Goal: Task Accomplishment & Management: Manage account settings

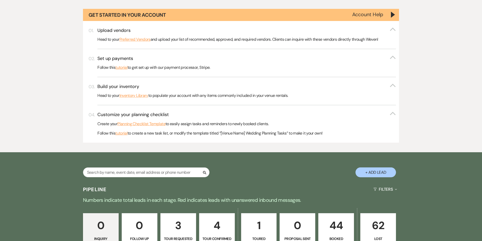
scroll to position [193, 0]
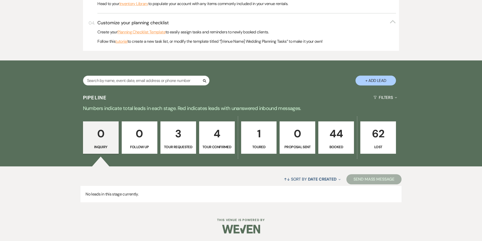
click at [334, 148] on p "Booked" at bounding box center [336, 147] width 29 height 6
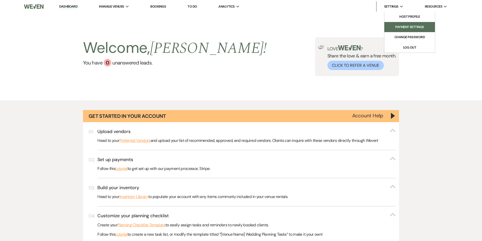
click at [405, 27] on li "Payment Settings" at bounding box center [410, 27] width 46 height 5
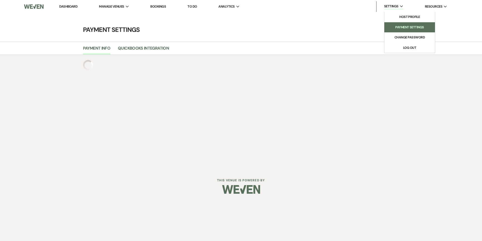
select select "true"
select select "329"
select select "844"
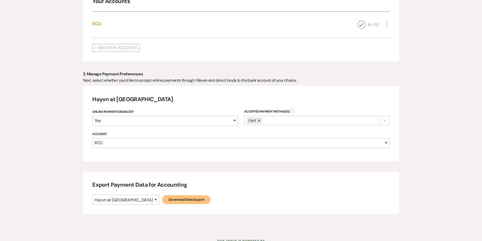
scroll to position [127, 0]
click at [130, 200] on select "Hayvn at [GEOGRAPHIC_DATA]" at bounding box center [125, 199] width 67 height 10
click at [237, 193] on div "Export Payment Data for Accounting Hayvn at Hay River Download Data Export" at bounding box center [241, 192] width 316 height 43
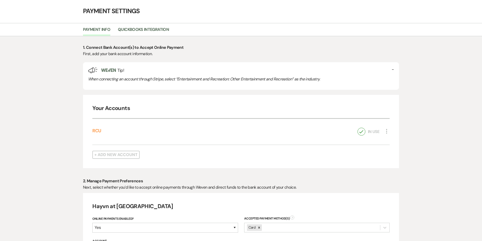
scroll to position [0, 0]
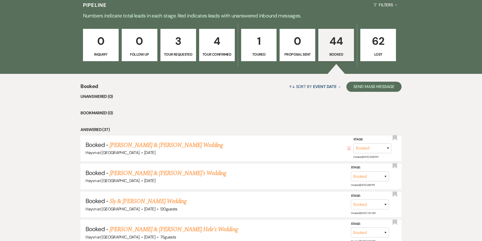
scroll to position [329, 0]
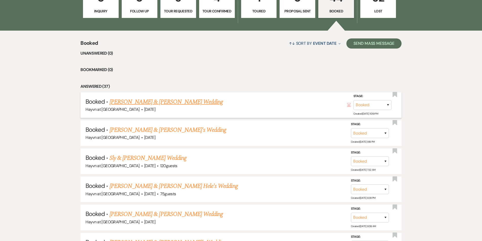
click at [185, 102] on link "Jade Green & Dray Myers's Wedding" at bounding box center [166, 101] width 113 height 9
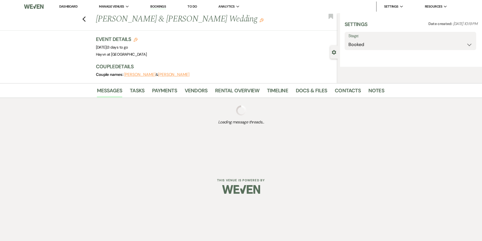
select select "5"
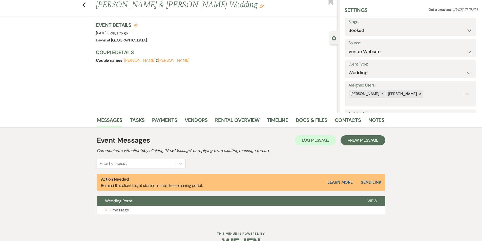
scroll to position [28, 0]
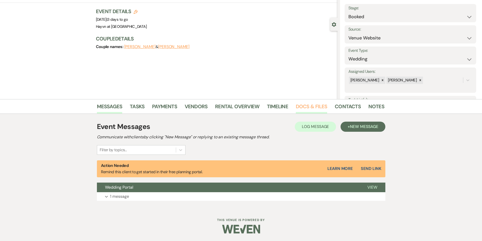
click at [304, 106] on link "Docs & Files" at bounding box center [311, 108] width 31 height 11
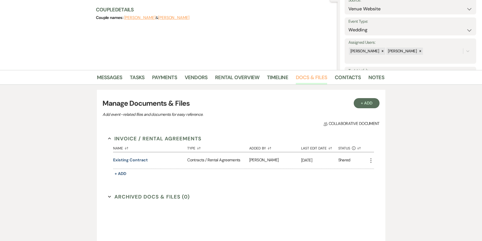
scroll to position [28, 0]
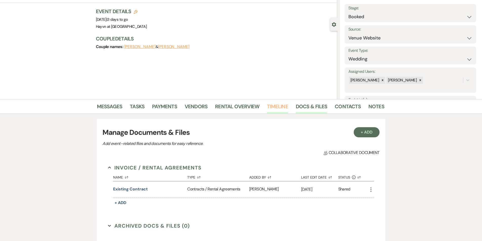
click at [275, 107] on link "Timeline" at bounding box center [277, 108] width 21 height 11
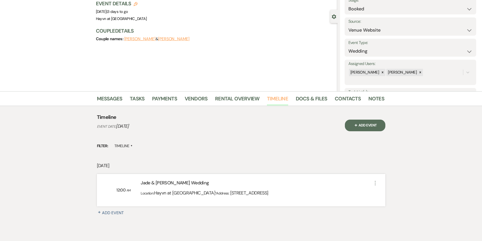
scroll to position [63, 0]
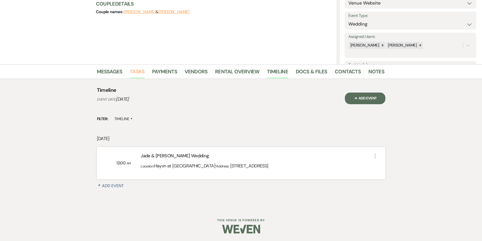
click at [141, 71] on link "Tasks" at bounding box center [137, 73] width 15 height 11
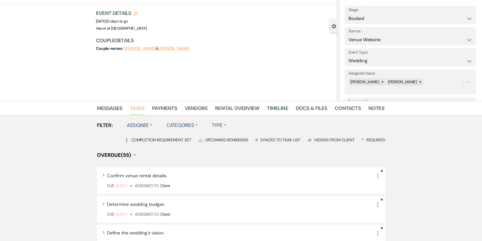
scroll to position [25, 0]
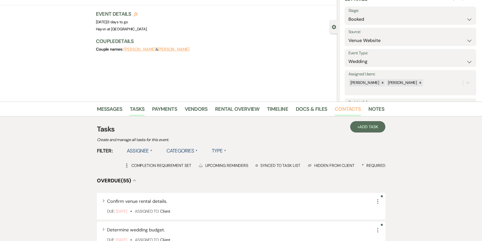
click at [347, 107] on link "Contacts" at bounding box center [348, 110] width 26 height 11
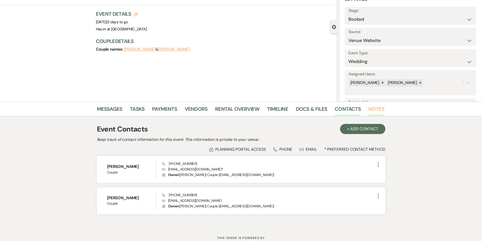
click at [377, 110] on link "Notes" at bounding box center [377, 110] width 16 height 11
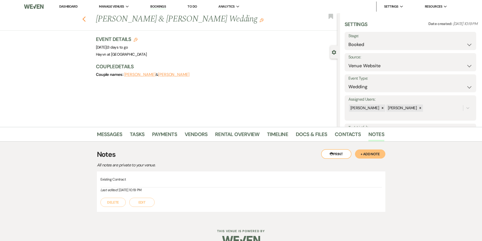
click at [86, 20] on use "button" at bounding box center [83, 19] width 3 height 6
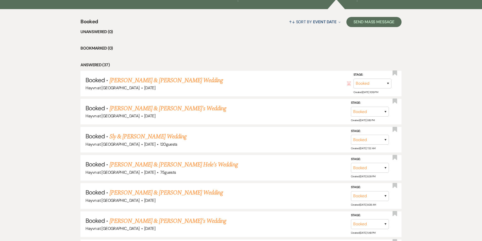
scroll to position [405, 0]
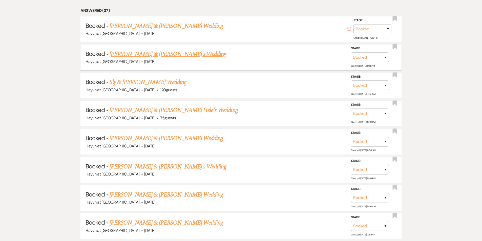
click at [157, 55] on link "Zack & Amanda's Wedding" at bounding box center [168, 54] width 117 height 9
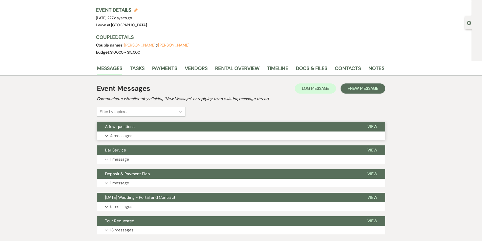
scroll to position [63, 0]
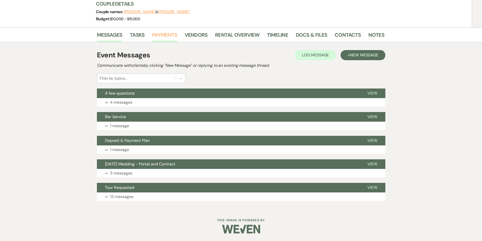
click at [169, 37] on link "Payments" at bounding box center [164, 36] width 25 height 11
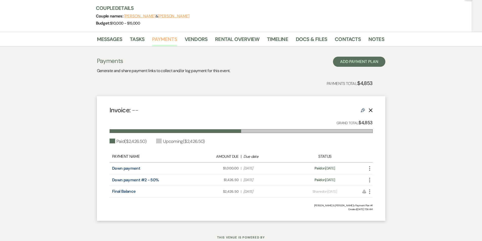
scroll to position [51, 0]
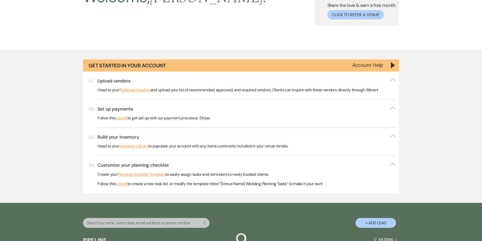
scroll to position [405, 0]
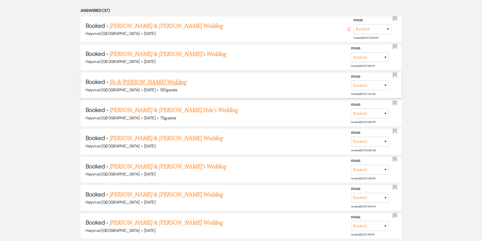
click at [162, 84] on link "Sly & [PERSON_NAME] Wedding" at bounding box center [148, 82] width 77 height 9
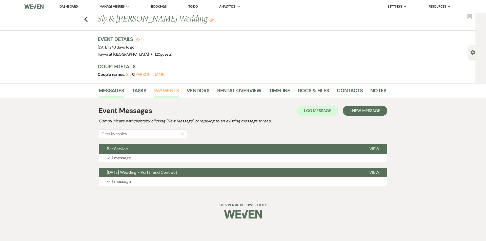
click at [165, 90] on link "Payments" at bounding box center [166, 92] width 25 height 11
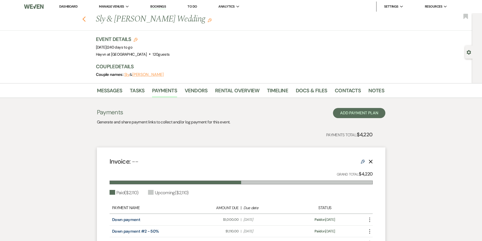
click at [86, 17] on use "button" at bounding box center [83, 19] width 3 height 6
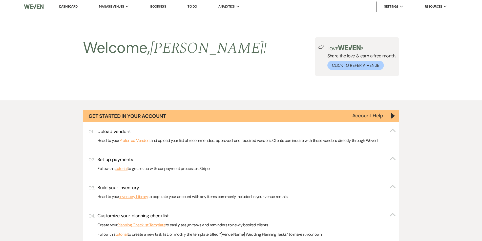
scroll to position [405, 0]
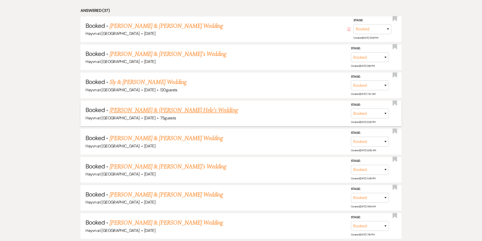
click at [155, 111] on link "Zach Selix & Destinee Hele's Wedding" at bounding box center [174, 110] width 128 height 9
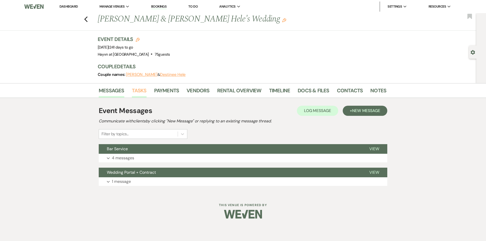
click at [138, 91] on link "Tasks" at bounding box center [139, 92] width 15 height 11
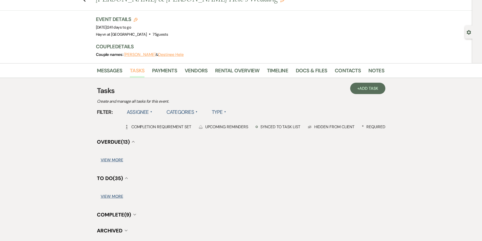
scroll to position [25, 0]
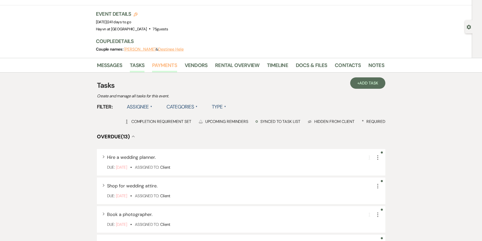
click at [171, 67] on link "Payments" at bounding box center [164, 66] width 25 height 11
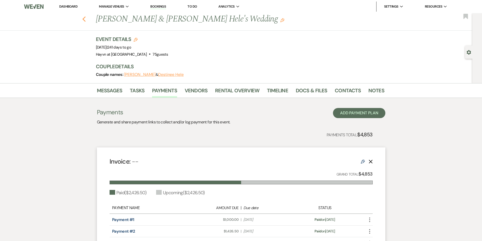
click at [85, 21] on icon "Previous" at bounding box center [84, 19] width 4 height 6
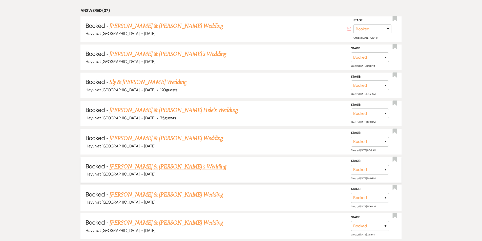
scroll to position [456, 0]
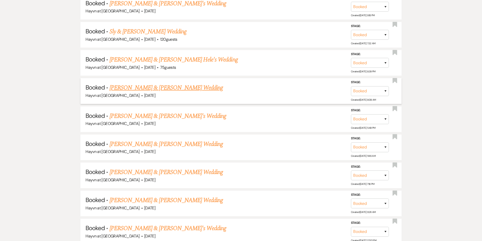
click at [160, 88] on link "Jared Schwerzel & Mikayla White's Wedding" at bounding box center [166, 87] width 113 height 9
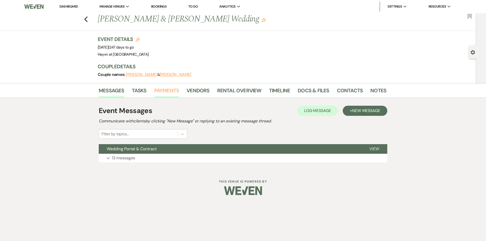
click at [160, 93] on link "Payments" at bounding box center [166, 92] width 25 height 11
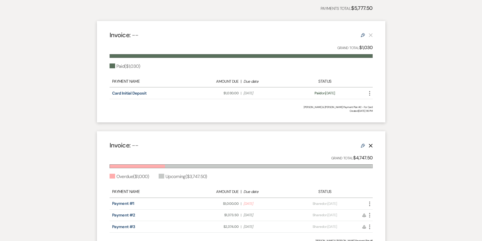
scroll to position [177, 0]
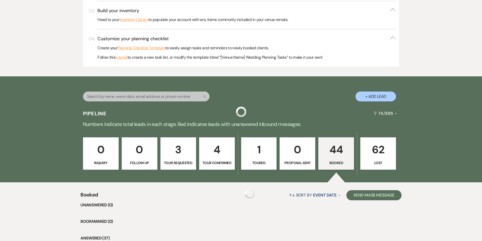
scroll to position [456, 0]
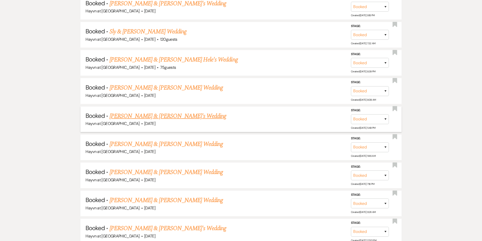
click at [150, 116] on link "Budrick & Stephanie's Wedding" at bounding box center [168, 116] width 117 height 9
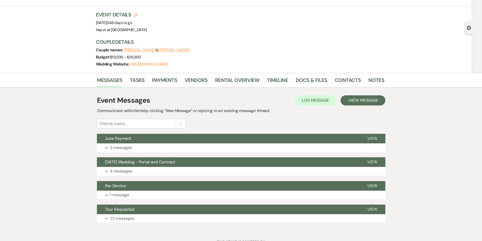
scroll to position [46, 0]
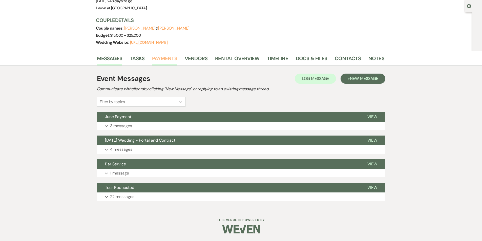
click at [161, 61] on link "Payments" at bounding box center [164, 59] width 25 height 11
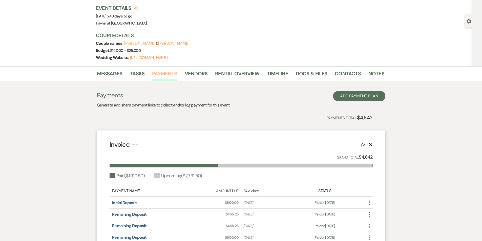
scroll to position [101, 0]
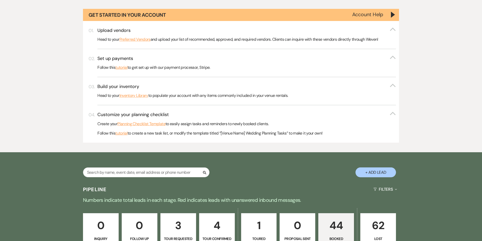
scroll to position [456, 0]
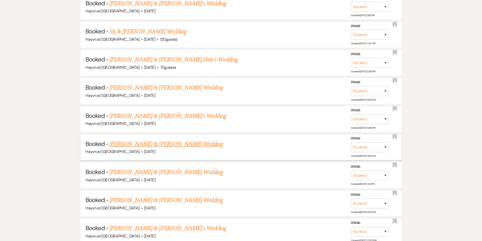
click at [140, 145] on link "Will Vaillant & Cassandra Hoai's Wedding" at bounding box center [166, 144] width 113 height 9
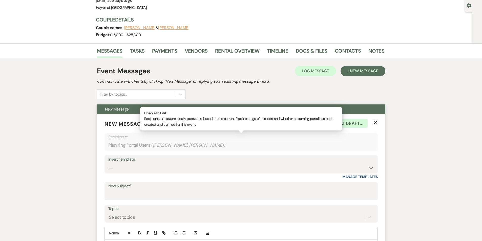
scroll to position [52, 0]
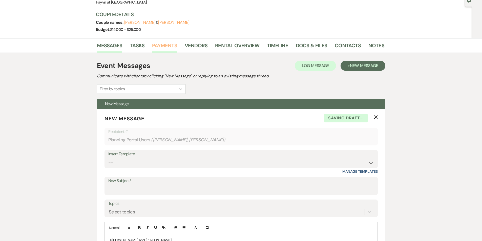
click at [155, 45] on link "Payments" at bounding box center [164, 47] width 25 height 11
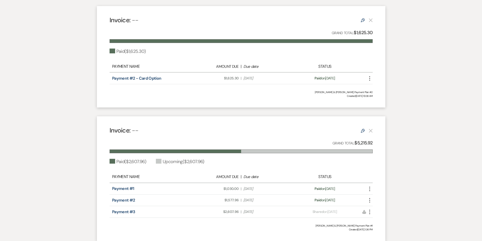
scroll to position [177, 0]
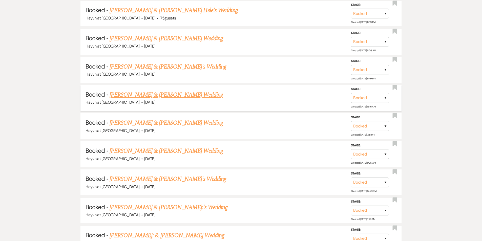
scroll to position [506, 0]
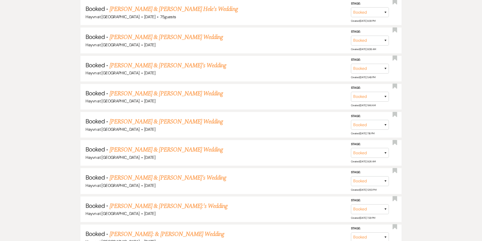
click at [171, 123] on link "Austin Mueller & Celia Amrhein's Wedding" at bounding box center [166, 121] width 113 height 9
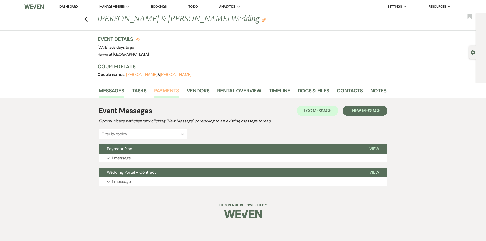
click at [157, 91] on link "Payments" at bounding box center [166, 92] width 25 height 11
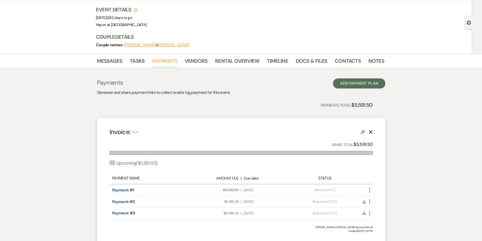
scroll to position [69, 0]
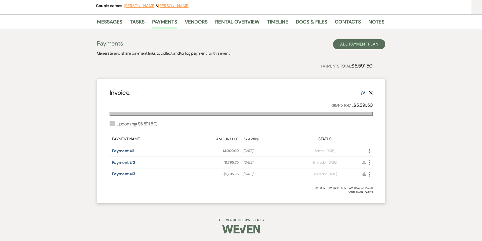
click at [214, 151] on span "Amount Due: $1,000.00" at bounding box center [215, 150] width 47 height 5
drag, startPoint x: 224, startPoint y: 163, endPoint x: 239, endPoint y: 162, distance: 15.2
click at [239, 162] on div "Amount Due: $1,795.75 | Due Date Nov 9, 2025" at bounding box center [241, 162] width 103 height 5
copy span "$1,795.75"
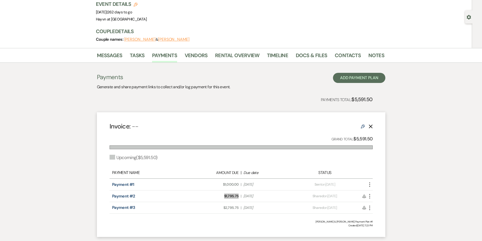
scroll to position [0, 0]
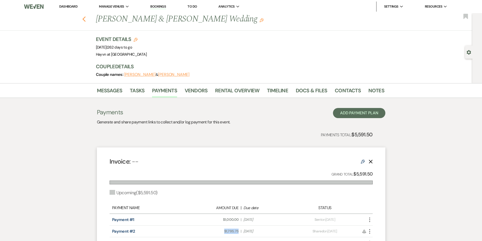
click at [86, 21] on icon "Previous" at bounding box center [84, 19] width 4 height 6
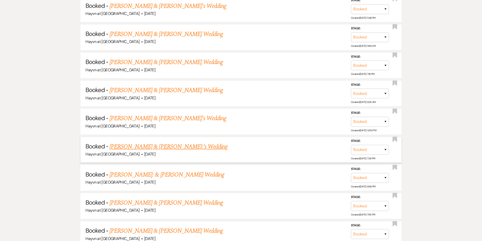
scroll to position [582, 0]
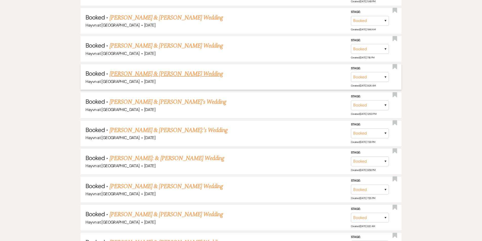
click at [164, 76] on link "Lauren Vasko & Charles Hermesmann's Wedding" at bounding box center [166, 73] width 113 height 9
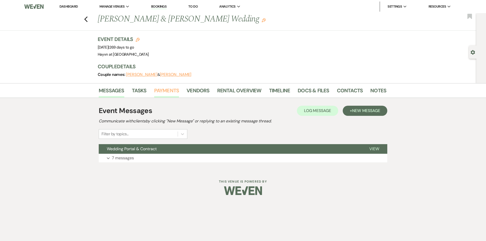
click at [165, 90] on link "Payments" at bounding box center [166, 92] width 25 height 11
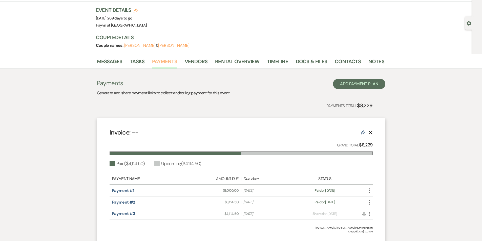
scroll to position [69, 0]
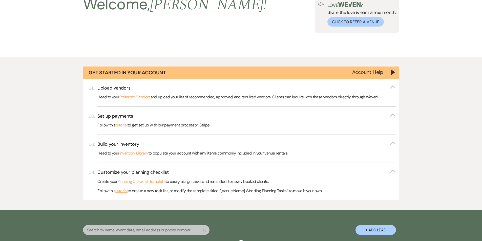
scroll to position [582, 0]
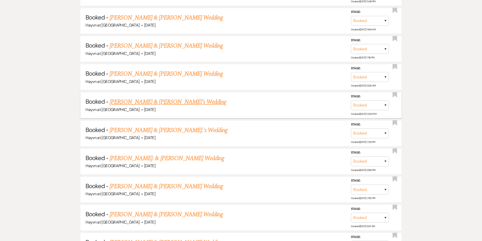
click at [145, 104] on link "Dawson & Molly's Wedding" at bounding box center [168, 101] width 117 height 9
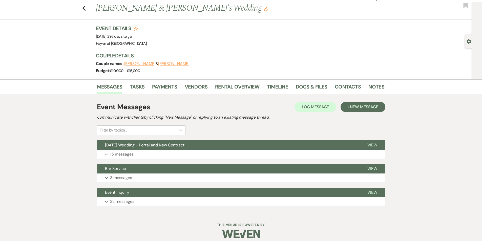
scroll to position [16, 0]
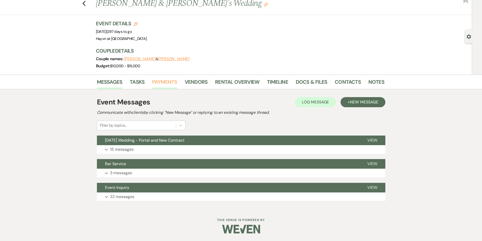
click at [164, 82] on link "Payments" at bounding box center [164, 83] width 25 height 11
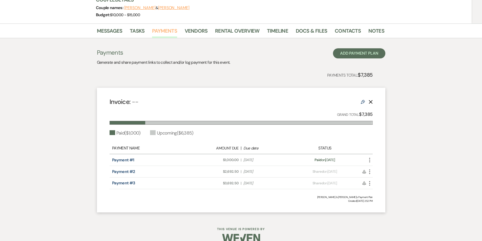
scroll to position [76, 0]
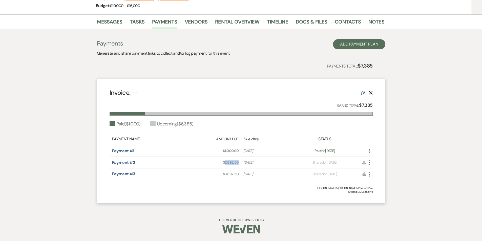
drag, startPoint x: 240, startPoint y: 162, endPoint x: 224, endPoint y: 163, distance: 15.5
click at [224, 163] on div "Amount Due: $2,692.50 | Due Date Oct 12, 2025" at bounding box center [241, 162] width 103 height 5
copy span "2,692.50"
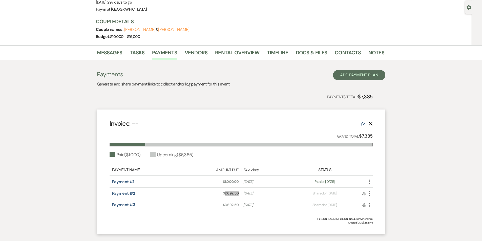
scroll to position [0, 0]
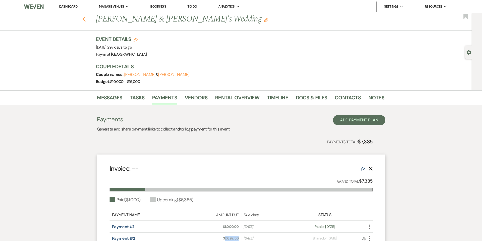
click at [86, 21] on icon "Previous" at bounding box center [84, 19] width 4 height 6
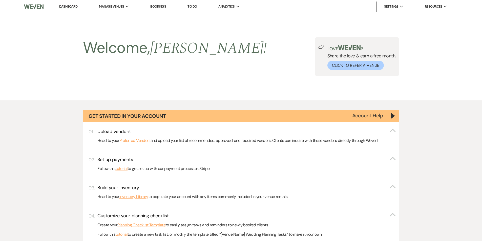
scroll to position [582, 0]
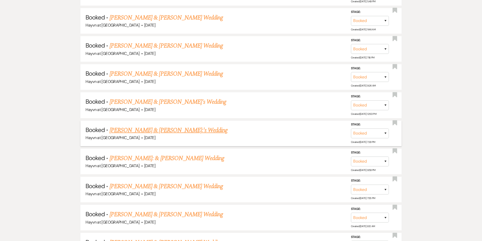
click at [152, 131] on link "Adam Dreier & Kelli Hanson:'s Wedding" at bounding box center [169, 130] width 118 height 9
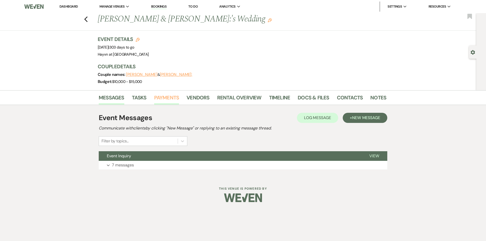
click at [169, 98] on link "Payments" at bounding box center [166, 99] width 25 height 11
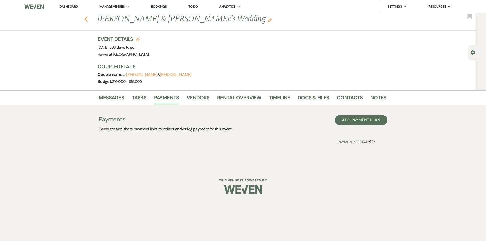
click at [85, 19] on use "button" at bounding box center [85, 19] width 3 height 6
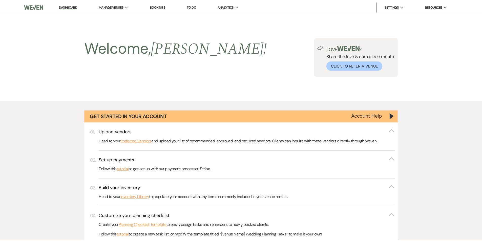
scroll to position [582, 0]
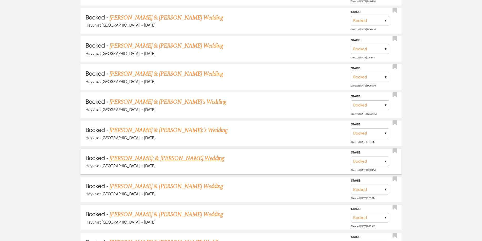
click at [180, 159] on link "Kelli Hanson: & Adam Dreier's Wedding" at bounding box center [167, 158] width 115 height 9
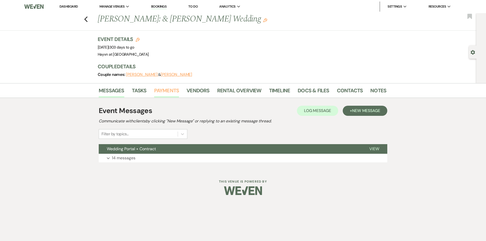
click at [164, 90] on link "Payments" at bounding box center [166, 92] width 25 height 11
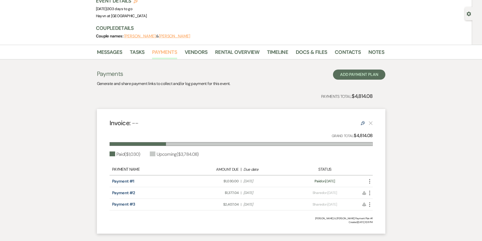
scroll to position [51, 0]
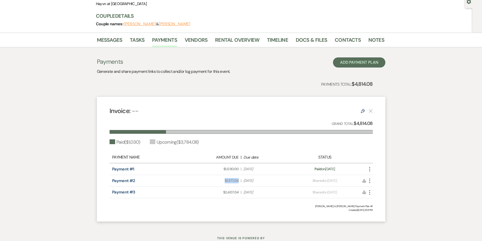
drag, startPoint x: 223, startPoint y: 181, endPoint x: 241, endPoint y: 181, distance: 18.0
click at [241, 181] on div "Amount Due: $1,377.04 | Due Date Oct 17, 2025" at bounding box center [241, 180] width 103 height 5
copy span "$1,377.04"
click at [120, 75] on div "Payments Generate and share payment links to collect and/or log payment for thi…" at bounding box center [241, 139] width 289 height 164
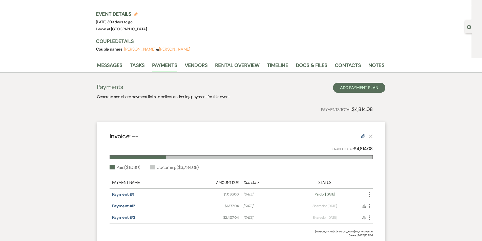
scroll to position [0, 0]
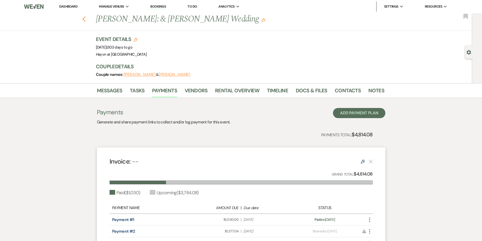
click at [85, 19] on use "button" at bounding box center [83, 19] width 3 height 6
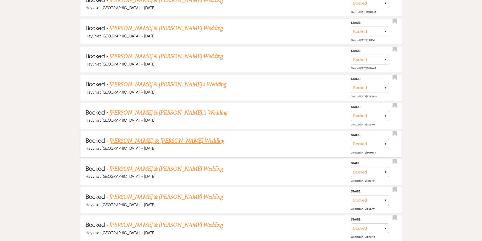
scroll to position [608, 0]
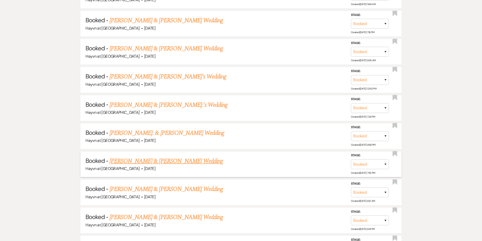
click at [163, 163] on link "Benjamin Smith & Felicia Villalobos's Wedding" at bounding box center [166, 161] width 113 height 9
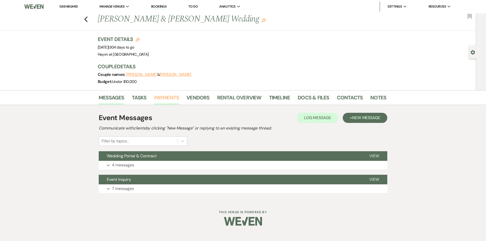
click at [167, 97] on link "Payments" at bounding box center [166, 99] width 25 height 11
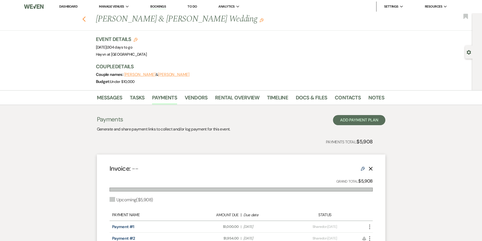
click at [86, 18] on use "button" at bounding box center [83, 19] width 3 height 6
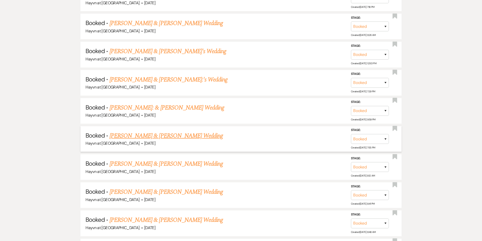
scroll to position [658, 0]
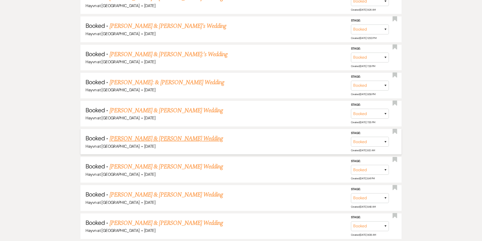
click at [150, 139] on link "Megan Maxey & Justen Hansen's Wedding" at bounding box center [166, 138] width 113 height 9
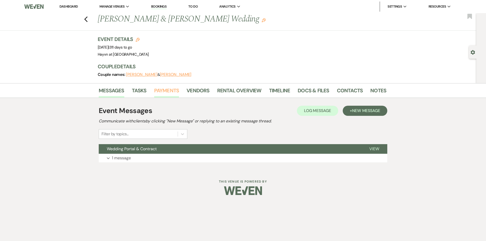
click at [167, 90] on link "Payments" at bounding box center [166, 92] width 25 height 11
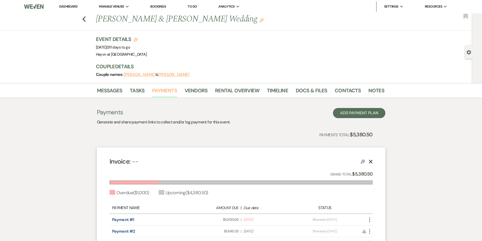
scroll to position [51, 0]
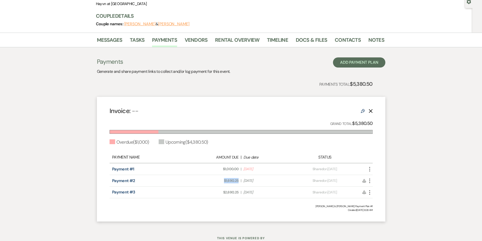
drag, startPoint x: 224, startPoint y: 181, endPoint x: 237, endPoint y: 179, distance: 13.0
click at [239, 179] on span "Amount Due: $1,690.25" at bounding box center [215, 180] width 47 height 5
copy span "$1,690.25"
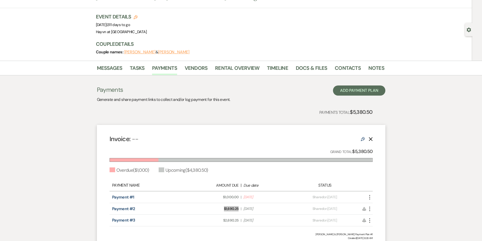
scroll to position [0, 0]
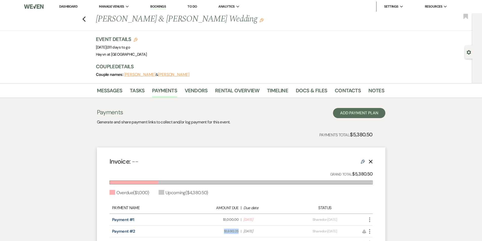
click at [88, 18] on div "Previous Megan Maxey & Justen Hansen's Wedding Edit Bookmark" at bounding box center [234, 21] width 475 height 17
click at [86, 21] on icon "Previous" at bounding box center [84, 19] width 4 height 6
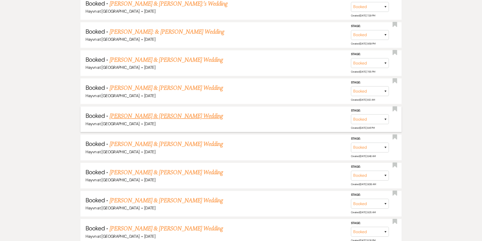
scroll to position [759, 0]
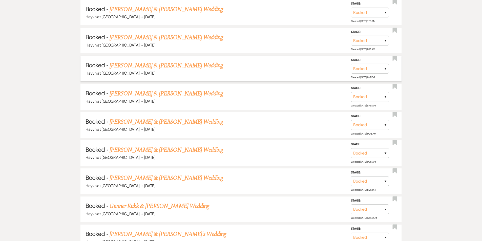
click at [167, 69] on link "John Peterson & Alanna Smith's Wedding" at bounding box center [166, 65] width 113 height 9
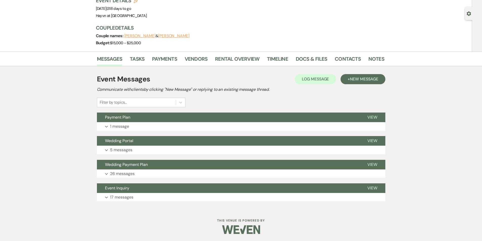
scroll to position [39, 0]
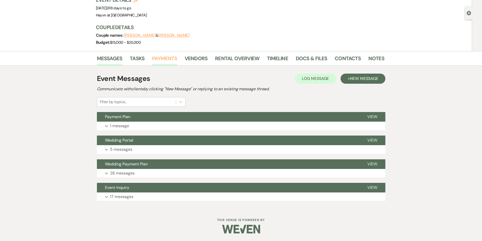
click at [164, 57] on link "Payments" at bounding box center [164, 59] width 25 height 11
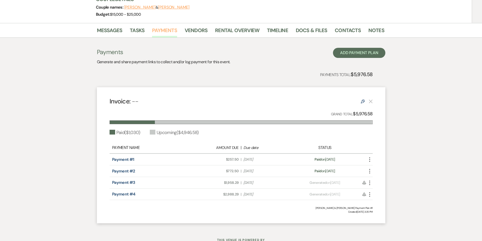
scroll to position [76, 0]
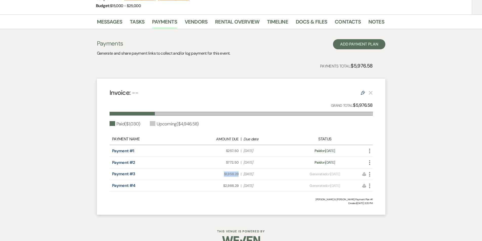
drag, startPoint x: 240, startPoint y: 175, endPoint x: 224, endPoint y: 174, distance: 15.4
click at [224, 174] on div "Amount Due: $1,958.29 | Due Date Nov 1, 2025" at bounding box center [241, 174] width 103 height 5
copy span "$1,958.29"
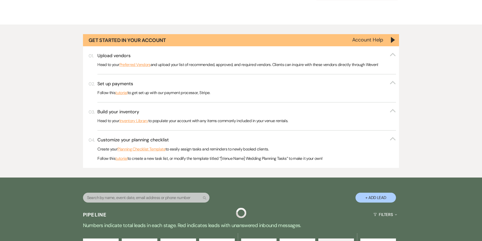
scroll to position [759, 0]
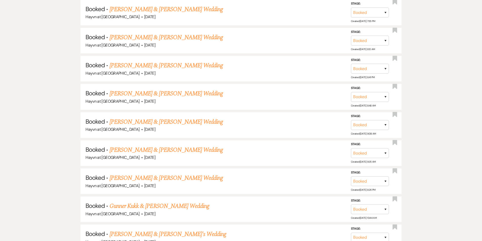
click at [154, 94] on link "Karsyn Heath & Tanner DeMarce's Wedding" at bounding box center [166, 93] width 113 height 9
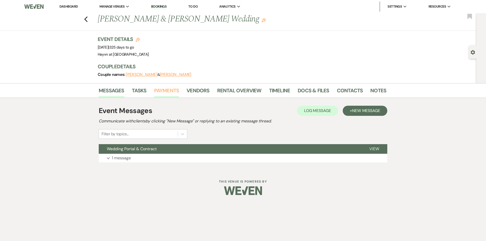
click at [169, 94] on link "Payments" at bounding box center [166, 92] width 25 height 11
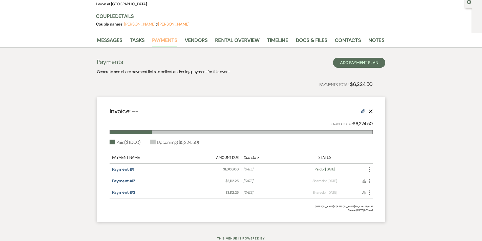
scroll to position [51, 0]
drag, startPoint x: 236, startPoint y: 181, endPoint x: 225, endPoint y: 181, distance: 11.1
click at [225, 181] on div "Amount Due: $2,112.25 | Due Date Nov 8, 2025" at bounding box center [241, 180] width 103 height 5
copy div "$2,112.25 |"
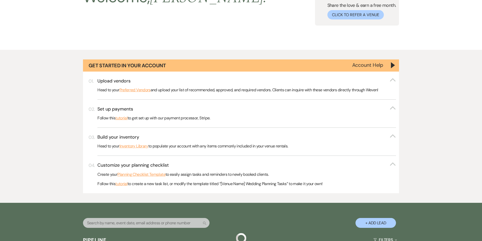
scroll to position [759, 0]
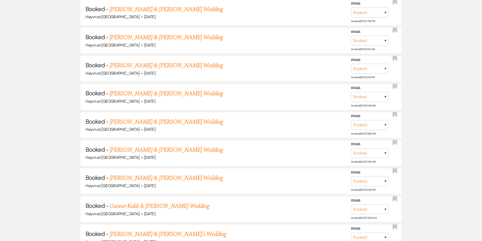
click at [144, 124] on link "Madalyn Phelps & Ryan Hoade's Wedding" at bounding box center [166, 121] width 113 height 9
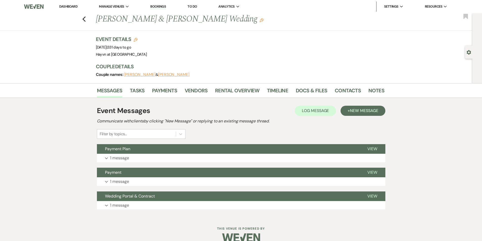
scroll to position [9, 0]
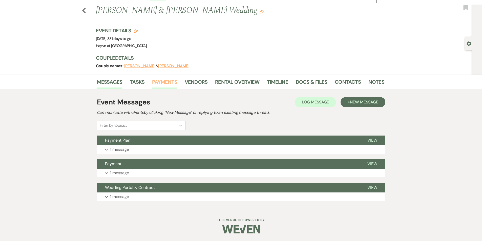
click at [163, 85] on link "Payments" at bounding box center [164, 83] width 25 height 11
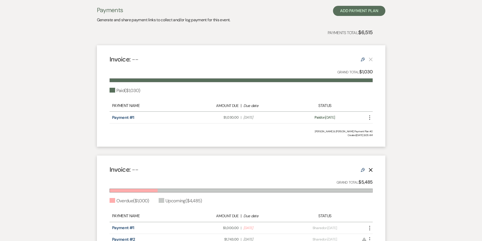
scroll to position [127, 0]
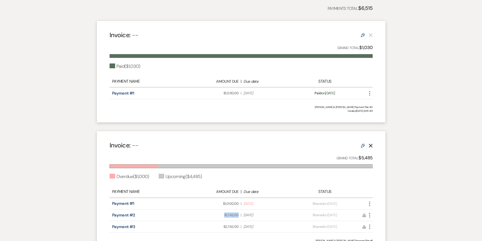
drag, startPoint x: 239, startPoint y: 215, endPoint x: 224, endPoint y: 215, distance: 15.5
click at [224, 215] on div "Amount Due: $1,743.00 | Due Date Nov 14, 2025" at bounding box center [241, 215] width 103 height 5
copy span "$1,743.00"
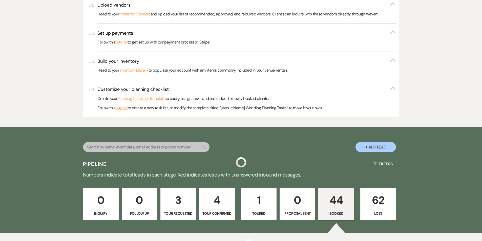
scroll to position [759, 0]
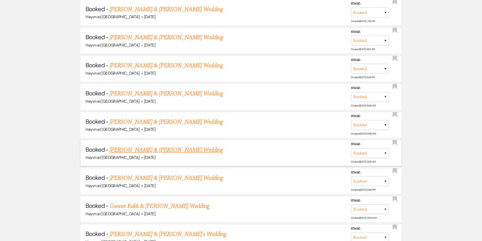
click at [155, 151] on link "Mady Lanners & Hunter's Wedding" at bounding box center [166, 150] width 113 height 9
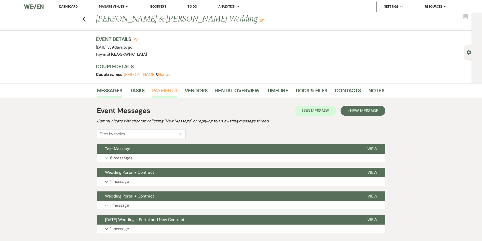
click at [164, 89] on link "Payments" at bounding box center [164, 92] width 25 height 11
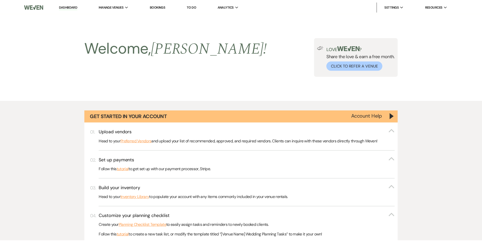
scroll to position [759, 0]
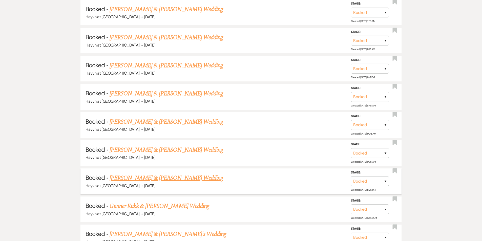
click at [143, 177] on link "Elliott Arvey & Jasmine Lee's Wedding" at bounding box center [166, 178] width 113 height 9
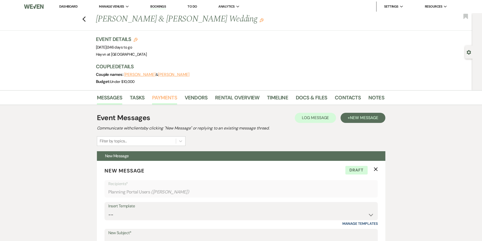
click at [167, 99] on link "Payments" at bounding box center [164, 99] width 25 height 11
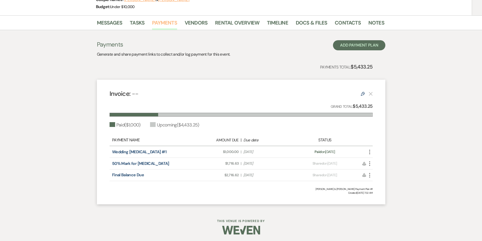
scroll to position [76, 0]
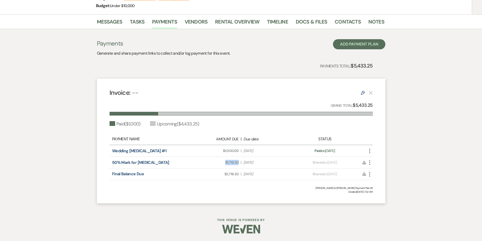
drag, startPoint x: 239, startPoint y: 163, endPoint x: 225, endPoint y: 163, distance: 14.4
click at [225, 163] on div "Amount Due: $1,716.63 | Due Date Nov 29, 2025" at bounding box center [241, 162] width 103 height 5
copy span "$1,716.63"
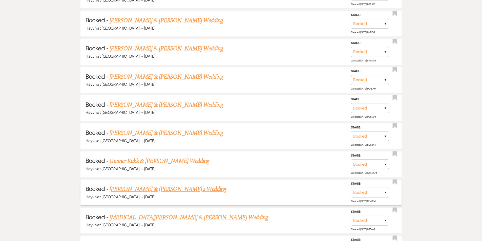
scroll to position [835, 0]
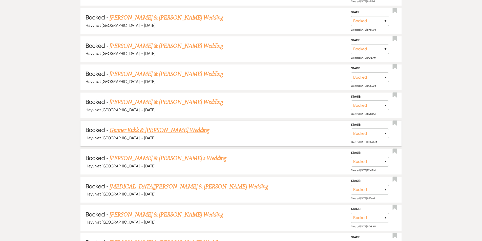
click at [148, 132] on link "Gunner Kukk & Kukk's Wedding" at bounding box center [160, 130] width 100 height 9
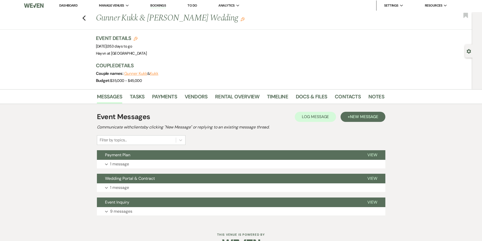
scroll to position [16, 0]
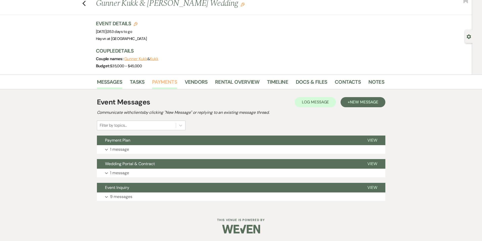
click at [158, 83] on link "Payments" at bounding box center [164, 83] width 25 height 11
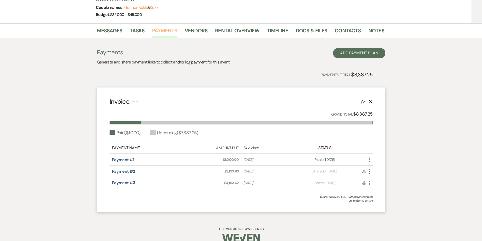
scroll to position [76, 0]
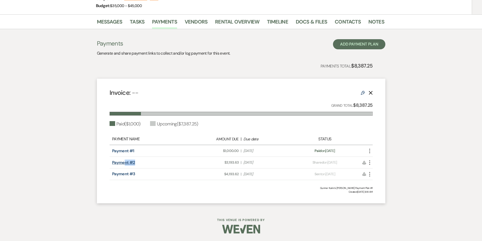
drag, startPoint x: 135, startPoint y: 163, endPoint x: 124, endPoint y: 163, distance: 11.1
click at [124, 163] on div "Payment #2" at bounding box center [150, 163] width 77 height 6
drag, startPoint x: 240, startPoint y: 164, endPoint x: 223, endPoint y: 163, distance: 17.2
click at [223, 163] on div "Amount Due: $3,193.63 | Due Date Dec 4, 2025" at bounding box center [241, 162] width 103 height 5
copy span "$3,193.63"
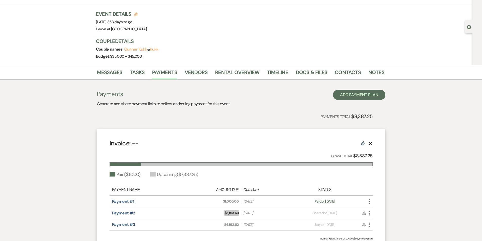
scroll to position [51, 0]
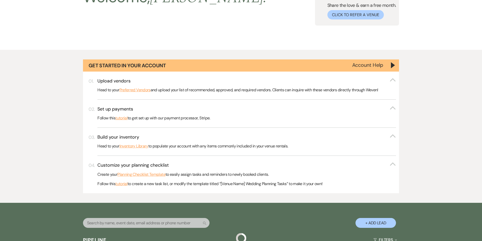
scroll to position [835, 0]
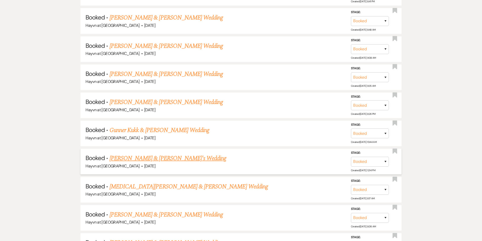
click at [147, 157] on link "Brianna Drewes & Dominic's Wedding" at bounding box center [168, 158] width 117 height 9
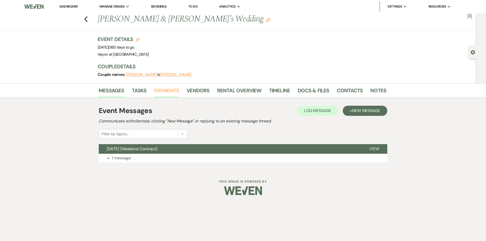
click at [165, 91] on link "Payments" at bounding box center [166, 92] width 25 height 11
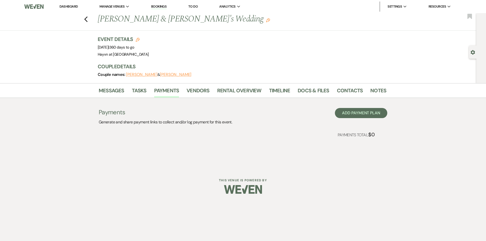
click at [88, 22] on div "Previous Brianna Drewes & Dominic's Wedding Edit Bookmark" at bounding box center [236, 21] width 479 height 17
click at [86, 19] on use "button" at bounding box center [85, 19] width 3 height 6
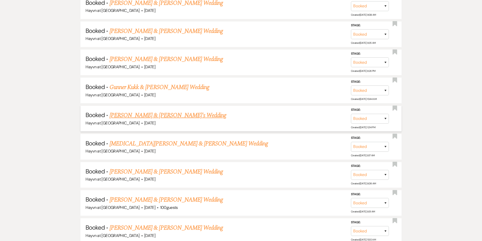
scroll to position [886, 0]
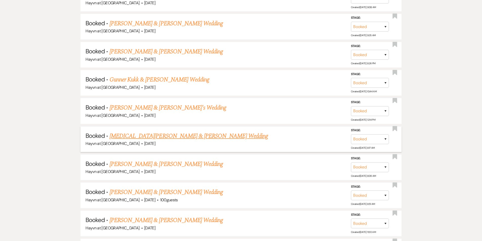
click at [161, 137] on link "Kyra Johnson & Ryan Matzek's Wedding" at bounding box center [189, 136] width 158 height 9
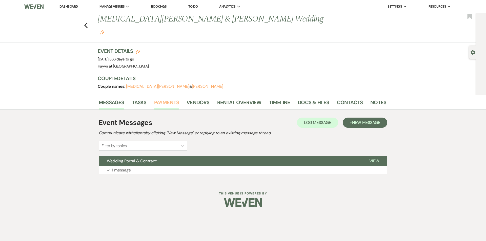
click at [164, 98] on link "Payments" at bounding box center [166, 103] width 25 height 11
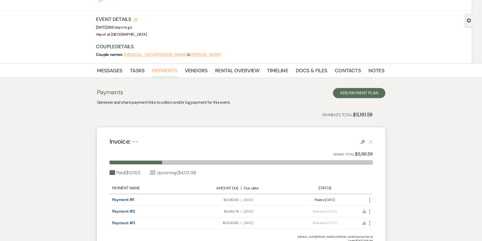
scroll to position [69, 0]
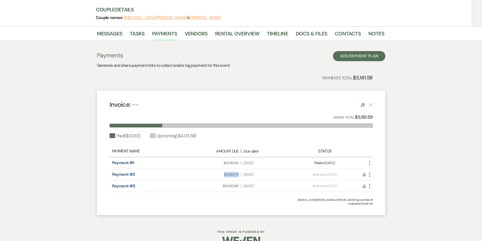
drag, startPoint x: 235, startPoint y: 163, endPoint x: 224, endPoint y: 164, distance: 11.1
click at [224, 172] on div "Amount Due: $1,580.79 | Due Date Dec 18, 2025" at bounding box center [241, 174] width 103 height 5
copy span "$1,580.79"
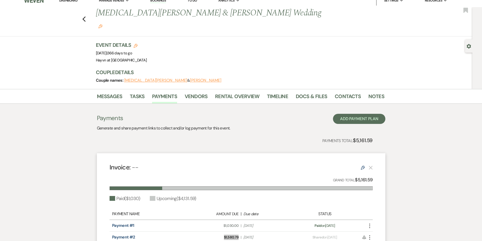
scroll to position [0, 0]
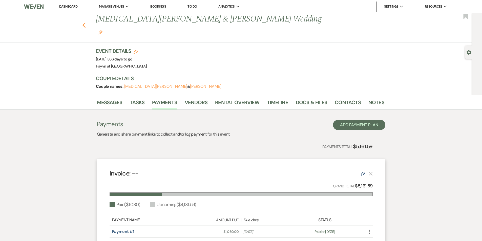
click at [86, 22] on icon "Previous" at bounding box center [84, 25] width 4 height 6
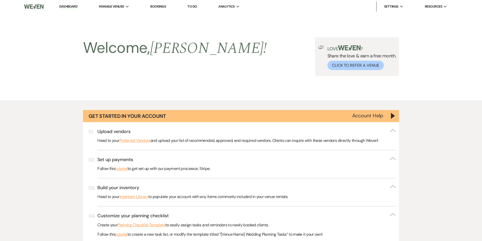
scroll to position [886, 0]
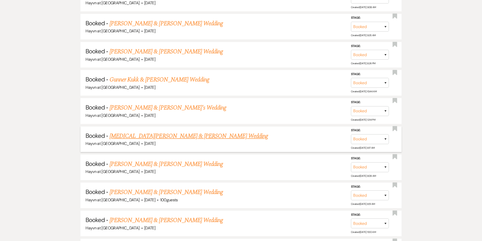
click at [155, 135] on link "Kyra Johnson & Ryan Matzek's Wedding" at bounding box center [189, 136] width 158 height 9
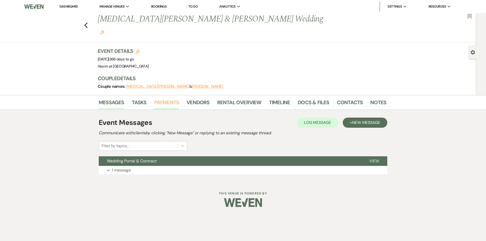
click at [161, 98] on link "Payments" at bounding box center [166, 103] width 25 height 11
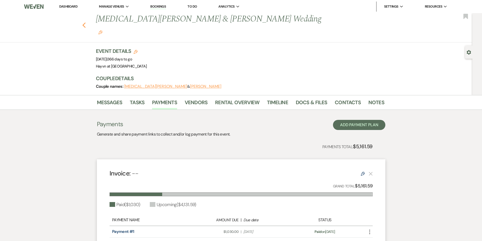
click at [86, 22] on icon "Previous" at bounding box center [84, 25] width 4 height 6
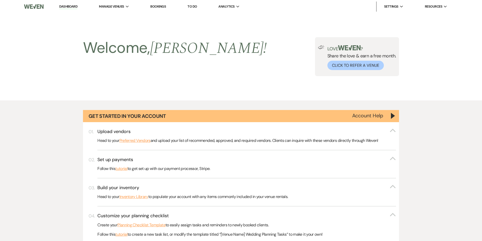
scroll to position [886, 0]
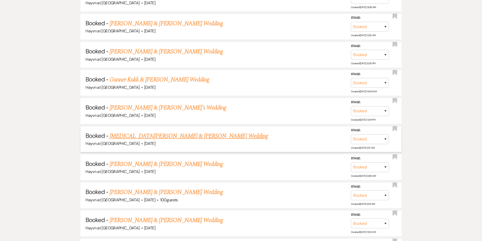
click at [135, 134] on link "Kyra Johnson & Ryan Matzek's Wedding" at bounding box center [189, 136] width 158 height 9
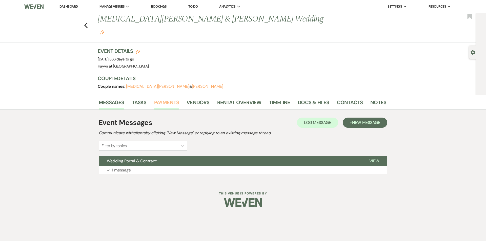
click at [156, 98] on link "Payments" at bounding box center [166, 103] width 25 height 11
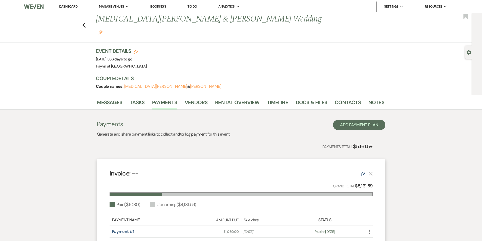
click at [89, 22] on div "Previous Kyra Johnson & Ryan Matzek's Wedding Edit Bookmark" at bounding box center [234, 27] width 475 height 29
click at [86, 22] on icon "Previous" at bounding box center [84, 25] width 4 height 6
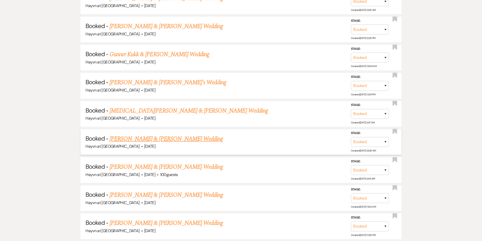
scroll to position [937, 0]
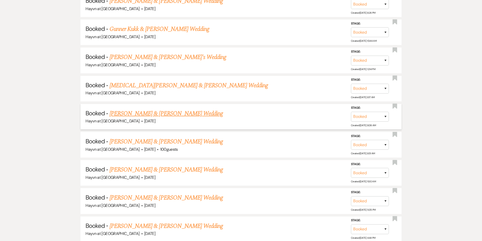
click at [158, 115] on link "Hunter Schhmidt & Briana Cruz's Wedding" at bounding box center [166, 113] width 113 height 9
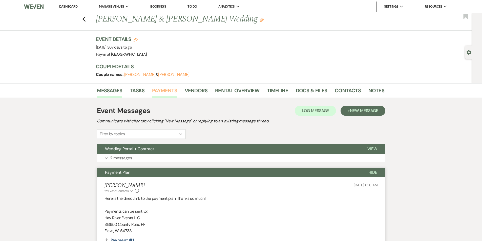
click at [164, 92] on link "Payments" at bounding box center [164, 92] width 25 height 11
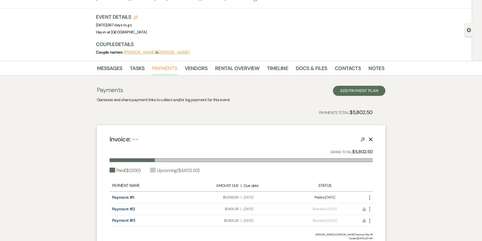
scroll to position [51, 0]
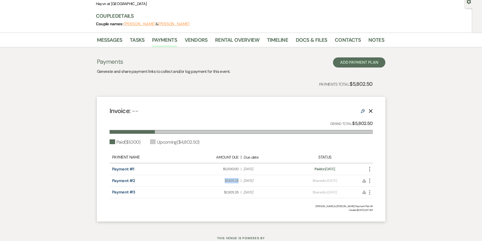
drag, startPoint x: 240, startPoint y: 180, endPoint x: 225, endPoint y: 179, distance: 15.7
click at [225, 179] on div "Amount Due: $1,901.25 | Due Date Dec 19, 2025" at bounding box center [241, 180] width 103 height 5
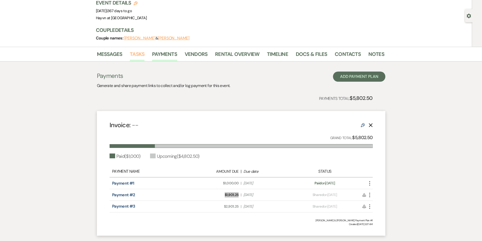
scroll to position [0, 0]
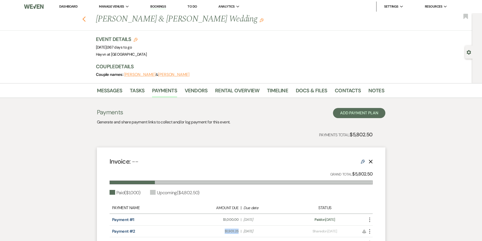
click at [86, 22] on icon "Previous" at bounding box center [84, 19] width 4 height 6
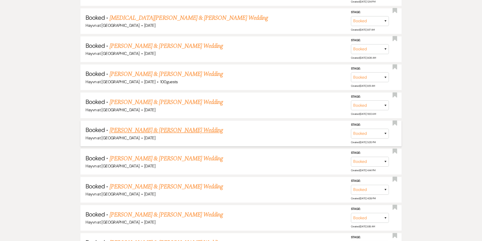
scroll to position [1013, 0]
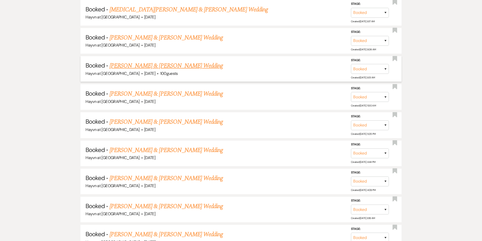
click at [149, 65] on link "Annie Stout & Jacob Walsh's Wedding" at bounding box center [166, 65] width 113 height 9
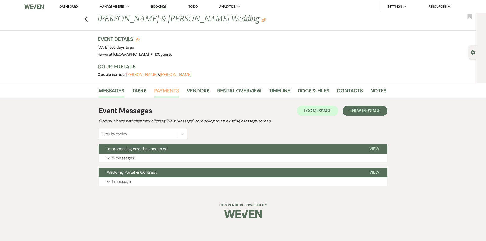
click at [164, 92] on link "Payments" at bounding box center [166, 92] width 25 height 11
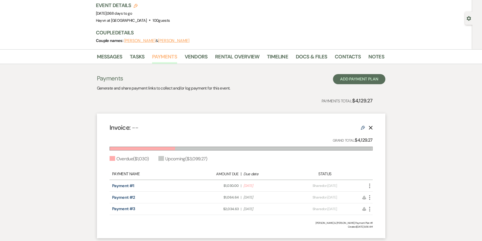
scroll to position [25, 0]
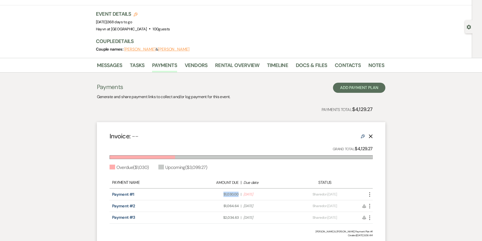
drag, startPoint x: 240, startPoint y: 194, endPoint x: 222, endPoint y: 195, distance: 18.0
click at [222, 195] on div "Amount Due: $1,030.00 | Due Date Sep 4, 2025" at bounding box center [241, 194] width 103 height 5
click at [370, 195] on use "button" at bounding box center [369, 194] width 1 height 5
click at [384, 231] on link "Pencil Edit" at bounding box center [392, 230] width 51 height 9
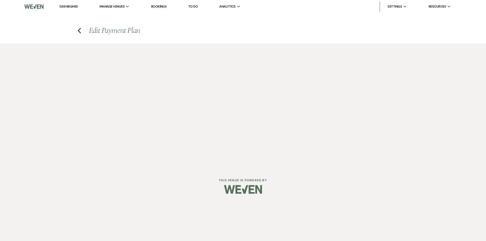
select select "2"
select select "flat"
select select "true"
select select "2"
select select "flat"
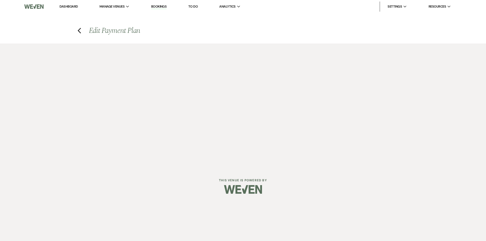
select select "true"
select select "client"
select select "weeks"
select select "2"
select select "flat"
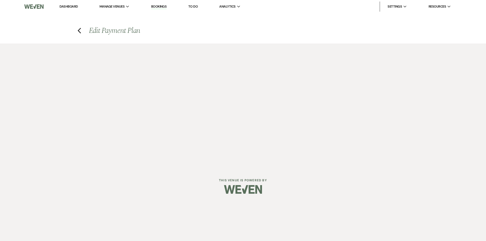
select select "true"
select select "client"
select select "weeks"
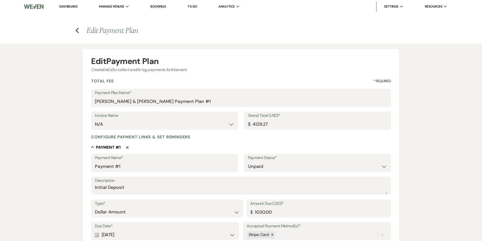
click at [79, 33] on h4 "Previous Edit Payment Plan" at bounding box center [241, 30] width 365 height 11
click at [78, 32] on icon "Previous" at bounding box center [77, 31] width 4 height 6
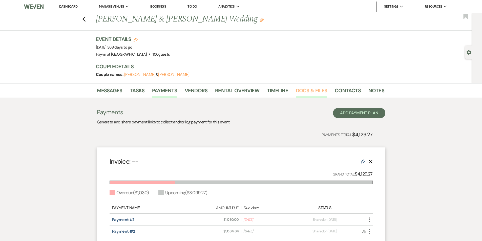
click at [312, 91] on link "Docs & Files" at bounding box center [311, 92] width 31 height 11
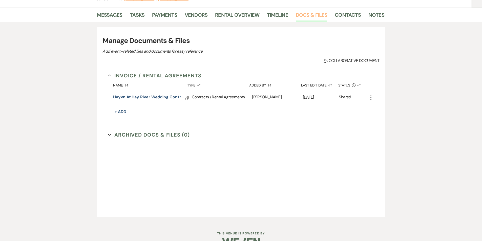
scroll to position [76, 0]
click at [164, 95] on link "Hayvn at Hay River Wedding Contract" at bounding box center [149, 98] width 72 height 8
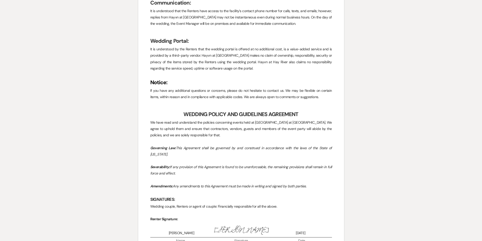
scroll to position [1898, 0]
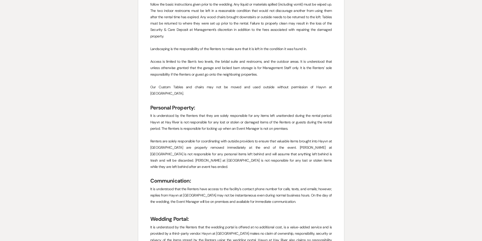
scroll to position [76, 0]
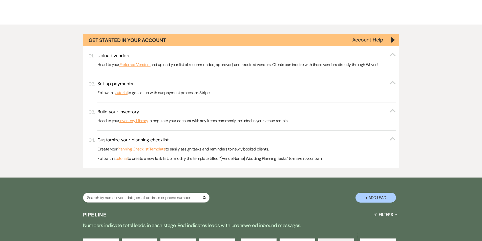
scroll to position [1013, 0]
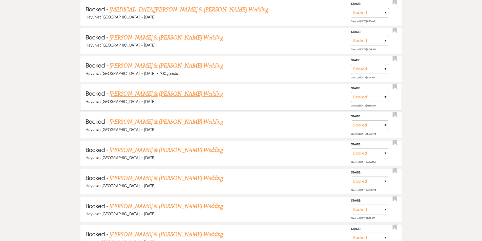
click at [155, 96] on link "Nolan Christoffer & Savannah Vetsch's Wedding" at bounding box center [166, 93] width 113 height 9
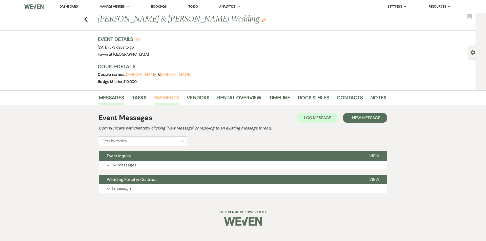
click at [165, 99] on link "Payments" at bounding box center [166, 99] width 25 height 11
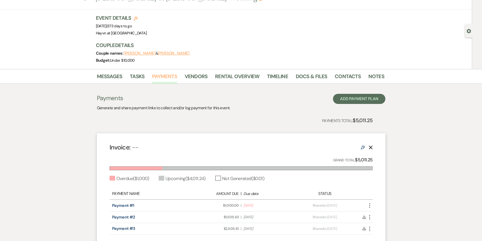
scroll to position [51, 0]
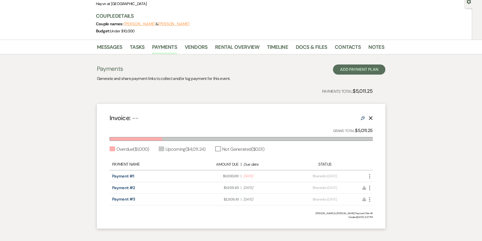
click at [369, 177] on icon "More" at bounding box center [370, 176] width 6 height 6
click at [383, 211] on link "Pencil Edit" at bounding box center [392, 212] width 51 height 9
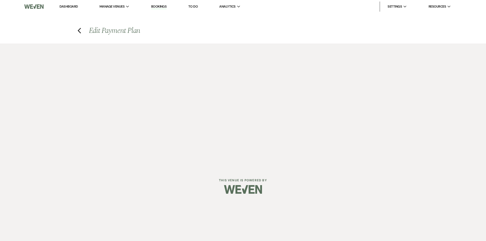
select select "2"
select select "flat"
select select "true"
select select "2"
select select "flat"
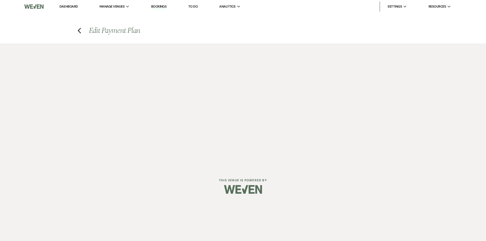
select select "true"
select select "client"
select select "weeks"
select select "2"
select select "flat"
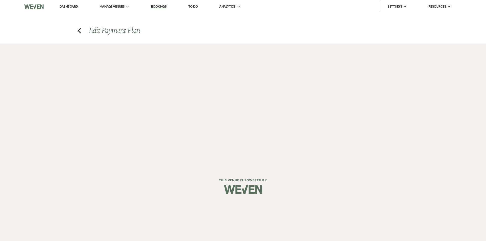
select select "true"
select select "client"
select select "weeks"
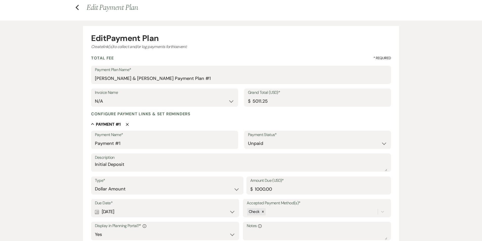
scroll to position [51, 0]
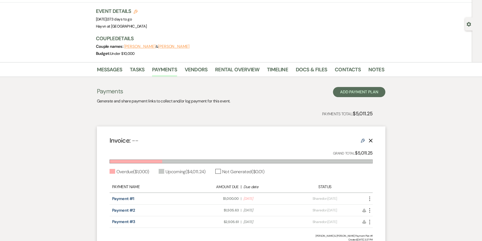
scroll to position [51, 0]
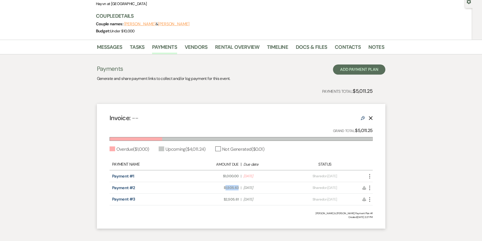
drag, startPoint x: 240, startPoint y: 187, endPoint x: 225, endPoint y: 189, distance: 15.3
click at [225, 189] on div "Amount Due: $1,505.63 | Due Date Dec 26, 2025" at bounding box center [241, 187] width 103 height 5
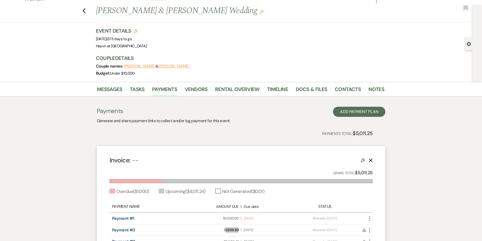
scroll to position [0, 0]
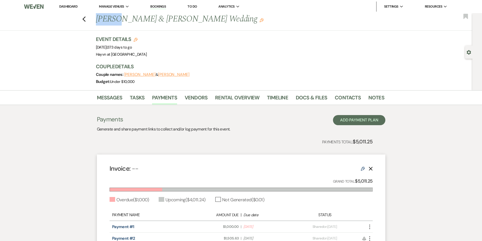
drag, startPoint x: 118, startPoint y: 18, endPoint x: 100, endPoint y: 19, distance: 18.2
click at [100, 19] on h1 "Nolan Christoffer & Savannah Vetsch's Wedding Edit" at bounding box center [209, 19] width 227 height 12
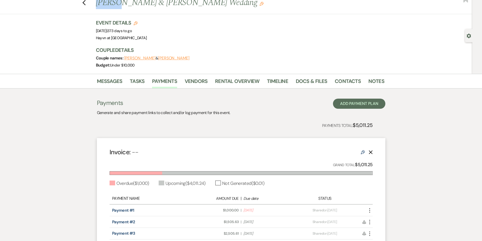
scroll to position [25, 0]
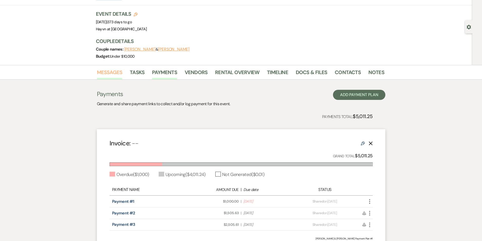
click at [115, 74] on link "Messages" at bounding box center [110, 73] width 26 height 11
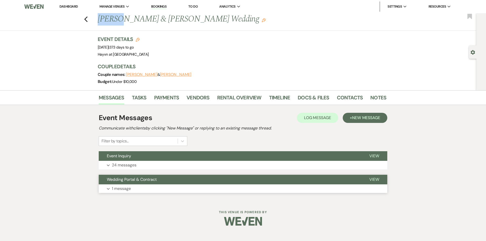
click at [107, 188] on button "Expand 1 message" at bounding box center [243, 189] width 289 height 9
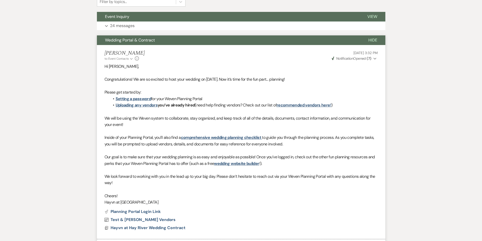
scroll to position [66, 0]
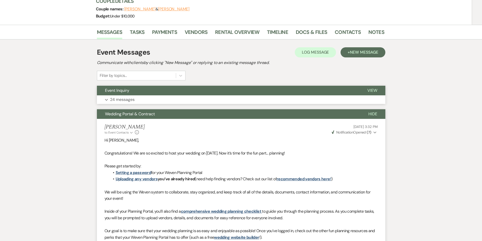
click at [107, 99] on icon "Expand" at bounding box center [106, 100] width 3 height 2
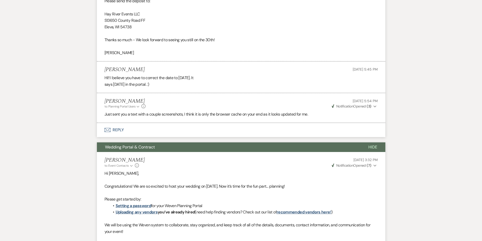
scroll to position [1036, 0]
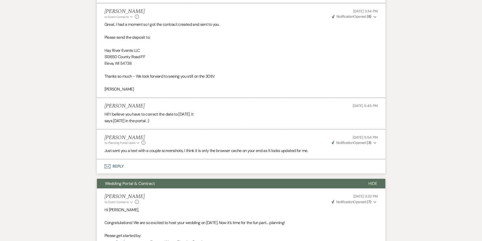
drag, startPoint x: 145, startPoint y: 112, endPoint x: 104, endPoint y: 111, distance: 41.8
click at [104, 111] on li "Savannah Vetsch Aug 06, 2025, 5:45 PM Hi!! I believe you have to correct the da…" at bounding box center [241, 114] width 289 height 32
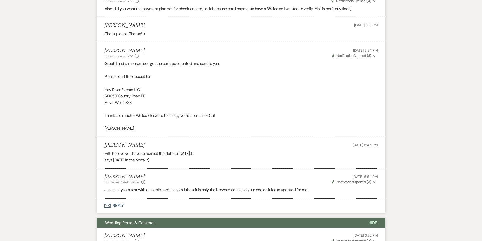
scroll to position [960, 0]
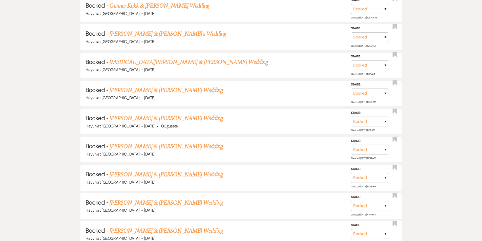
scroll to position [1013, 0]
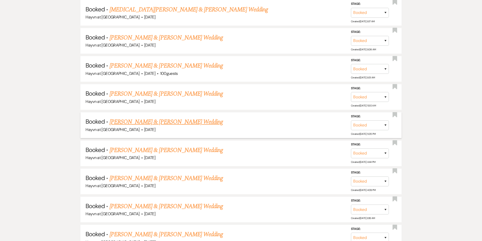
click at [170, 124] on link "Austin Sande & Courtney Raymond's Wedding" at bounding box center [166, 121] width 113 height 9
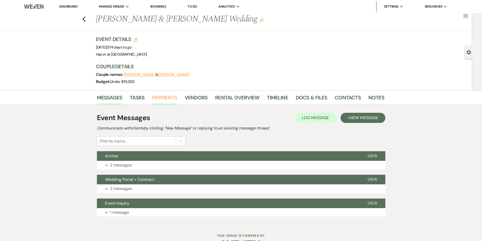
click at [167, 100] on link "Payments" at bounding box center [164, 99] width 25 height 11
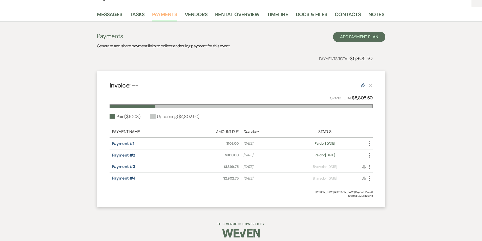
scroll to position [87, 0]
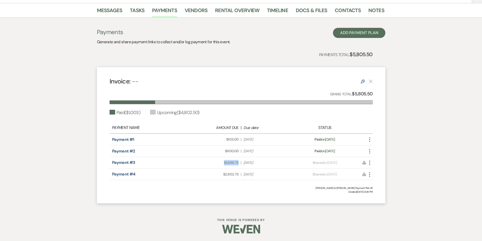
drag, startPoint x: 239, startPoint y: 163, endPoint x: 225, endPoint y: 163, distance: 13.7
click at [225, 163] on div "Amount Due: $1,899.75 | Due Date Dec 26, 2025" at bounding box center [241, 162] width 103 height 5
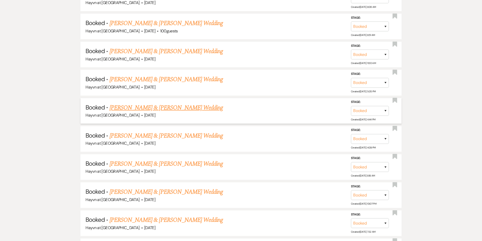
scroll to position [1063, 0]
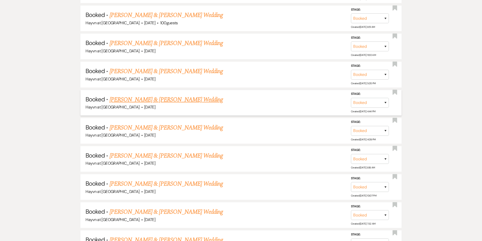
click at [165, 99] on link "Ethan Harms & Taylor Trantham's Wedding" at bounding box center [166, 99] width 113 height 9
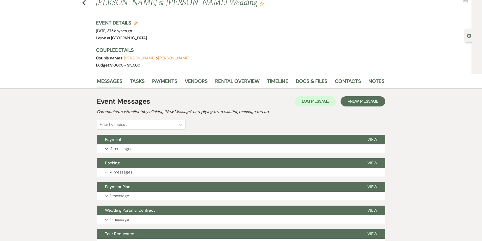
scroll to position [25, 0]
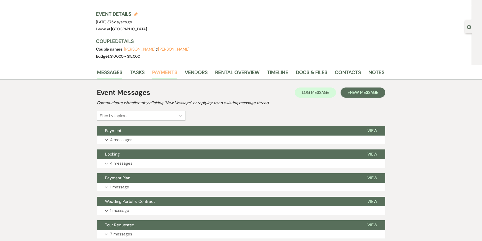
click at [169, 74] on link "Payments" at bounding box center [164, 73] width 25 height 11
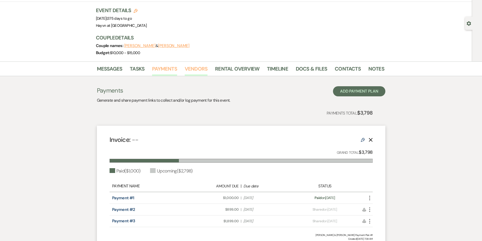
scroll to position [51, 0]
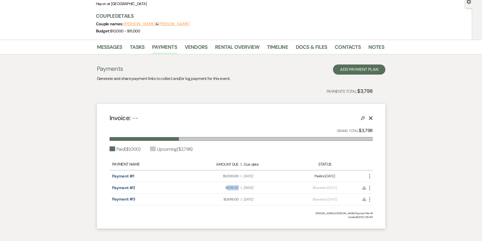
drag, startPoint x: 239, startPoint y: 187, endPoint x: 228, endPoint y: 188, distance: 11.1
click at [228, 188] on span "Amount Due: $899.00" at bounding box center [215, 187] width 47 height 5
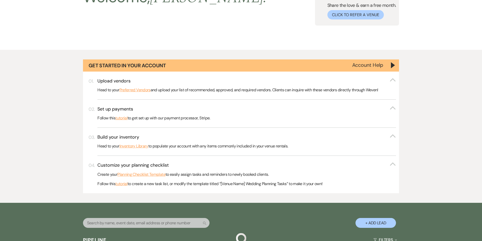
scroll to position [1063, 0]
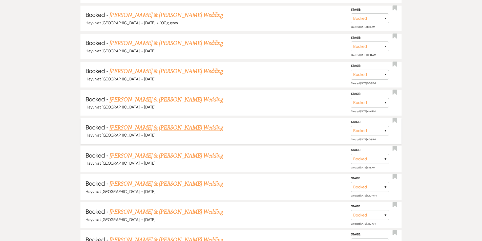
click at [153, 129] on link "Jacob & Abby Nadeau's Wedding" at bounding box center [166, 127] width 113 height 9
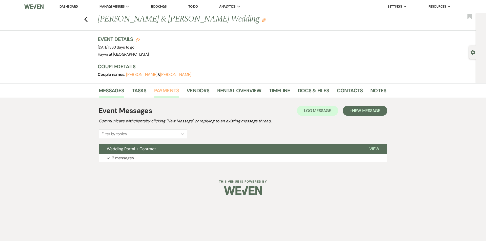
click at [163, 90] on link "Payments" at bounding box center [166, 92] width 25 height 11
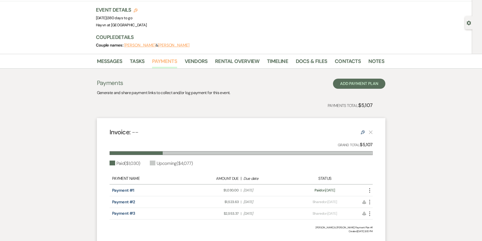
scroll to position [69, 0]
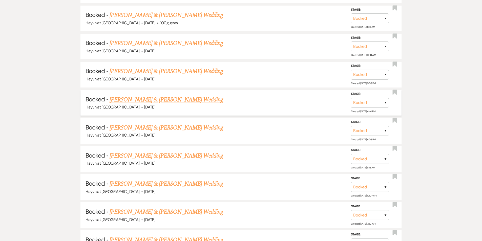
scroll to position [1088, 0]
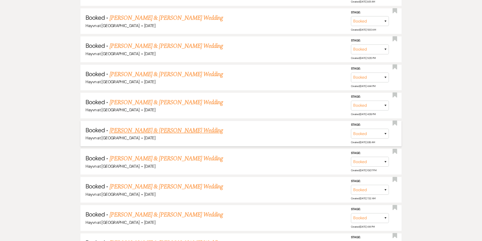
click at [154, 129] on link "Kayla Belany & Nathan Kaplon's Wedding" at bounding box center [166, 130] width 113 height 9
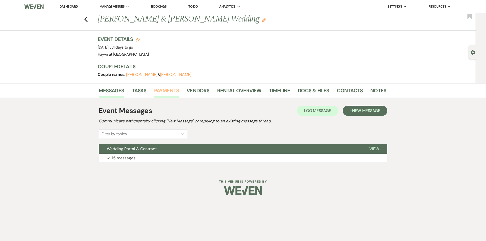
click at [161, 91] on link "Payments" at bounding box center [166, 92] width 25 height 11
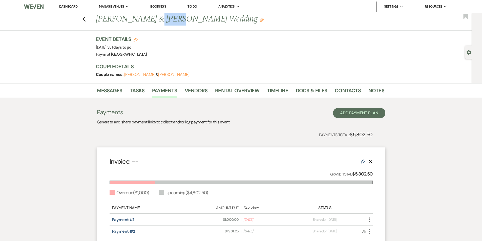
drag, startPoint x: 172, startPoint y: 20, endPoint x: 150, endPoint y: 19, distance: 22.0
click at [150, 19] on h1 "Kayla Belany & Nathan Kaplon's Wedding Edit" at bounding box center [209, 19] width 227 height 12
click at [107, 89] on link "Messages" at bounding box center [110, 92] width 26 height 11
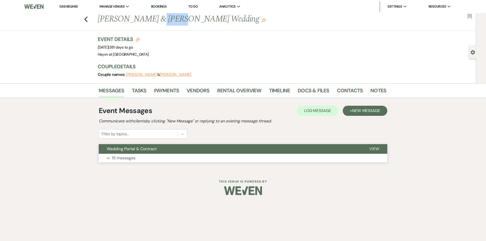
click at [108, 159] on icon "Expand" at bounding box center [108, 158] width 3 height 2
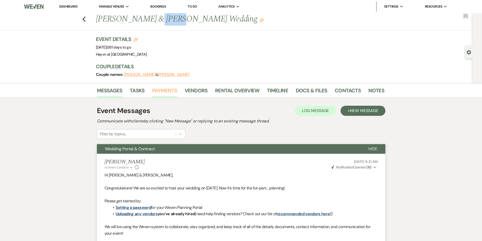
click at [170, 92] on link "Payments" at bounding box center [164, 92] width 25 height 11
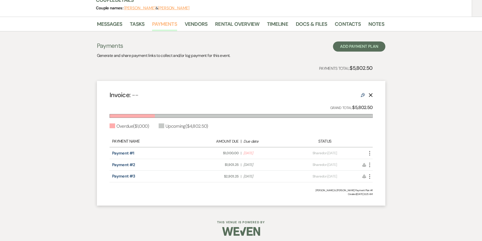
scroll to position [69, 0]
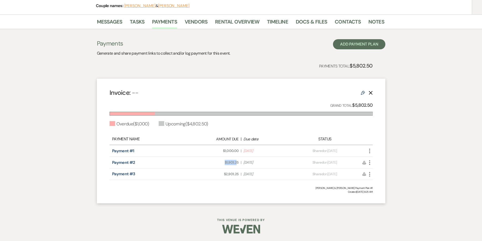
drag, startPoint x: 238, startPoint y: 162, endPoint x: 223, endPoint y: 163, distance: 14.4
click at [223, 163] on span "Amount Due: $1,901.25" at bounding box center [215, 162] width 47 height 5
click at [240, 163] on div "Amount Due: $1,901.25 | Due Date Dec 3, 2025" at bounding box center [241, 162] width 103 height 5
drag, startPoint x: 239, startPoint y: 162, endPoint x: 225, endPoint y: 163, distance: 14.2
click at [225, 163] on div "Amount Due: $1,901.25 | Due Date Dec 3, 2025" at bounding box center [241, 162] width 103 height 5
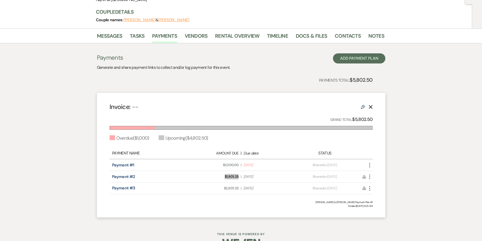
scroll to position [44, 0]
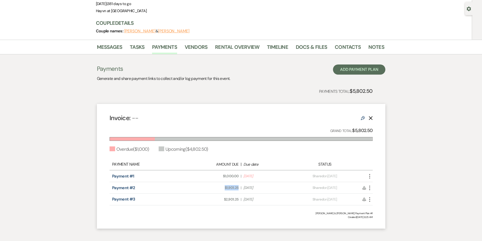
click at [160, 19] on h3 "Couple Details" at bounding box center [238, 22] width 284 height 7
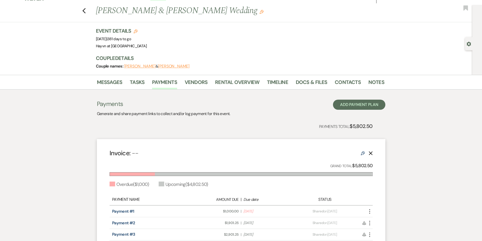
scroll to position [0, 0]
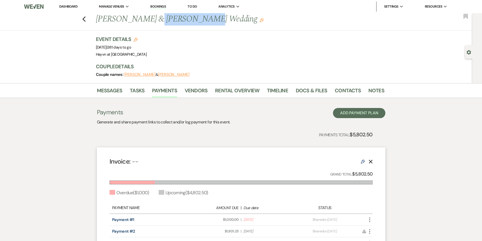
drag, startPoint x: 149, startPoint y: 19, endPoint x: 197, endPoint y: 19, distance: 48.3
click at [197, 19] on h1 "Kayla Belany & Nathan Kaplon's Wedding Edit" at bounding box center [209, 19] width 227 height 12
click at [85, 18] on icon "Previous" at bounding box center [84, 19] width 4 height 6
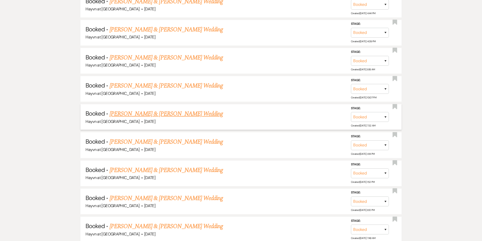
scroll to position [1164, 0]
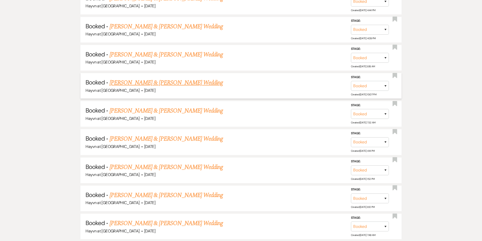
click at [161, 84] on link "Lilianna Shank & Matthew Miller's Wedding" at bounding box center [166, 82] width 113 height 9
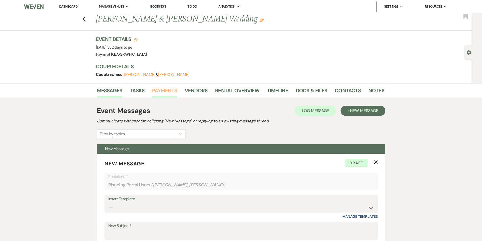
click at [168, 91] on link "Payments" at bounding box center [164, 92] width 25 height 11
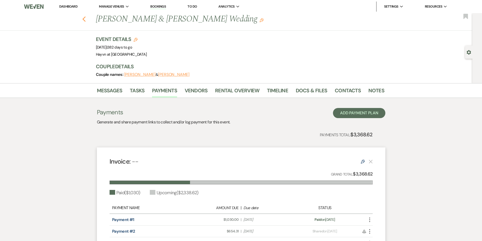
click at [86, 19] on icon "Previous" at bounding box center [84, 19] width 4 height 6
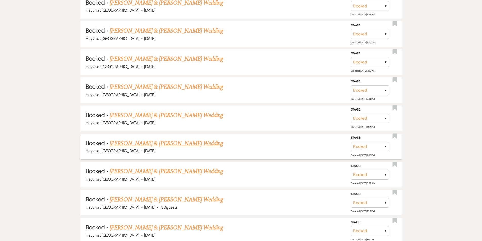
scroll to position [1215, 0]
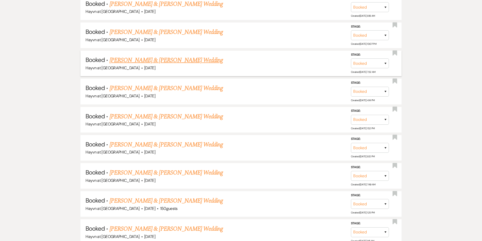
click at [155, 62] on link "Sophia Heiberg & Derek Trippel's Wedding" at bounding box center [166, 60] width 113 height 9
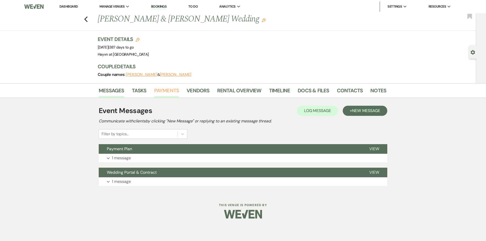
click at [163, 91] on link "Payments" at bounding box center [166, 92] width 25 height 11
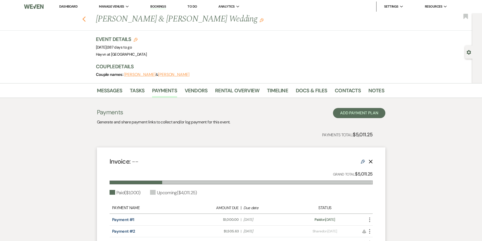
click at [86, 21] on icon "Previous" at bounding box center [84, 19] width 4 height 6
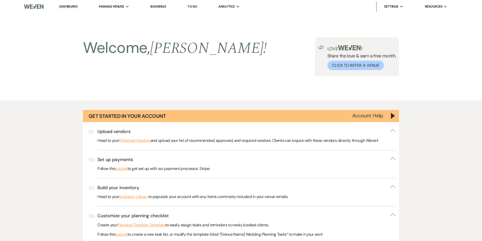
scroll to position [1215, 0]
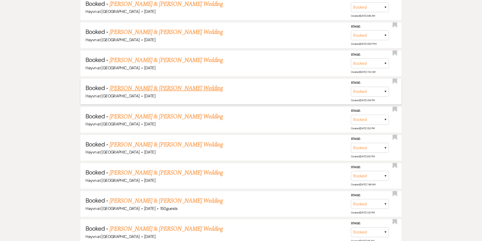
click at [156, 89] on link "Cody Vanderwerff & Elise Waltenberg's Wedding" at bounding box center [166, 88] width 113 height 9
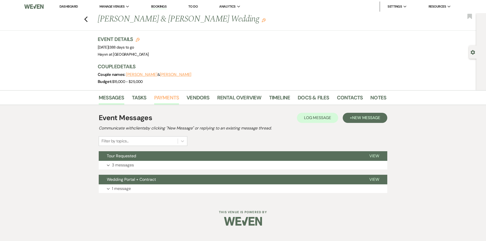
click at [161, 99] on link "Payments" at bounding box center [166, 99] width 25 height 11
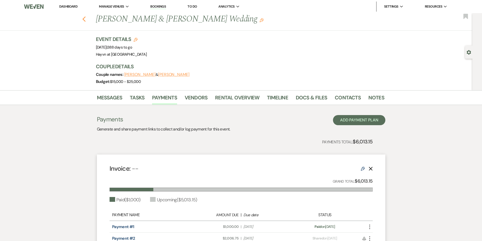
click at [86, 21] on icon "Previous" at bounding box center [84, 19] width 4 height 6
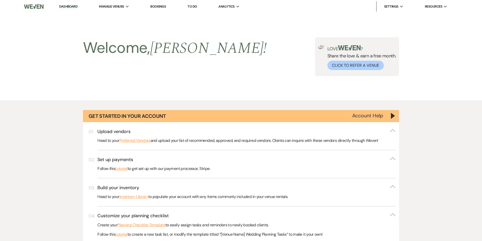
scroll to position [1215, 0]
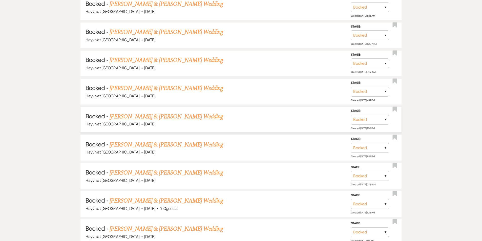
click at [159, 117] on link "Emily Strack & Alexander Bandli's Wedding" at bounding box center [166, 116] width 113 height 9
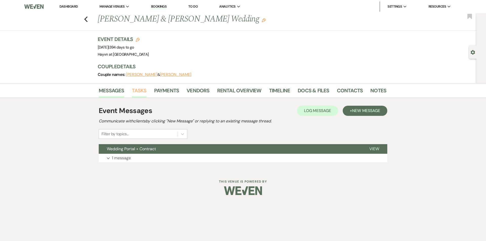
click at [143, 91] on link "Tasks" at bounding box center [139, 92] width 15 height 11
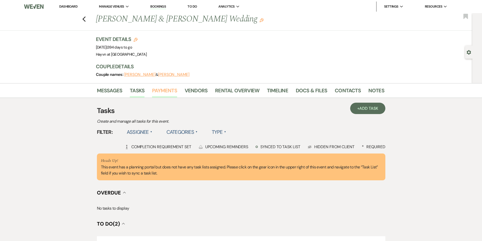
click at [164, 91] on link "Payments" at bounding box center [164, 92] width 25 height 11
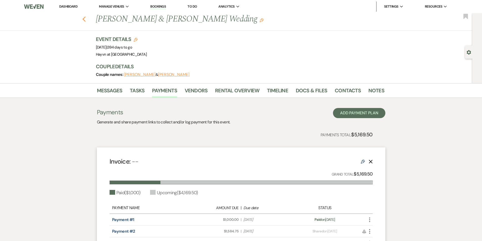
click at [86, 21] on use "button" at bounding box center [83, 19] width 3 height 6
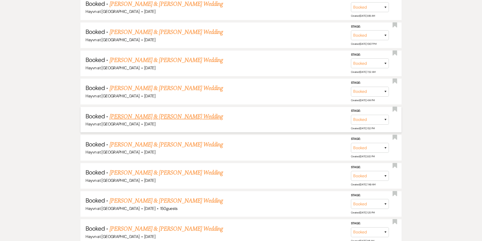
scroll to position [1240, 0]
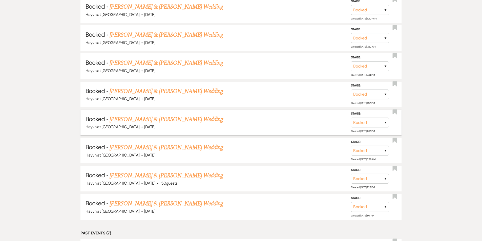
click at [165, 120] on link "Justin Noble & Abby Billet's Wedding" at bounding box center [166, 119] width 113 height 9
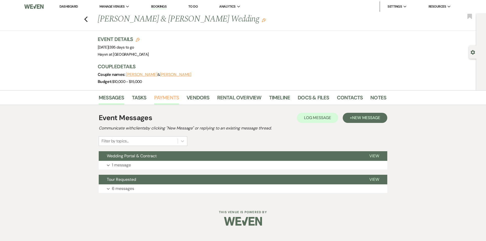
click at [162, 97] on link "Payments" at bounding box center [166, 99] width 25 height 11
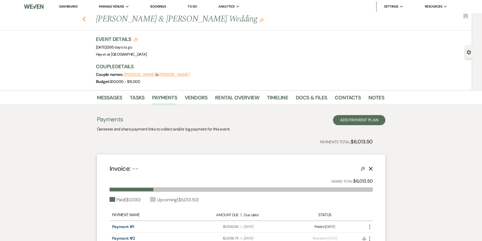
click at [86, 22] on use "button" at bounding box center [83, 19] width 3 height 6
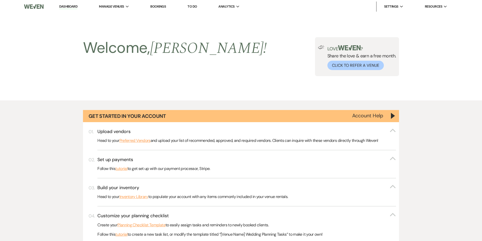
scroll to position [1240, 0]
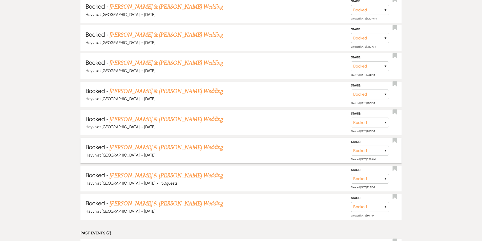
click at [163, 147] on link "Ashley Eliason & Dawson Kuehn's Wedding" at bounding box center [166, 147] width 113 height 9
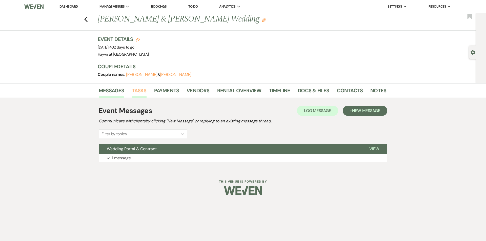
click at [142, 91] on link "Tasks" at bounding box center [139, 92] width 15 height 11
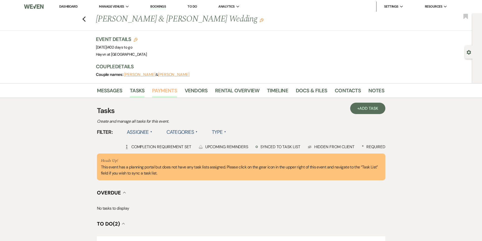
click at [159, 91] on link "Payments" at bounding box center [164, 92] width 25 height 11
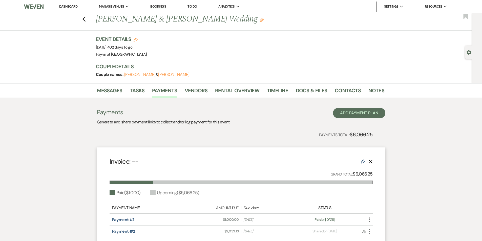
click at [90, 21] on div "Previous Ashley Eliason & Dawson Kuehn's Wedding Edit Bookmark" at bounding box center [234, 21] width 475 height 17
click at [88, 20] on div "Previous Ashley Eliason & Dawson Kuehn's Wedding Edit Bookmark" at bounding box center [234, 21] width 475 height 17
click at [86, 22] on icon "Previous" at bounding box center [84, 19] width 4 height 6
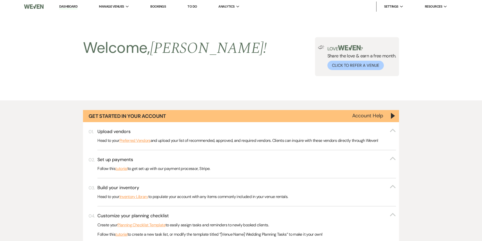
scroll to position [1240, 0]
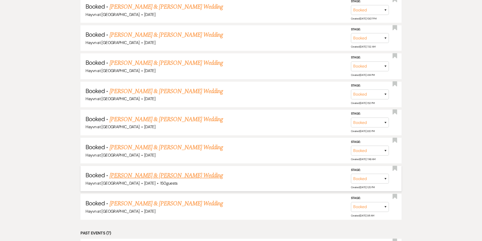
click at [170, 176] on link "Nathan McIntyre & Shawna Whelihan's Wedding" at bounding box center [166, 175] width 113 height 9
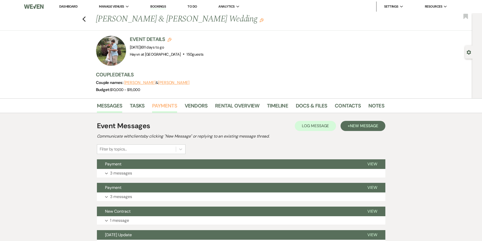
click at [158, 107] on link "Payments" at bounding box center [164, 107] width 25 height 11
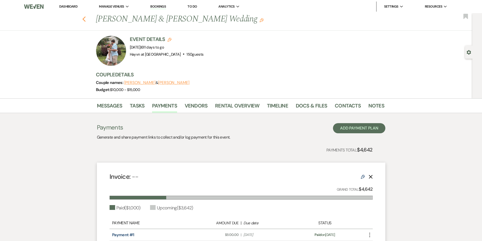
click at [86, 20] on use "button" at bounding box center [83, 19] width 3 height 6
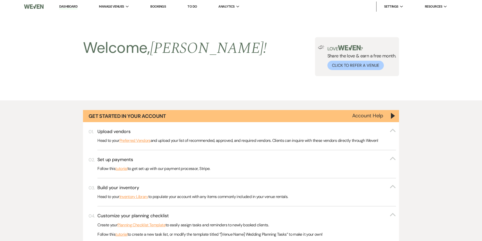
scroll to position [1240, 0]
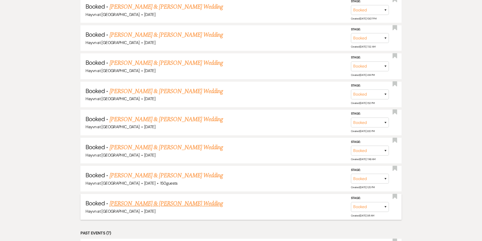
click at [168, 204] on link "Serena Peterson & Mason Bohatta's Wedding" at bounding box center [166, 203] width 113 height 9
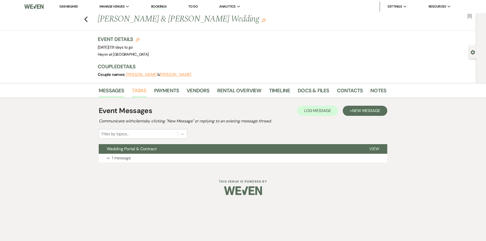
click at [139, 90] on link "Tasks" at bounding box center [139, 92] width 15 height 11
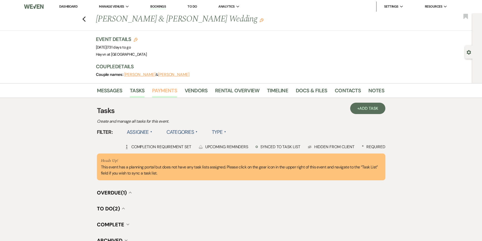
click at [164, 92] on link "Payments" at bounding box center [164, 92] width 25 height 11
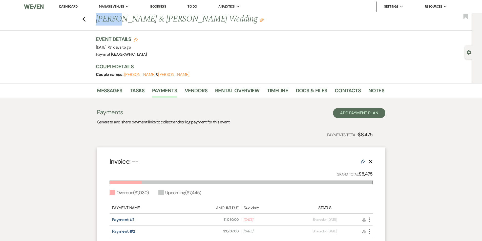
drag, startPoint x: 99, startPoint y: 19, endPoint x: 118, endPoint y: 17, distance: 18.8
click at [118, 17] on h1 "Serena Peterson & Mason Bohatta's Wedding Edit" at bounding box center [209, 19] width 227 height 12
click at [85, 20] on use "button" at bounding box center [83, 19] width 3 height 6
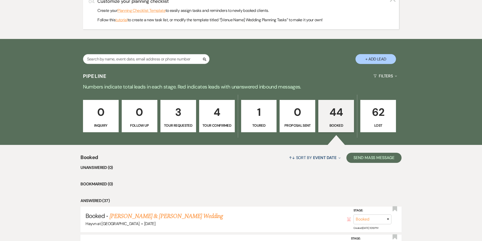
scroll to position [203, 0]
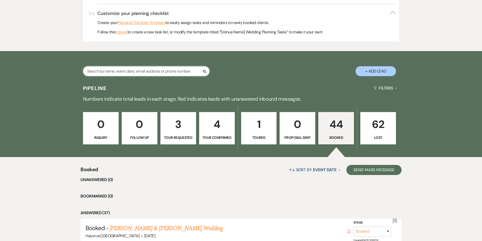
click at [100, 68] on input "text" at bounding box center [146, 71] width 127 height 10
paste input "Phelps"
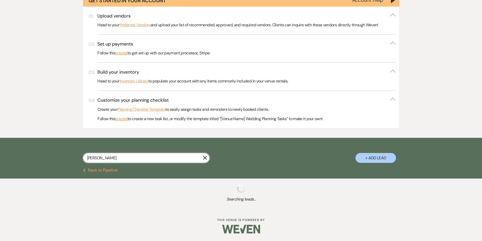
scroll to position [129, 0]
type input "Phelps"
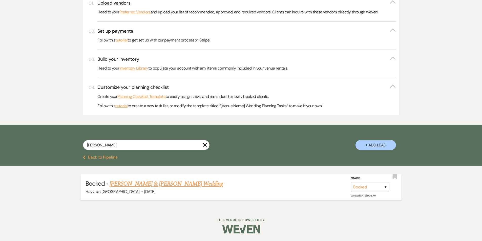
click at [172, 186] on link "Madalyn Phelps & Ryan Hoade's Wedding" at bounding box center [166, 183] width 113 height 9
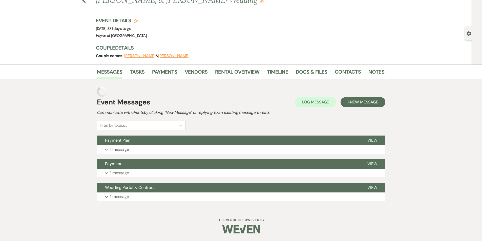
scroll to position [9, 0]
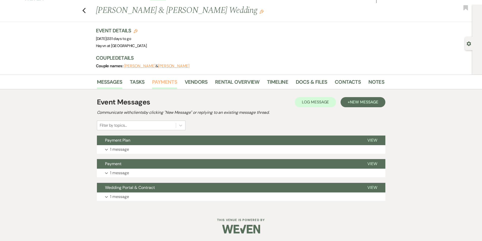
click at [169, 82] on link "Payments" at bounding box center [164, 83] width 25 height 11
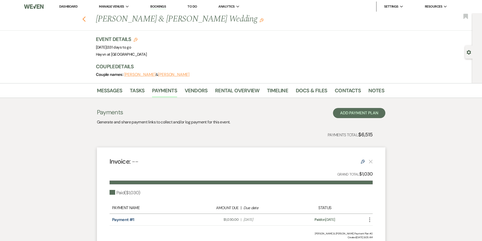
click at [85, 19] on use "button" at bounding box center [83, 19] width 3 height 6
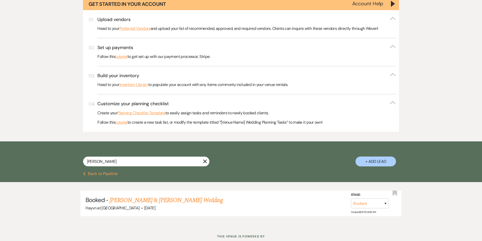
scroll to position [103, 0]
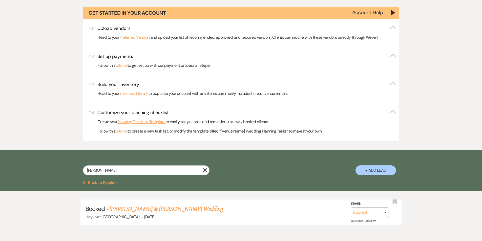
click at [95, 181] on button "Previous Back to Pipeline" at bounding box center [100, 183] width 35 height 4
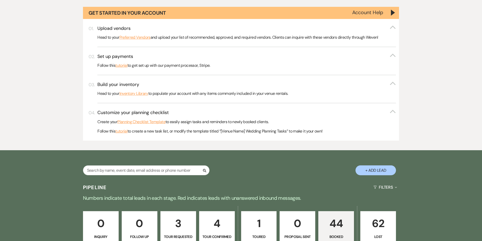
scroll to position [203, 0]
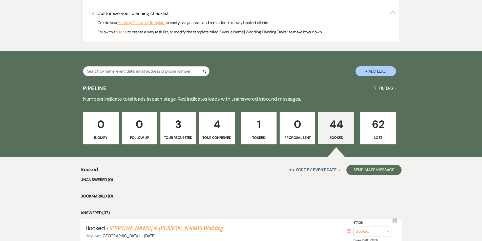
click at [344, 130] on p "44" at bounding box center [336, 124] width 29 height 17
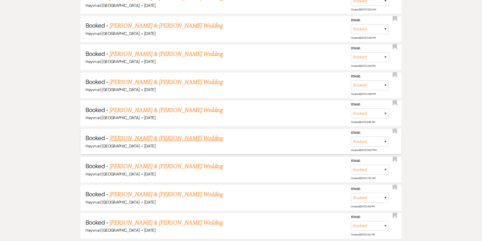
scroll to position [1139, 0]
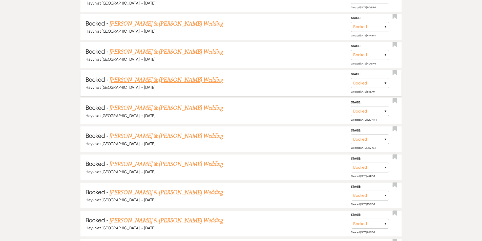
click at [162, 80] on link "Kayla Belany & Nathan Kaplon's Wedding" at bounding box center [166, 79] width 113 height 9
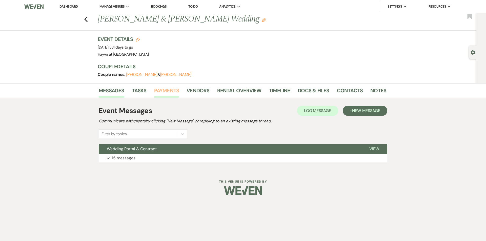
click at [167, 92] on link "Payments" at bounding box center [166, 92] width 25 height 11
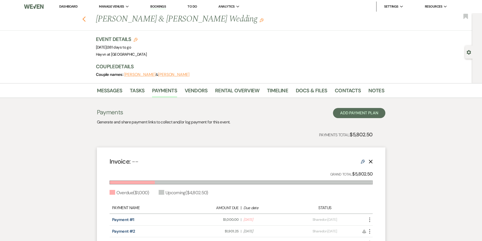
click at [86, 21] on use "button" at bounding box center [83, 19] width 3 height 6
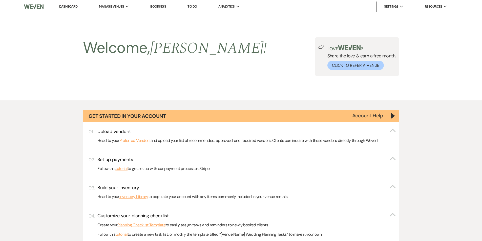
scroll to position [1139, 0]
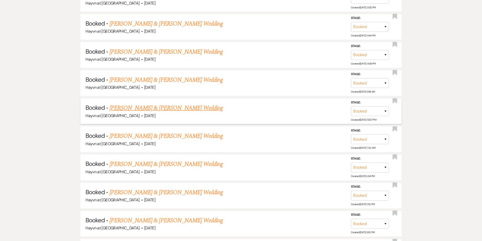
click at [153, 107] on link "Lilianna Shank & Matthew Miller's Wedding" at bounding box center [166, 108] width 113 height 9
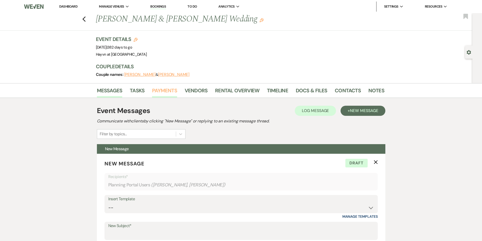
click at [157, 91] on link "Payments" at bounding box center [164, 92] width 25 height 11
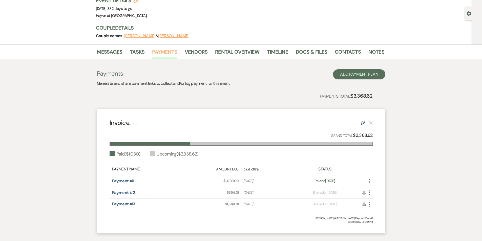
scroll to position [69, 0]
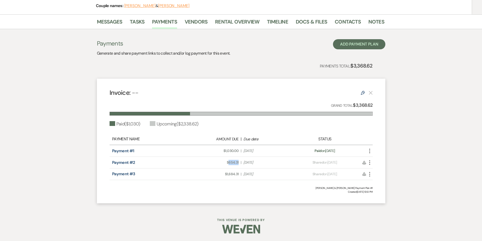
drag, startPoint x: 239, startPoint y: 164, endPoint x: 229, endPoint y: 164, distance: 9.9
click at [229, 164] on div "Amount Due: $654.31 | Due Date Jan 4, 2026" at bounding box center [241, 162] width 103 height 5
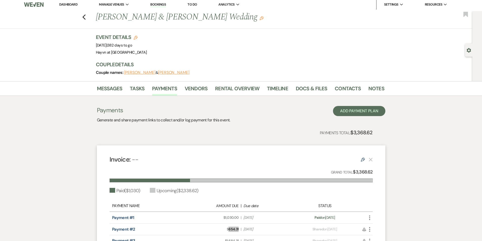
scroll to position [0, 0]
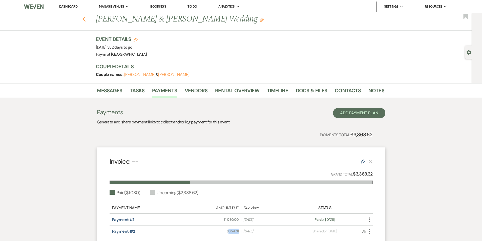
click at [85, 21] on icon "Previous" at bounding box center [84, 19] width 4 height 6
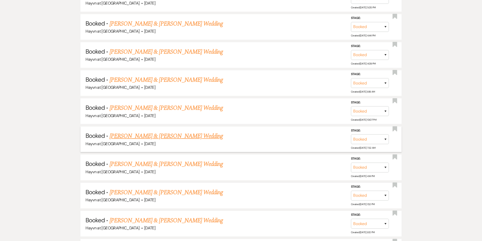
click at [176, 136] on link "Sophia Heiberg & Derek Trippel's Wedding" at bounding box center [166, 136] width 113 height 9
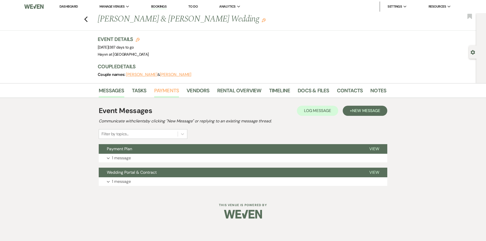
click at [171, 90] on link "Payments" at bounding box center [166, 92] width 25 height 11
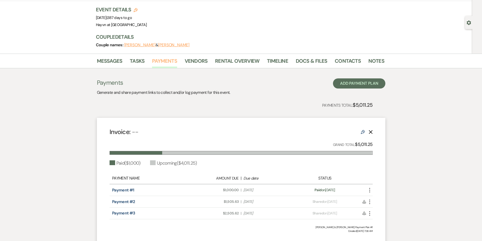
scroll to position [69, 0]
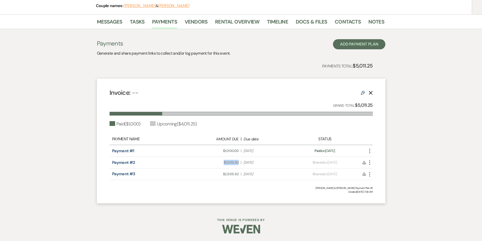
drag, startPoint x: 238, startPoint y: 163, endPoint x: 216, endPoint y: 163, distance: 22.0
click at [216, 163] on span "Amount Due: $1,505.63" at bounding box center [215, 162] width 47 height 5
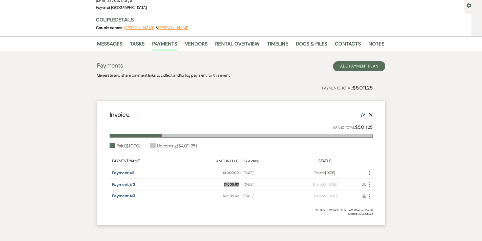
scroll to position [0, 0]
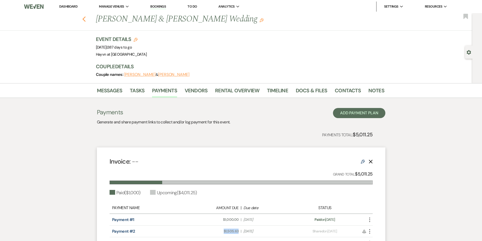
click at [85, 20] on use "button" at bounding box center [83, 19] width 3 height 6
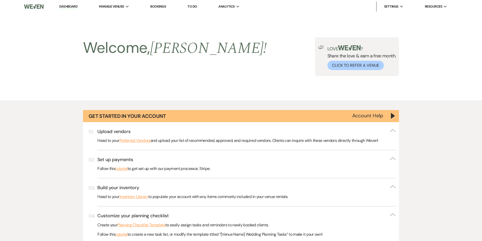
scroll to position [1139, 0]
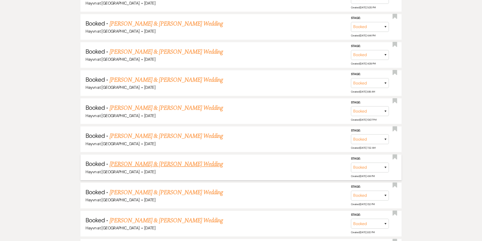
click at [131, 163] on link "Cody Vanderwerff & Elise Waltenberg's Wedding" at bounding box center [166, 164] width 113 height 9
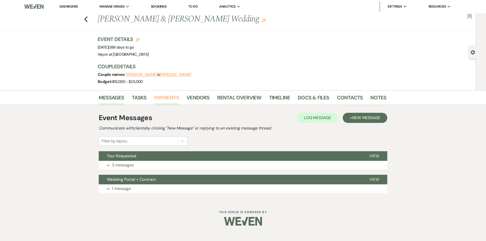
click at [164, 98] on link "Payments" at bounding box center [166, 99] width 25 height 11
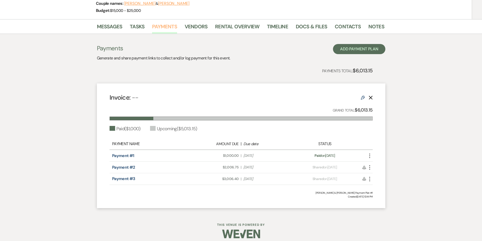
scroll to position [76, 0]
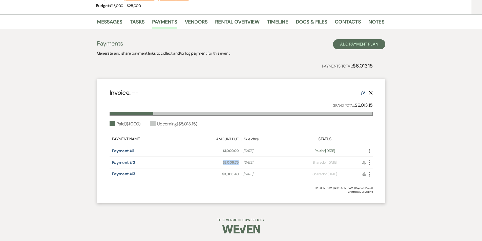
drag, startPoint x: 239, startPoint y: 163, endPoint x: 223, endPoint y: 164, distance: 16.2
click at [223, 164] on div "Amount Due: $2,006.75 | Due Date Jan 10, 2026" at bounding box center [241, 162] width 103 height 5
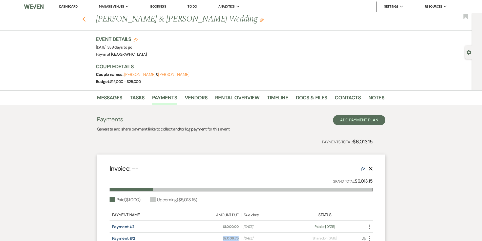
click at [86, 18] on use "button" at bounding box center [83, 19] width 3 height 6
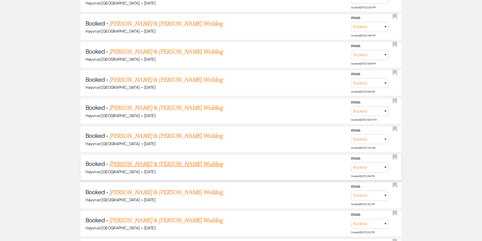
scroll to position [1190, 0]
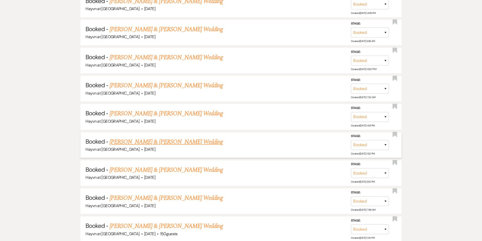
click at [167, 145] on link "Emily Strack & Alexander Bandli's Wedding" at bounding box center [166, 141] width 113 height 9
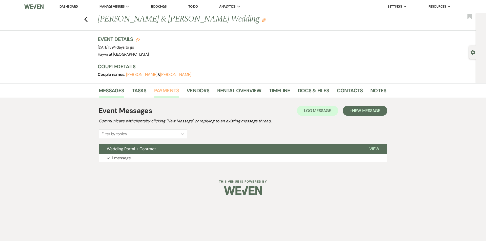
click at [168, 91] on link "Payments" at bounding box center [166, 92] width 25 height 11
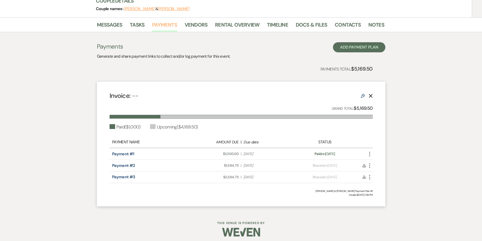
scroll to position [69, 0]
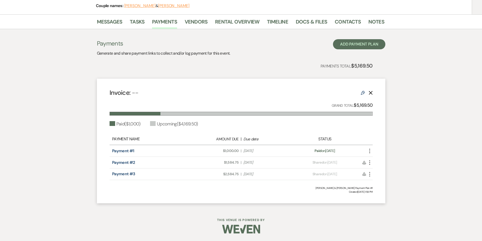
click at [141, 162] on div "Payment #2" at bounding box center [150, 163] width 77 height 6
click at [238, 163] on span "Amount Due: $1,584.75" at bounding box center [215, 162] width 47 height 5
drag, startPoint x: 232, startPoint y: 164, endPoint x: 223, endPoint y: 163, distance: 8.6
click at [224, 163] on div "Amount Due: $1,584.75 | Due Date Jan 16, 2026" at bounding box center [241, 162] width 103 height 5
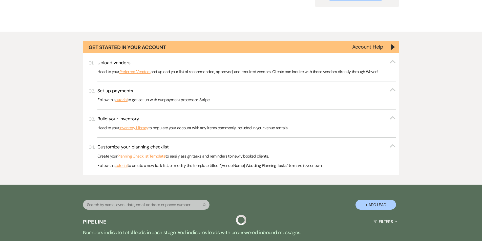
scroll to position [1190, 0]
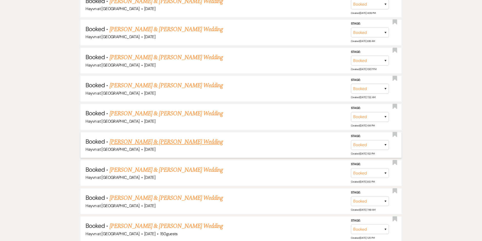
click at [143, 140] on link "Emily Strack & Alexander Bandli's Wedding" at bounding box center [166, 141] width 113 height 9
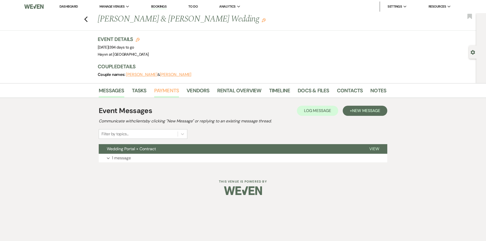
click at [172, 90] on link "Payments" at bounding box center [166, 92] width 25 height 11
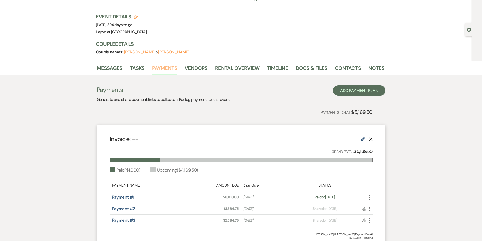
scroll to position [69, 0]
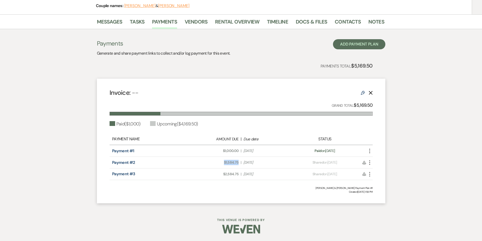
drag, startPoint x: 240, startPoint y: 163, endPoint x: 224, endPoint y: 162, distance: 16.2
click at [224, 162] on div "Amount Due: $1,584.75 | Due Date Jan 16, 2026" at bounding box center [241, 162] width 103 height 5
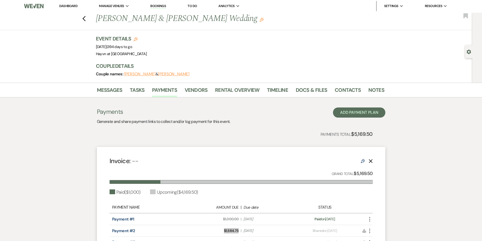
scroll to position [0, 0]
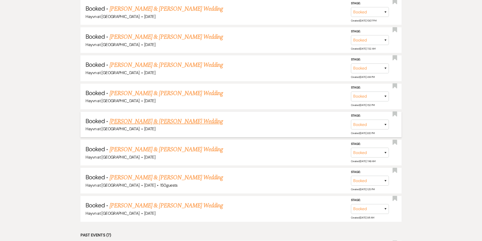
scroll to position [1240, 0]
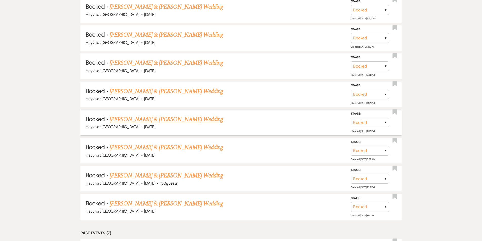
click at [151, 120] on link "Justin Noble & Abby Billet's Wedding" at bounding box center [166, 119] width 113 height 9
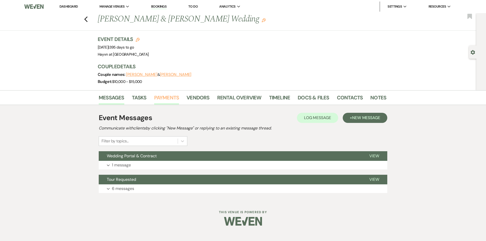
click at [170, 100] on link "Payments" at bounding box center [166, 99] width 25 height 11
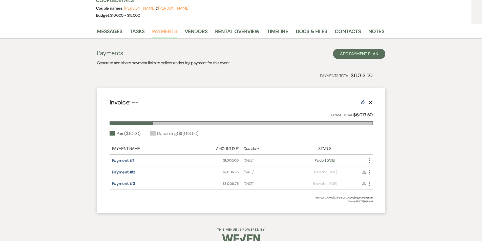
scroll to position [76, 0]
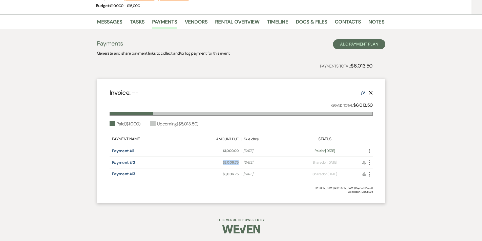
drag, startPoint x: 239, startPoint y: 162, endPoint x: 222, endPoint y: 163, distance: 17.2
click at [222, 163] on div "Amount Due: $2,006.75 | Due Date Jan 17, 2026" at bounding box center [241, 162] width 103 height 5
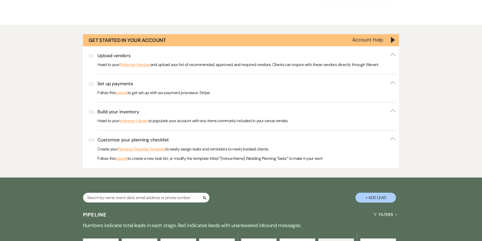
scroll to position [1240, 0]
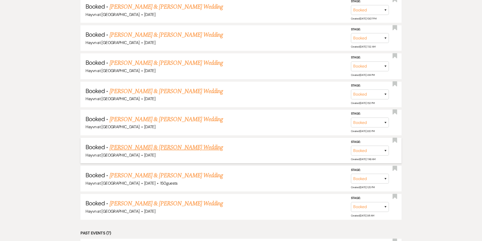
click at [136, 146] on link "Ashley Eliason & Dawson Kuehn's Wedding" at bounding box center [166, 147] width 113 height 9
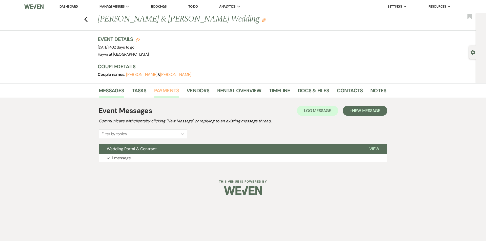
click at [174, 92] on link "Payments" at bounding box center [166, 92] width 25 height 11
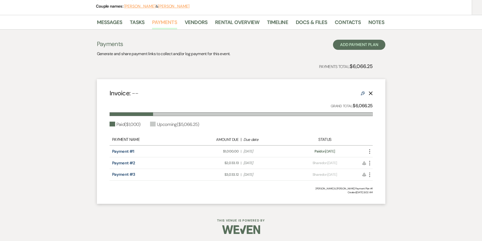
scroll to position [69, 0]
drag, startPoint x: 239, startPoint y: 163, endPoint x: 224, endPoint y: 163, distance: 15.9
click at [224, 163] on div "Amount Due: $2,033.13 | Due Date Jan 24, 2026" at bounding box center [241, 162] width 103 height 5
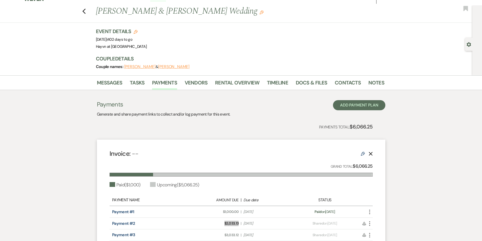
scroll to position [0, 0]
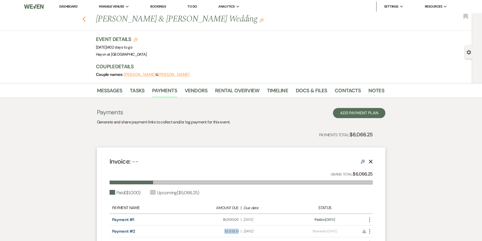
click at [85, 19] on use "button" at bounding box center [83, 19] width 3 height 6
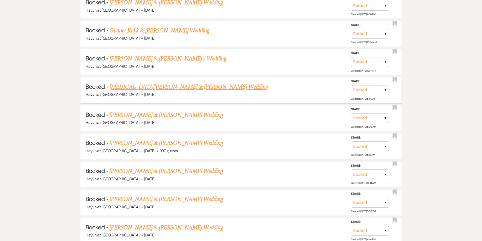
scroll to position [911, 0]
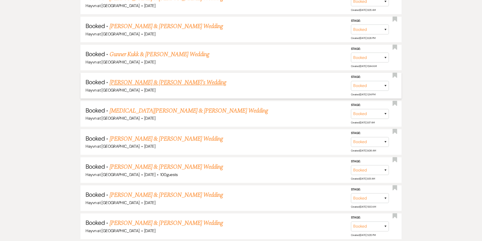
click at [157, 83] on link "Brianna Drewes & Dominic's Wedding" at bounding box center [168, 82] width 117 height 9
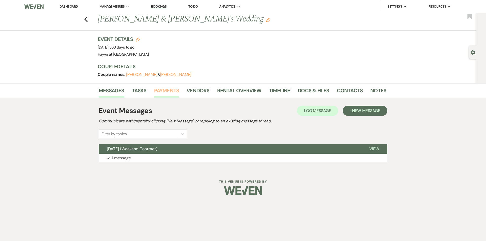
click at [162, 90] on link "Payments" at bounding box center [166, 92] width 25 height 11
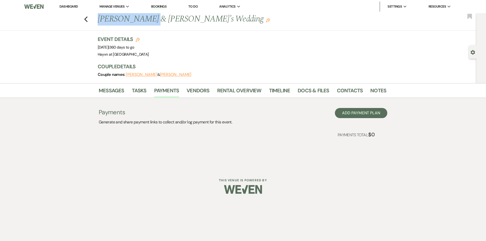
drag, startPoint x: 98, startPoint y: 23, endPoint x: 147, endPoint y: 21, distance: 48.9
click at [147, 21] on h1 "Brianna Drewes & Dominic's Wedding Edit" at bounding box center [211, 19] width 227 height 12
click at [134, 9] on ul "Dashboard Manage Venues Expand Hayvn at Hay River Bookings To Do Analytics Expa…" at bounding box center [255, 7] width 413 height 10
click at [312, 91] on link "Docs & Files" at bounding box center [313, 92] width 31 height 11
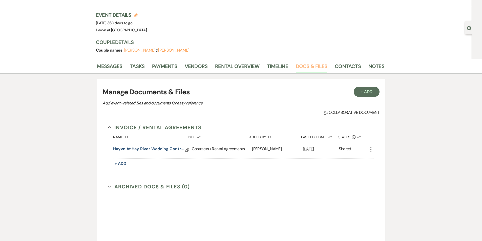
scroll to position [76, 0]
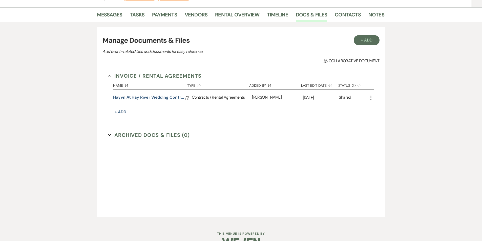
click at [153, 100] on link "Hayvn at Hay River Wedding Contract" at bounding box center [149, 98] width 72 height 8
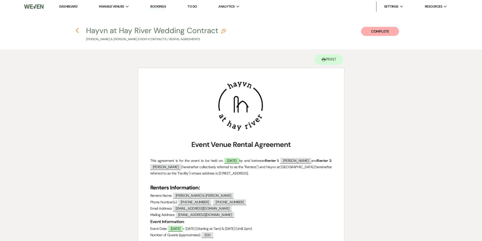
click at [77, 30] on use "button" at bounding box center [77, 31] width 3 height 6
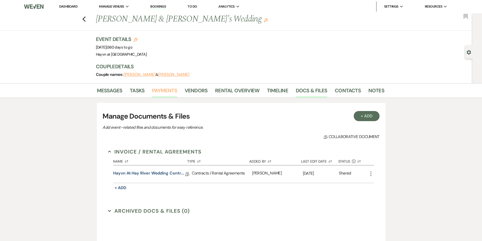
click at [167, 90] on link "Payments" at bounding box center [164, 92] width 25 height 11
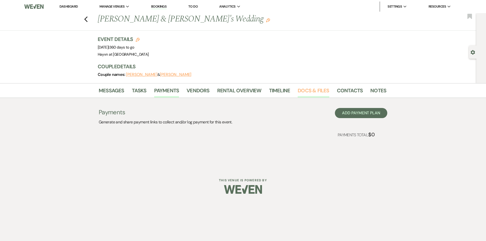
click at [311, 90] on link "Docs & Files" at bounding box center [313, 92] width 31 height 11
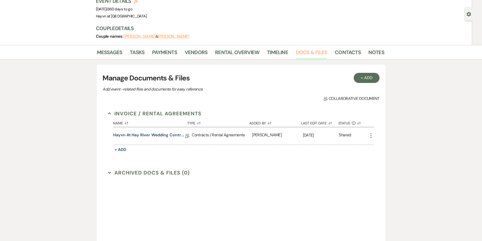
scroll to position [89, 0]
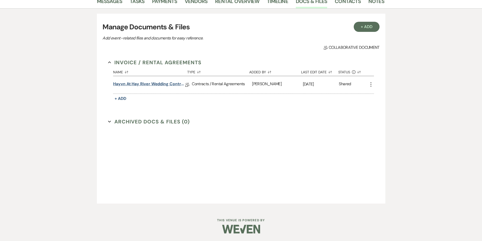
click at [152, 84] on link "Hayvn at Hay River Wedding Contract" at bounding box center [149, 85] width 72 height 8
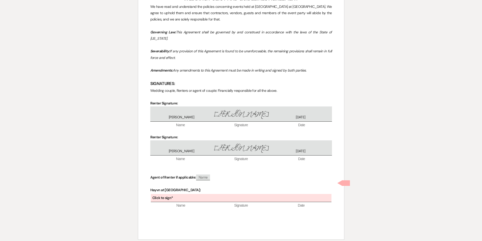
scroll to position [2064, 0]
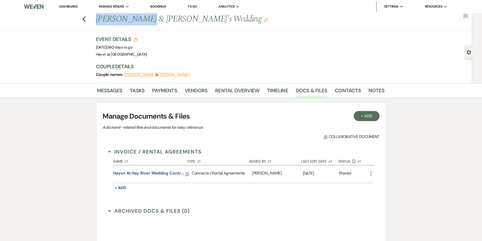
drag, startPoint x: 146, startPoint y: 20, endPoint x: 97, endPoint y: 18, distance: 48.6
click at [97, 18] on div "Previous Brianna Drewes & Dominic's Wedding Edit" at bounding box center [237, 19] width 289 height 12
click at [85, 21] on icon "Previous" at bounding box center [84, 19] width 4 height 6
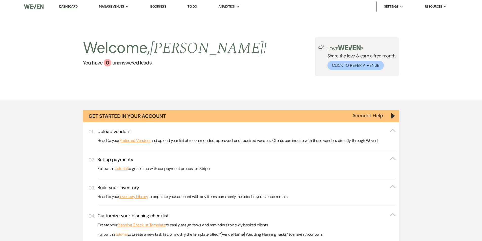
click at [66, 7] on link "Dashboard" at bounding box center [68, 6] width 18 height 5
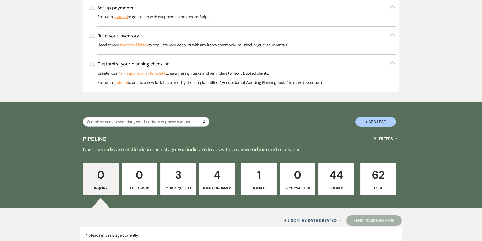
scroll to position [193, 0]
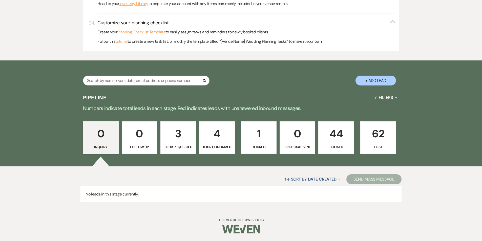
click at [334, 128] on p "44" at bounding box center [336, 133] width 29 height 17
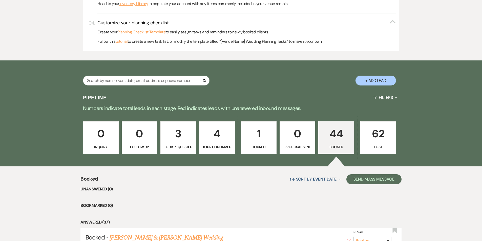
click at [334, 133] on p "44" at bounding box center [336, 133] width 29 height 17
click at [332, 139] on p "44" at bounding box center [336, 133] width 29 height 17
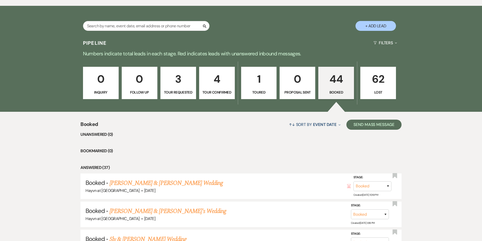
scroll to position [193, 0]
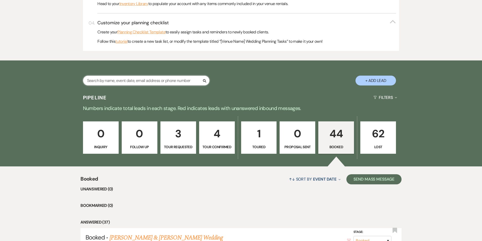
click at [126, 79] on input "text" at bounding box center [146, 81] width 127 height 10
type input "annie"
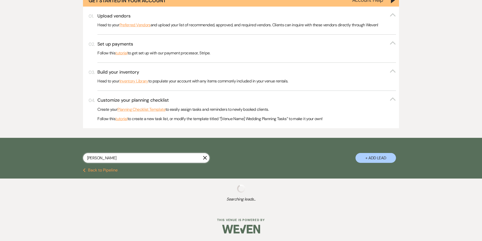
scroll to position [129, 0]
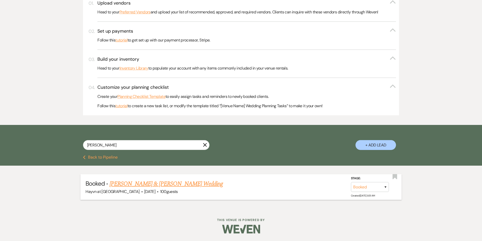
click at [168, 182] on link "Annie Stout & Jacob Walsh's Wedding" at bounding box center [166, 183] width 113 height 9
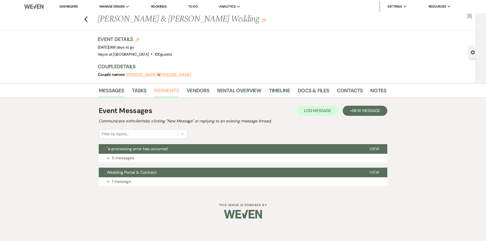
click at [168, 89] on link "Payments" at bounding box center [166, 92] width 25 height 11
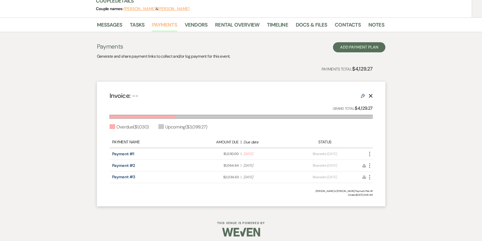
scroll to position [69, 0]
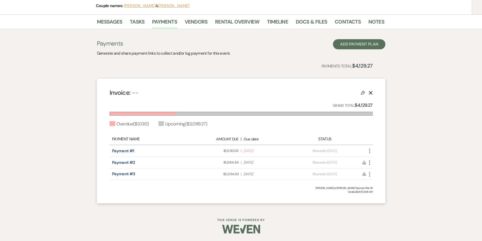
click at [368, 150] on icon "More" at bounding box center [370, 151] width 6 height 6
click at [297, 128] on div "Invoice: -- Edit Delete Grand Total: $4,129.27 Overdue ( $1,030 ) Upcoming ( $3…" at bounding box center [241, 141] width 289 height 125
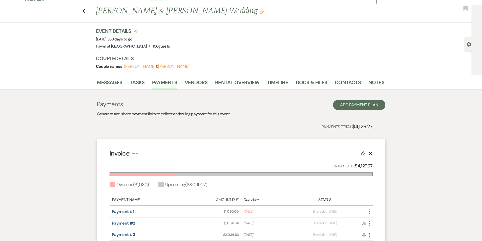
scroll to position [0, 0]
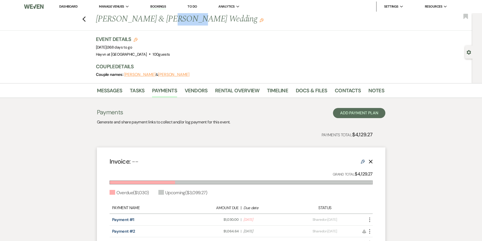
drag, startPoint x: 183, startPoint y: 19, endPoint x: 161, endPoint y: 19, distance: 21.0
click at [161, 19] on h1 "Annie Stout & Jacob Walsh's Wedding Edit" at bounding box center [209, 19] width 227 height 12
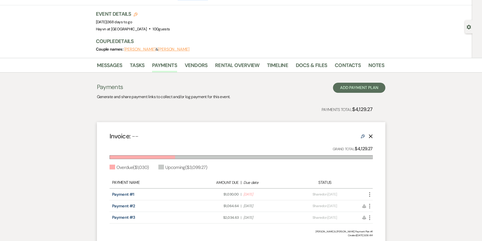
scroll to position [69, 0]
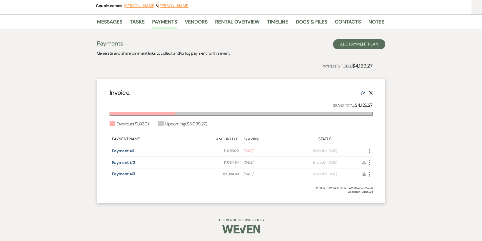
click at [369, 150] on icon "More" at bounding box center [370, 151] width 6 height 6
click at [386, 178] on button "Check Mark Mark as Paid" at bounding box center [392, 178] width 51 height 9
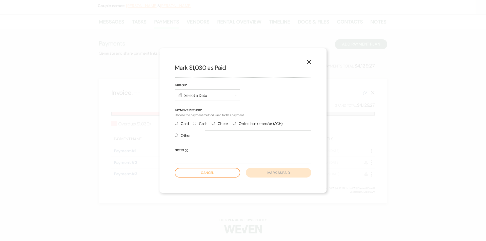
click at [204, 95] on div "Calendar Select a Date Expand" at bounding box center [207, 94] width 65 height 11
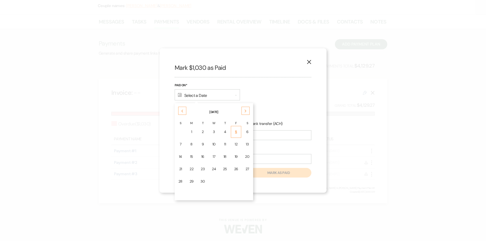
click at [236, 133] on div "5" at bounding box center [236, 131] width 4 height 5
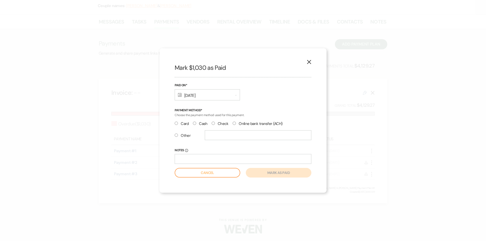
click at [178, 123] on label "Card" at bounding box center [182, 123] width 14 height 7
click at [178, 123] on input "Card" at bounding box center [176, 123] width 3 height 3
radio input "true"
click at [278, 174] on button "Mark as paid" at bounding box center [279, 173] width 66 height 10
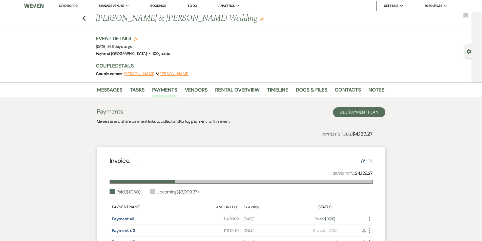
scroll to position [0, 0]
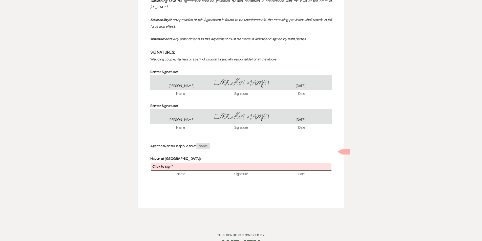
scroll to position [2090, 0]
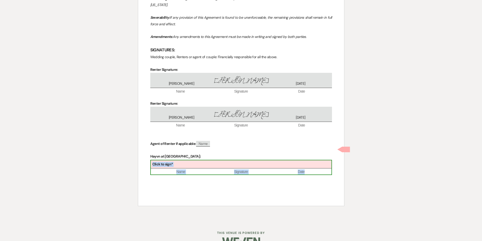
click at [187, 160] on div "Click to sign*" at bounding box center [241, 164] width 181 height 8
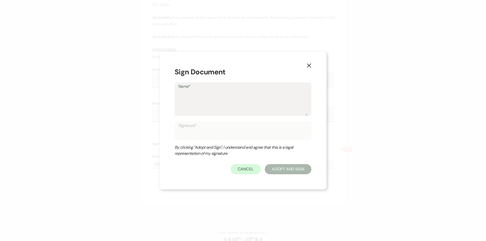
click at [206, 102] on textarea "Name*" at bounding box center [242, 102] width 129 height 25
type textarea "S"
type input "S"
type textarea "Sh"
type input "Sh"
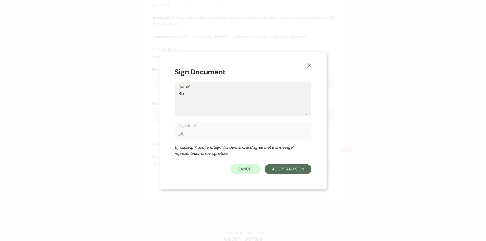
type textarea "Sha"
type input "Sha"
type textarea "Shaw"
type input "Shaw"
type textarea "[PERSON_NAME]"
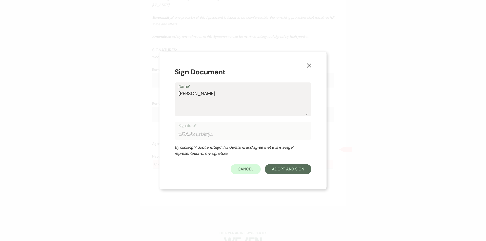
type input "[PERSON_NAME]"
type textarea "[PERSON_NAME]"
type input "[PERSON_NAME]"
type textarea "Shawn V"
type input "Shawn V"
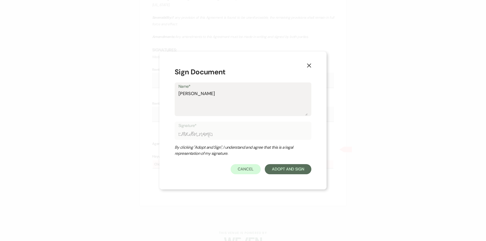
type textarea "Shawn Va"
type input "Shawn Va"
type textarea "Shawn Van"
type input "Shawn Van"
type textarea "Shawn Vanl"
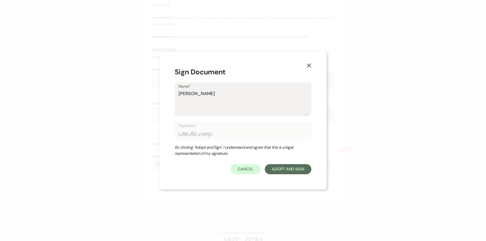
type input "Shawn Vanl"
type textarea "Shawn Vanla"
type input "Shawn Vanla"
type textarea "Shawn Vanlan"
type input "Shawn Vanlan"
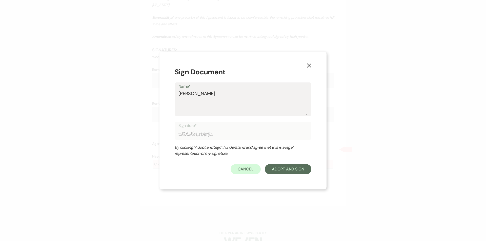
type textarea "Shawn Vanland"
type input "Shawn Vanland"
type textarea "Shawn Vanlandi"
type input "Shawn Vanlandi"
type textarea "Shawn Vanlandin"
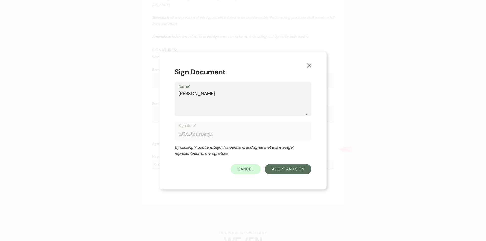
type input "Shawn Vanlandin"
type textarea "Shawn Vanlanding"
type input "Shawn Vanlanding"
type textarea "Shawn Vanlandingh"
type input "Shawn Vanlandingh"
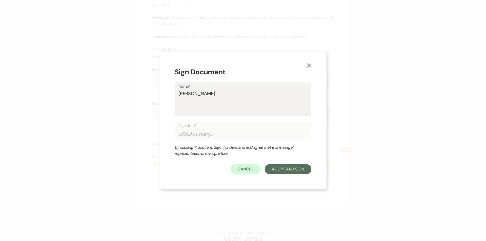
type textarea "Shawn Vanlandingha"
type input "Shawn Vanlandingha"
type textarea "[PERSON_NAME]"
type input "[PERSON_NAME]"
type textarea "[PERSON_NAME]"
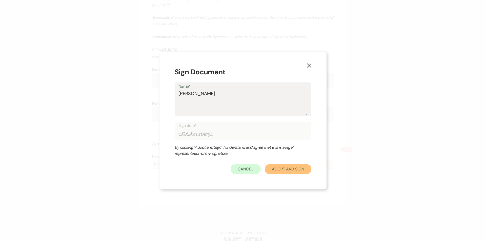
click at [290, 168] on button "Adopt And Sign" at bounding box center [288, 169] width 47 height 10
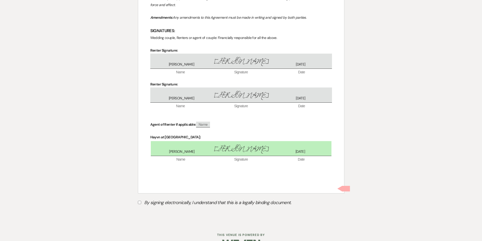
scroll to position [2112, 0]
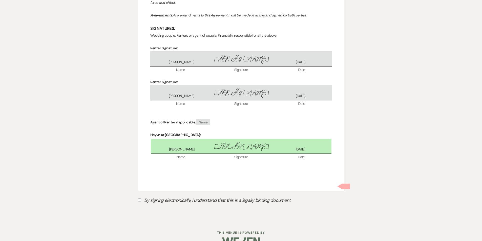
click at [140, 199] on input "By signing electronically, I understand that this is a legally binding document." at bounding box center [139, 200] width 3 height 3
checkbox input "true"
click at [166, 209] on button "Submit" at bounding box center [155, 213] width 35 height 9
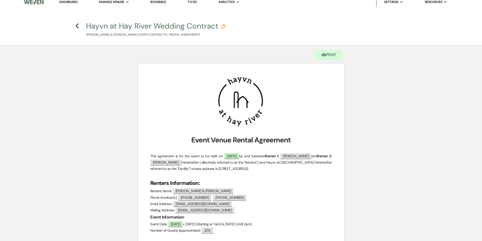
scroll to position [0, 0]
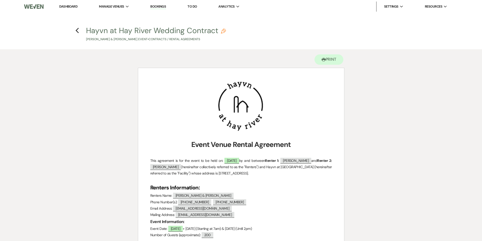
click at [64, 8] on link "Dashboard" at bounding box center [68, 6] width 18 height 4
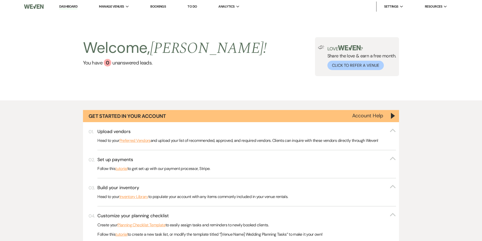
click at [75, 8] on link "Dashboard" at bounding box center [68, 6] width 18 height 5
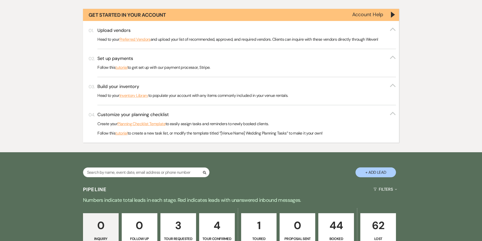
scroll to position [177, 0]
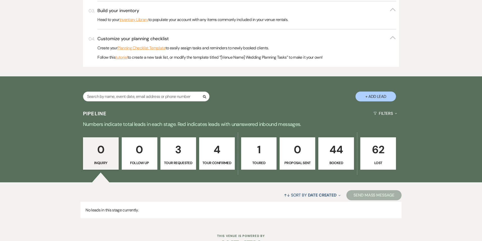
click at [338, 162] on p "Booked" at bounding box center [336, 163] width 29 height 6
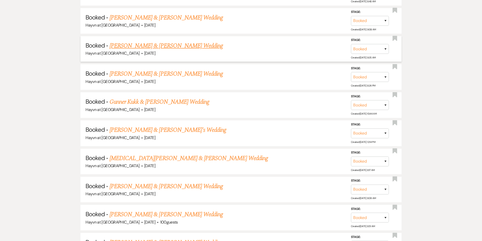
scroll to position [864, 0]
click at [164, 130] on link "Brianna Drewes & Dominic's Wedding" at bounding box center [168, 129] width 117 height 9
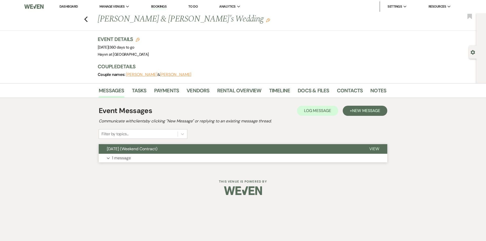
click at [109, 157] on button "Expand 1 message" at bounding box center [243, 158] width 289 height 9
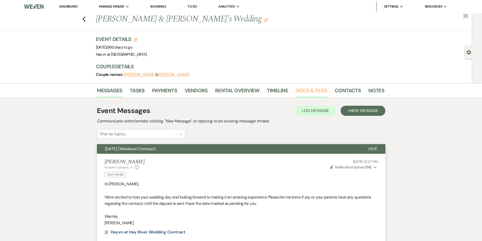
click at [301, 90] on link "Docs & Files" at bounding box center [311, 92] width 31 height 11
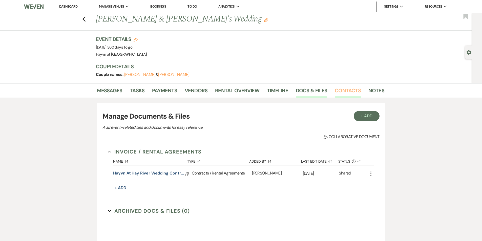
click at [342, 91] on link "Contacts" at bounding box center [348, 92] width 26 height 11
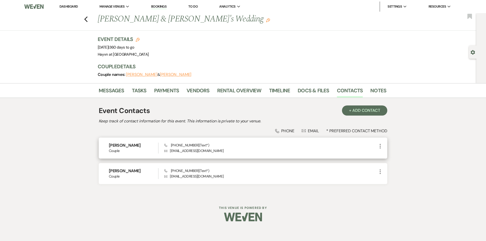
drag, startPoint x: 138, startPoint y: 145, endPoint x: 124, endPoint y: 145, distance: 14.4
click at [124, 145] on h6 "Brianna Drewes" at bounding box center [133, 146] width 49 height 6
copy h6 "Drewes"
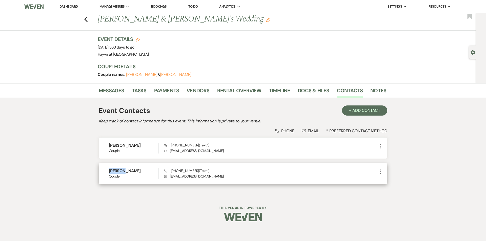
drag, startPoint x: 124, startPoint y: 171, endPoint x: 108, endPoint y: 171, distance: 15.7
click at [108, 171] on div "Dominic Steele Couple Phone (763) 464-9616 (Text*) Envelope domsteele3@gmail.co…" at bounding box center [243, 173] width 289 height 21
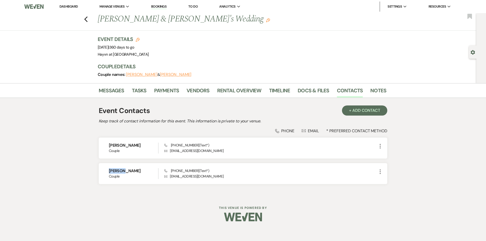
copy h6 "Dominic"
drag, startPoint x: 147, startPoint y: 20, endPoint x: 97, endPoint y: 21, distance: 49.9
click at [97, 21] on div "Previous Brianna Drewes & Dominic's Wedding Edit" at bounding box center [239, 19] width 289 height 12
copy h1 "Brianna Drewes"
click at [39, 8] on img at bounding box center [33, 6] width 19 height 11
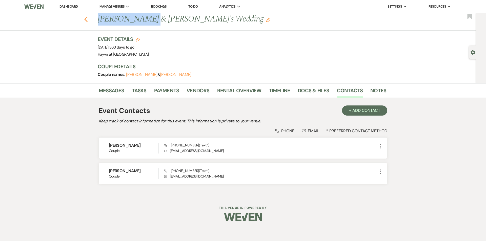
click at [85, 18] on use "button" at bounding box center [85, 19] width 3 height 6
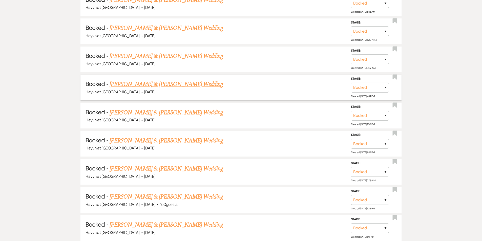
scroll to position [1269, 0]
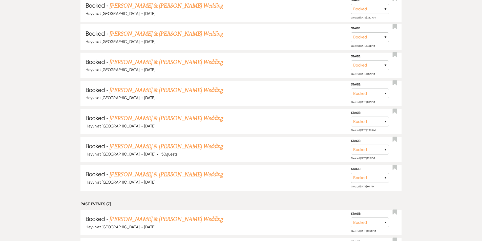
click at [170, 175] on link "Serena Peterson & Mason Bohatta's Wedding" at bounding box center [166, 174] width 113 height 9
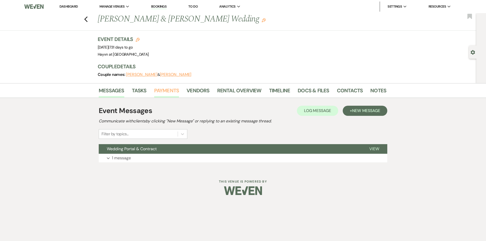
click at [156, 89] on link "Payments" at bounding box center [166, 92] width 25 height 11
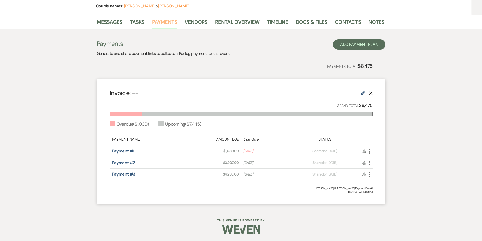
scroll to position [69, 0]
click at [370, 150] on icon "More" at bounding box center [370, 151] width 6 height 6
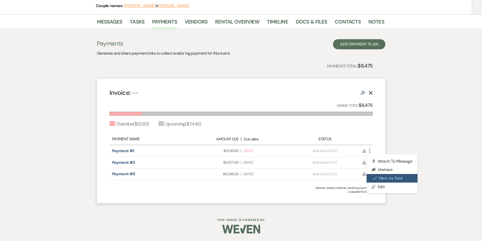
click at [380, 177] on button "Check Mark Mark as Paid" at bounding box center [392, 178] width 51 height 9
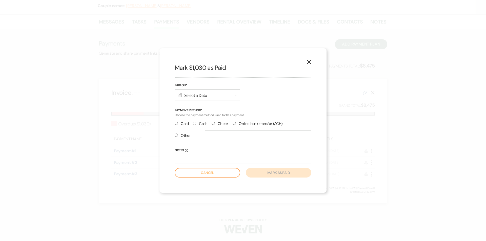
click at [220, 96] on div "Calendar Select a Date Expand" at bounding box center [207, 94] width 65 height 11
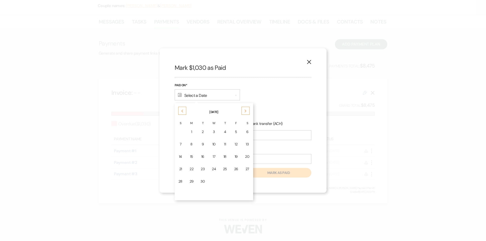
click at [184, 111] on div "Previous" at bounding box center [182, 111] width 8 height 8
click at [181, 157] on div "13" at bounding box center [180, 156] width 4 height 5
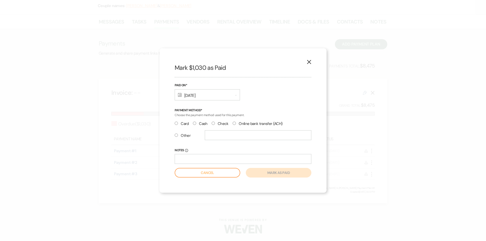
click at [214, 123] on input "Check" at bounding box center [213, 123] width 3 height 3
radio input "true"
click at [282, 174] on button "Mark as paid" at bounding box center [279, 173] width 66 height 10
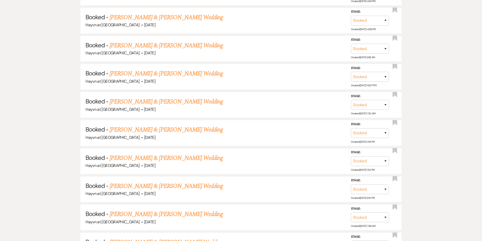
scroll to position [1143, 0]
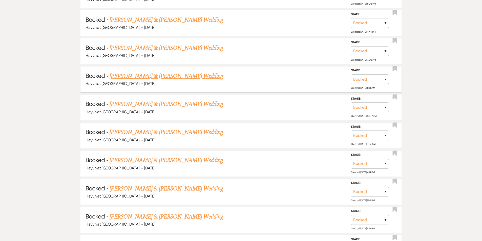
click at [184, 76] on link "Kayla Belany & Nathan Kaplon's Wedding" at bounding box center [166, 76] width 113 height 9
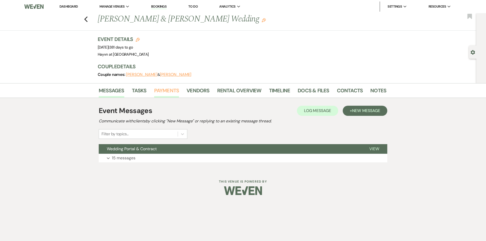
click at [167, 91] on link "Payments" at bounding box center [166, 92] width 25 height 11
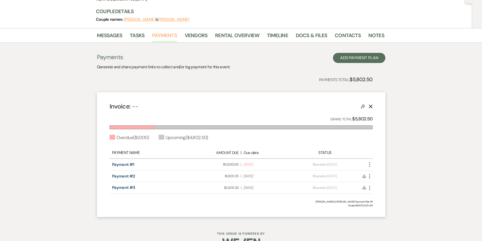
scroll to position [69, 0]
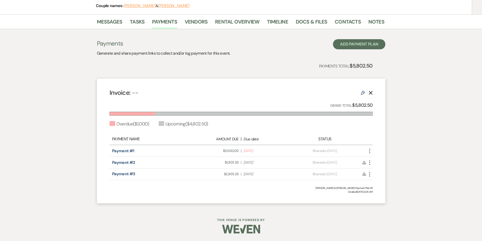
click at [370, 151] on use "button" at bounding box center [369, 151] width 1 height 5
click at [383, 180] on button "Check Mark Mark as Paid" at bounding box center [392, 178] width 51 height 9
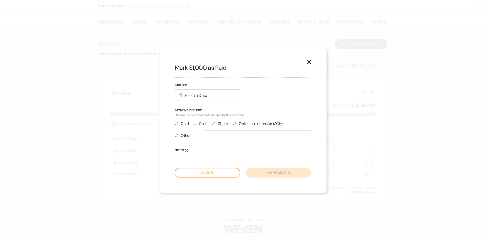
click at [207, 96] on div "Calendar Select a Date Expand" at bounding box center [207, 94] width 65 height 11
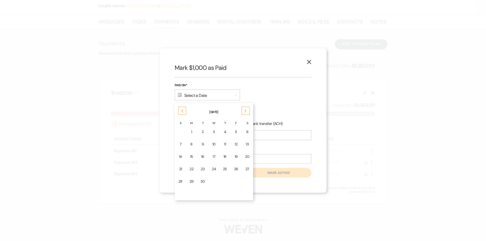
click at [244, 110] on icon "Next" at bounding box center [245, 111] width 3 height 3
click at [184, 111] on div "Previous" at bounding box center [182, 111] width 8 height 8
click at [183, 111] on icon "Previous" at bounding box center [182, 111] width 3 height 3
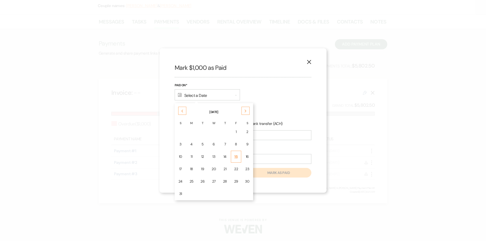
click at [237, 158] on div "15" at bounding box center [236, 156] width 4 height 5
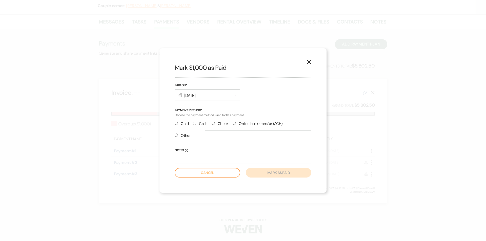
click at [213, 124] on input "Check" at bounding box center [213, 123] width 3 height 3
radio input "true"
click at [280, 175] on button "Mark as paid" at bounding box center [279, 173] width 66 height 10
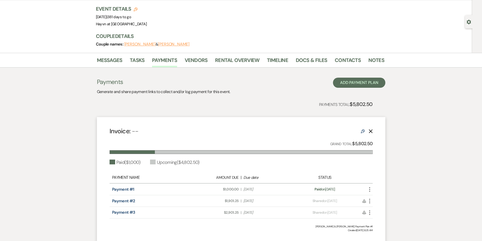
scroll to position [0, 0]
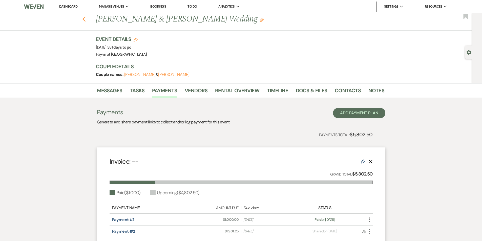
click at [86, 19] on use "button" at bounding box center [83, 19] width 3 height 6
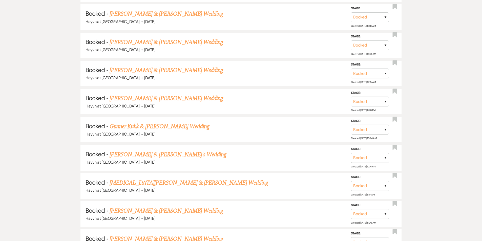
scroll to position [940, 0]
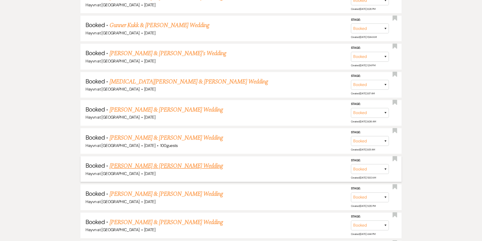
click at [172, 165] on link "[PERSON_NAME] & [PERSON_NAME] Wedding" at bounding box center [166, 165] width 113 height 9
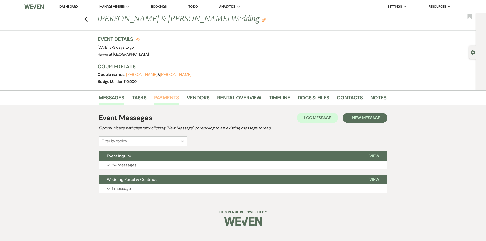
click at [173, 94] on link "Payments" at bounding box center [166, 99] width 25 height 11
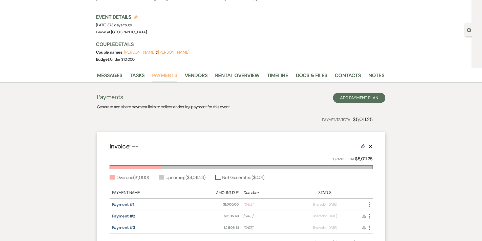
scroll to position [51, 0]
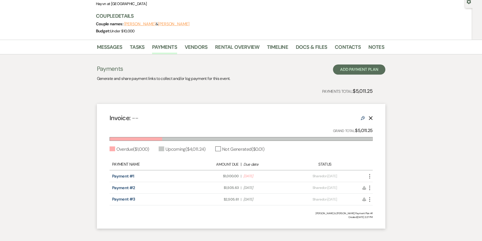
click at [369, 176] on icon "More" at bounding box center [370, 176] width 6 height 6
click at [387, 205] on button "Check Mark Mark as Paid" at bounding box center [392, 203] width 51 height 9
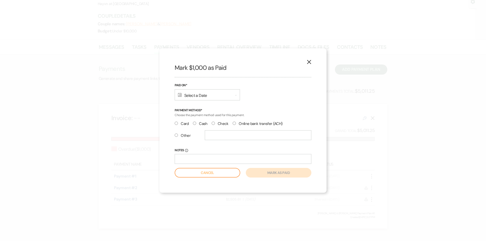
click at [220, 94] on div "Calendar Select a Date Expand" at bounding box center [207, 94] width 65 height 11
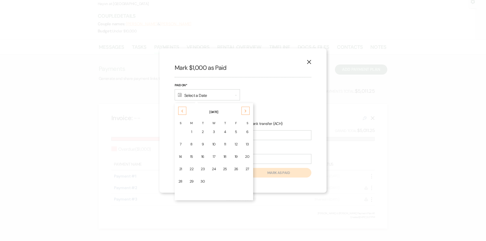
click at [181, 111] on icon "Previous" at bounding box center [182, 111] width 3 height 3
click at [212, 180] on div "27" at bounding box center [214, 181] width 4 height 5
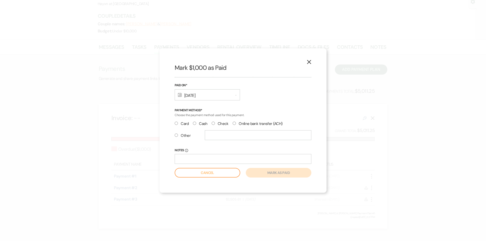
click at [213, 124] on input "Check" at bounding box center [213, 123] width 3 height 3
radio input "true"
click at [279, 173] on button "Mark as paid" at bounding box center [279, 173] width 66 height 10
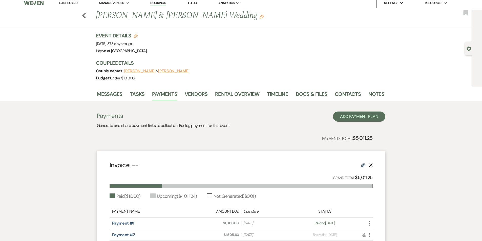
scroll to position [0, 0]
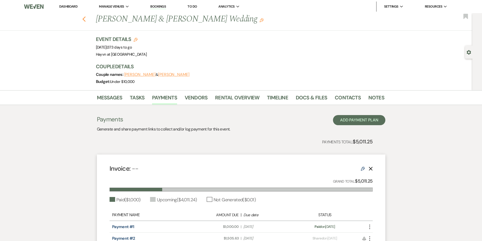
click at [86, 19] on icon "Previous" at bounding box center [84, 19] width 4 height 6
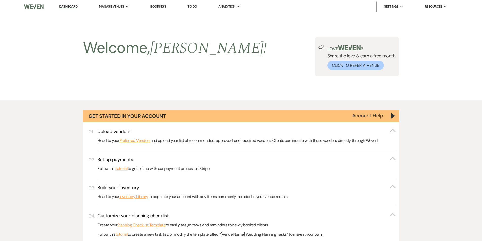
scroll to position [940, 0]
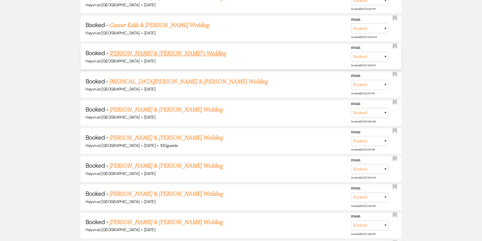
click at [153, 54] on link "Brianna Drewes & Dominic's Wedding" at bounding box center [168, 53] width 117 height 9
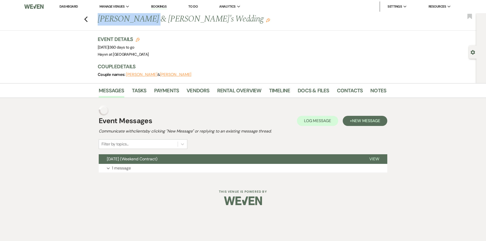
drag, startPoint x: 147, startPoint y: 19, endPoint x: 98, endPoint y: 16, distance: 48.9
click at [98, 16] on h1 "Brianna Drewes & Dominic's Wedding Edit" at bounding box center [211, 19] width 227 height 12
copy h1 "Brianna Drewes"
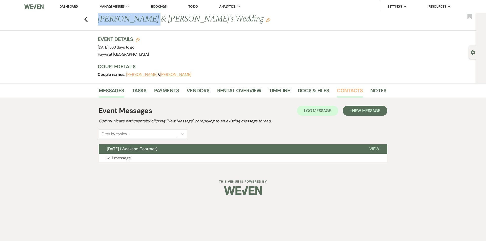
click at [342, 91] on link "Contacts" at bounding box center [350, 92] width 26 height 11
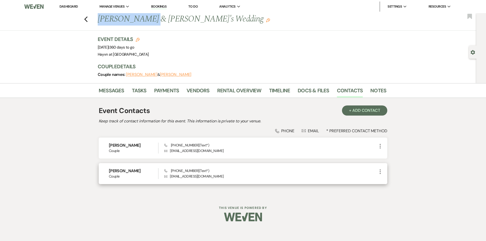
drag, startPoint x: 138, startPoint y: 172, endPoint x: 109, endPoint y: 171, distance: 29.4
click at [109, 171] on h6 "Dominic Steele" at bounding box center [133, 171] width 49 height 6
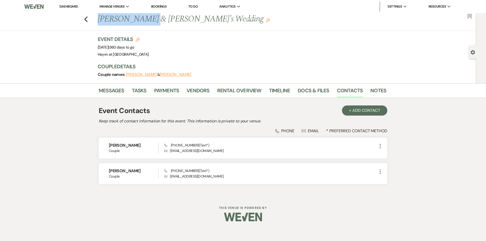
copy h6 "Dominic Steele"
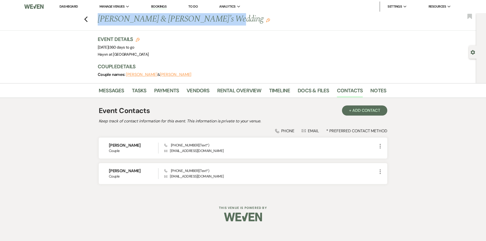
drag, startPoint x: 218, startPoint y: 18, endPoint x: 99, endPoint y: 21, distance: 119.0
click at [99, 21] on h1 "Brianna Drewes & Dominic's Wedding Edit" at bounding box center [211, 19] width 227 height 12
copy h1 "Brianna Drewes & Dominic's Wedding"
click at [85, 18] on icon "Previous" at bounding box center [86, 19] width 4 height 6
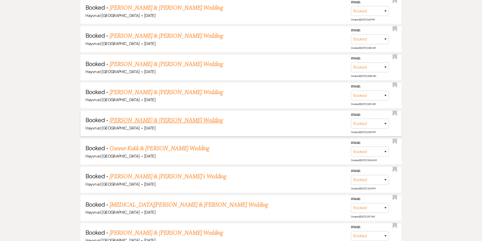
scroll to position [864, 0]
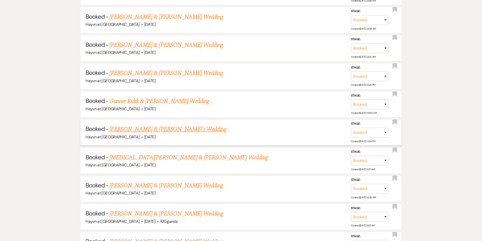
click at [149, 130] on link "Brianna Drewes & Dominic's Wedding" at bounding box center [168, 129] width 117 height 9
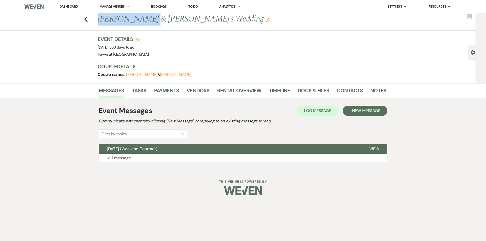
drag, startPoint x: 98, startPoint y: 20, endPoint x: 145, endPoint y: 17, distance: 46.7
click at [146, 17] on h1 "Brianna Drewes & Dominic's Wedding Edit" at bounding box center [211, 19] width 227 height 12
copy h1 "Brianna Drewe"
click at [107, 156] on button "Expand 1 message" at bounding box center [243, 158] width 289 height 9
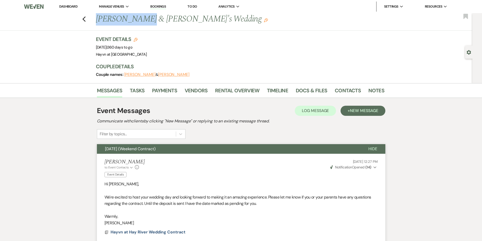
scroll to position [57, 0]
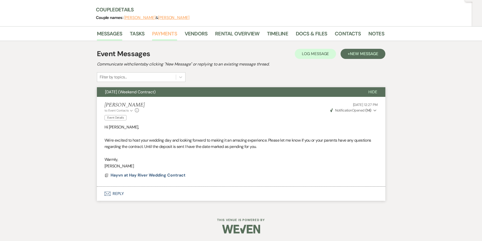
click at [157, 33] on link "Payments" at bounding box center [164, 35] width 25 height 11
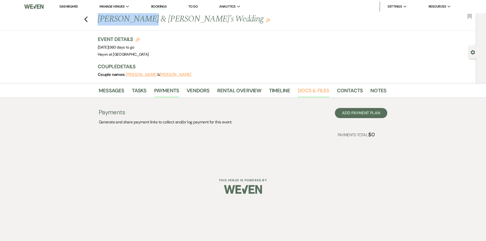
click at [306, 91] on link "Docs & Files" at bounding box center [313, 92] width 31 height 11
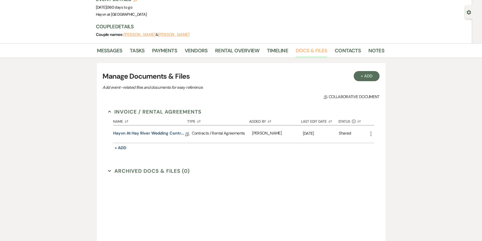
scroll to position [89, 0]
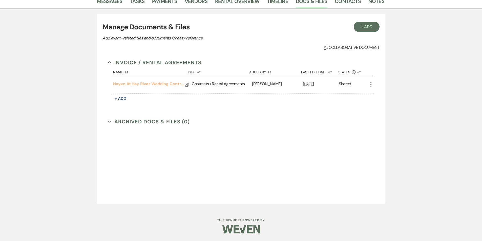
click at [128, 84] on link "Hayvn at Hay River Wedding Contract" at bounding box center [149, 85] width 72 height 8
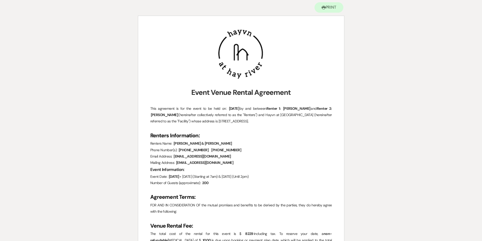
scroll to position [76, 0]
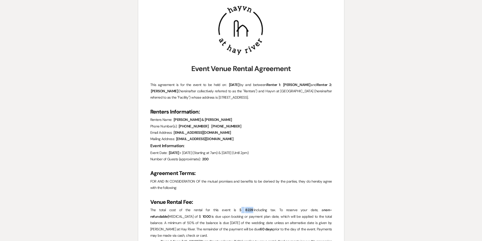
drag, startPoint x: 229, startPoint y: 209, endPoint x: 221, endPoint y: 210, distance: 7.6
click at [245, 210] on span "8229" at bounding box center [249, 210] width 9 height 6
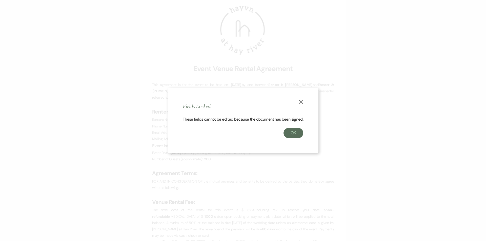
click at [301, 100] on icon "X" at bounding box center [301, 101] width 5 height 5
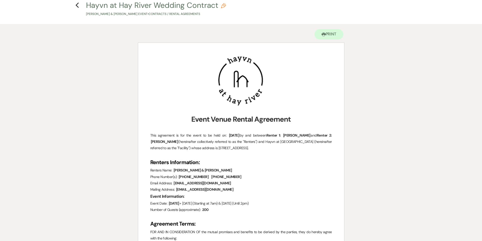
scroll to position [0, 0]
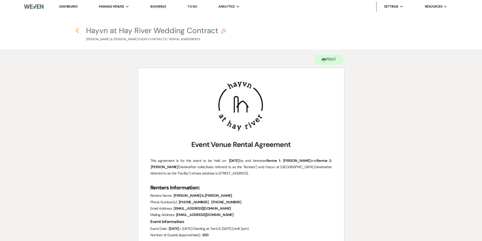
click at [77, 33] on icon "Previous" at bounding box center [77, 31] width 4 height 6
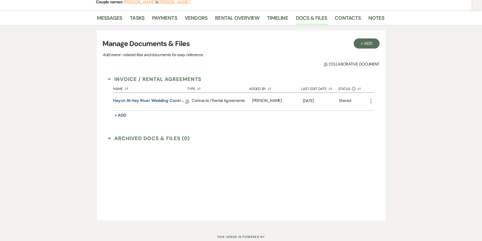
scroll to position [39, 0]
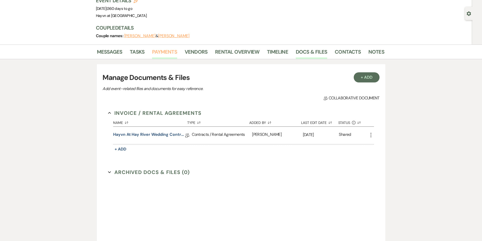
click at [168, 52] on link "Payments" at bounding box center [164, 53] width 25 height 11
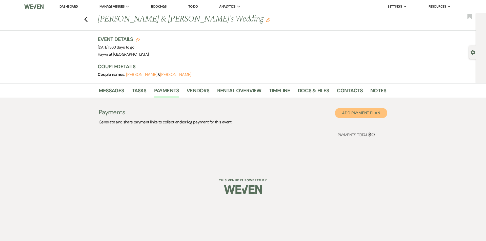
click at [381, 116] on button "Add Payment Plan" at bounding box center [361, 113] width 52 height 10
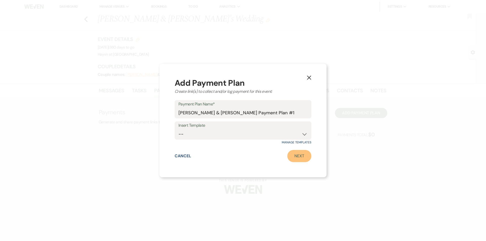
click at [294, 150] on link "Next" at bounding box center [299, 156] width 24 height 12
select select "2"
select select "percentage"
select select "client"
select select "weeks"
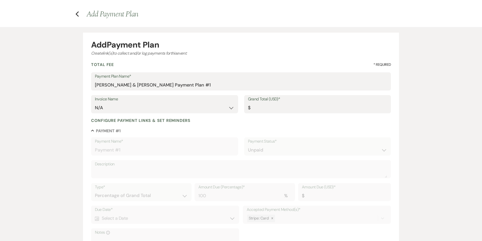
scroll to position [25, 0]
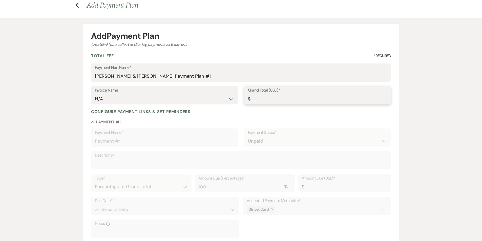
click at [264, 100] on input "Grand Total (USD)*" at bounding box center [317, 99] width 139 height 10
paste input "8"
click at [259, 100] on input "Grand Total (USD)*" at bounding box center [317, 99] width 139 height 10
type input "8"
type input "8.00"
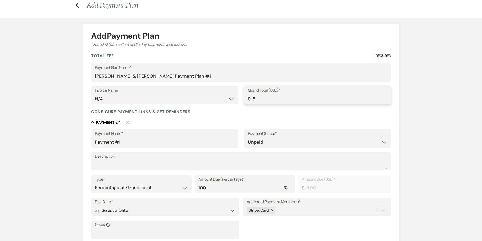
type input "82"
type input "82.00"
type input "822"
type input "822.00"
type input "8229"
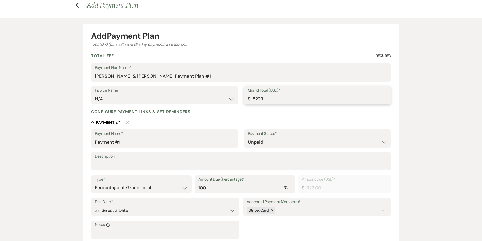
type input "8229.00"
click at [243, 112] on div "Configure payment links & set reminders" at bounding box center [241, 111] width 300 height 5
click at [108, 167] on textarea "Description" at bounding box center [241, 165] width 293 height 10
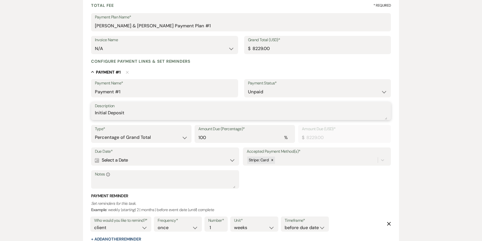
scroll to position [76, 0]
type textarea "Initial Deposit"
click at [170, 137] on select "Dollar Amount Percentage of Grand Total" at bounding box center [141, 137] width 93 height 10
select select "flat"
click at [95, 132] on select "Dollar Amount Percentage of Grand Total" at bounding box center [141, 137] width 93 height 10
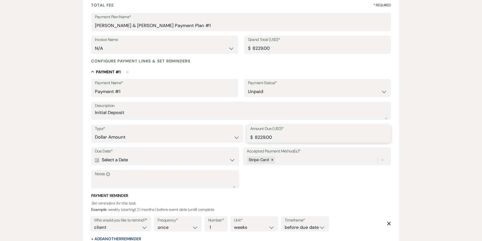
drag, startPoint x: 279, startPoint y: 137, endPoint x: 237, endPoint y: 140, distance: 42.4
click at [237, 140] on div "Type* Dollar Amount Percentage of Grand Total Amount Due (USD)* $ 8229.00" at bounding box center [241, 136] width 300 height 23
click at [273, 158] on icon at bounding box center [273, 160] width 4 height 4
type input "1000.00"
click at [270, 159] on div "Due Date* Calendar Select a Date Expand Accepted Payment Method(s)* option [obj…" at bounding box center [241, 170] width 300 height 46
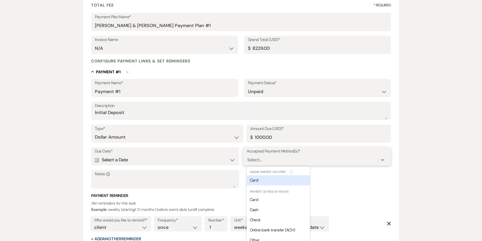
scroll to position [85, 0]
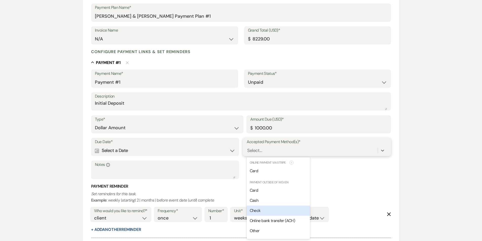
drag, startPoint x: 257, startPoint y: 210, endPoint x: 258, endPoint y: 203, distance: 7.2
click at [258, 206] on div "Check" at bounding box center [278, 211] width 63 height 10
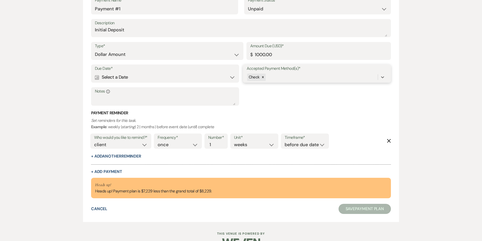
scroll to position [161, 0]
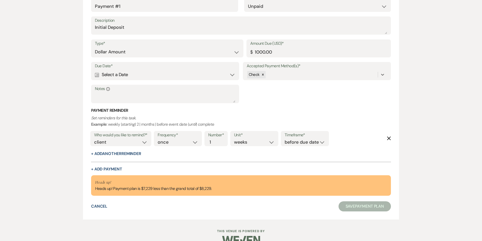
click at [201, 75] on div "Calendar Select a Date Expand" at bounding box center [165, 75] width 141 height 10
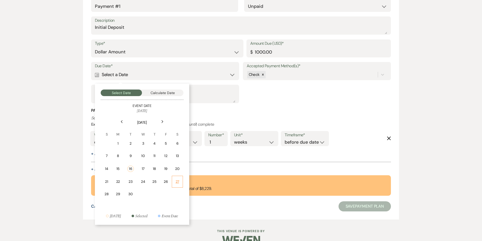
click at [176, 182] on div "27" at bounding box center [177, 181] width 5 height 5
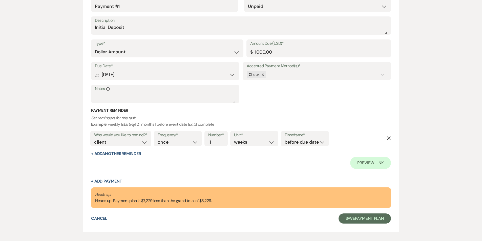
click at [387, 139] on icon "Delete" at bounding box center [389, 138] width 4 height 4
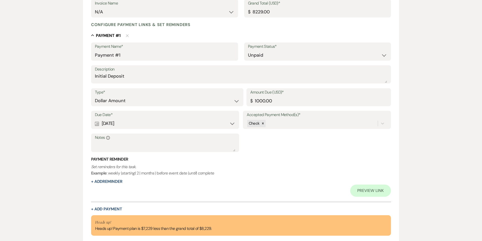
scroll to position [111, 0]
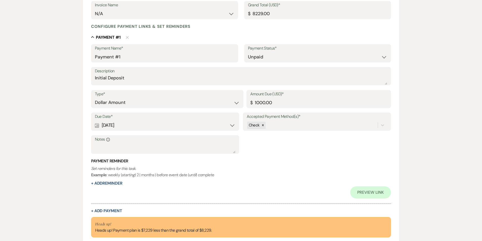
click at [202, 122] on div "Calendar Sep 27, 2025 Expand" at bounding box center [165, 125] width 141 height 10
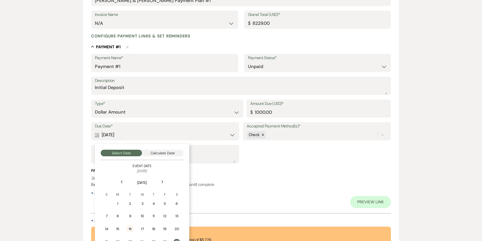
scroll to position [164, 0]
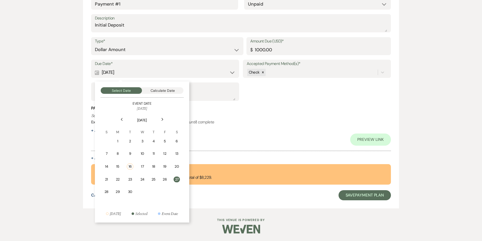
click at [121, 119] on use at bounding box center [122, 119] width 2 height 3
click at [120, 177] on div "23" at bounding box center [118, 178] width 5 height 5
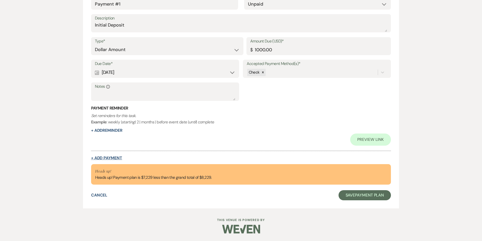
click at [104, 157] on button "+ Add Payment" at bounding box center [106, 158] width 31 height 4
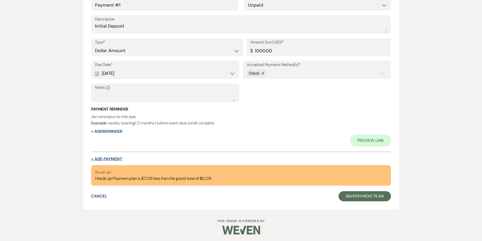
select select "2"
select select "flat"
select select "client"
select select "weeks"
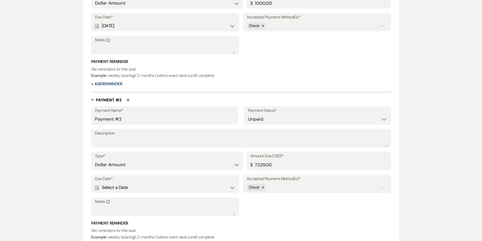
scroll to position [238, 0]
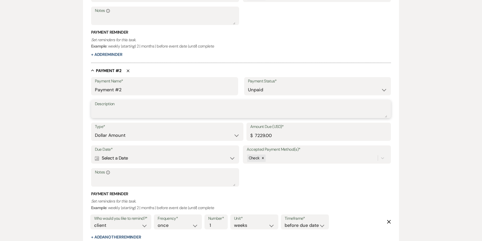
click at [113, 114] on textarea "Description" at bounding box center [241, 113] width 293 height 10
type textarea "50% Mark"
click at [280, 135] on input "7229.00" at bounding box center [318, 136] width 137 height 10
drag, startPoint x: 282, startPoint y: 136, endPoint x: 179, endPoint y: 132, distance: 103.3
click at [179, 132] on div "Type* Dollar Amount Percentage of Grand Total Amount Due (USD)* $ 7229.00" at bounding box center [241, 134] width 300 height 23
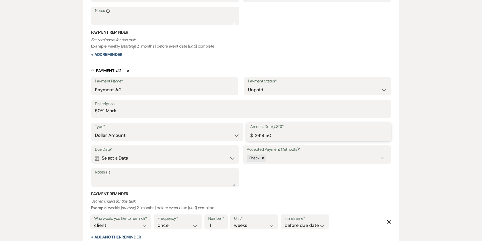
type input "2614.50"
click at [219, 155] on div "Calendar Select a Date Expand" at bounding box center [165, 158] width 141 height 10
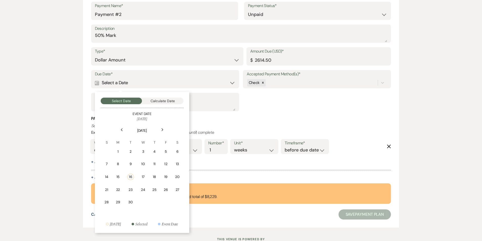
scroll to position [314, 0]
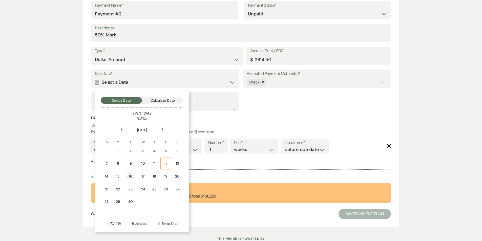
click at [166, 164] on div "12" at bounding box center [166, 163] width 4 height 5
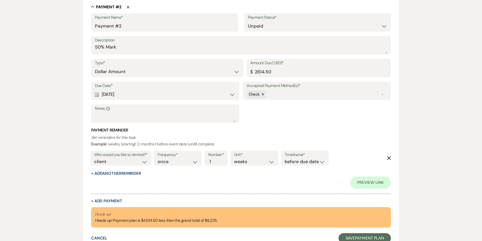
scroll to position [327, 0]
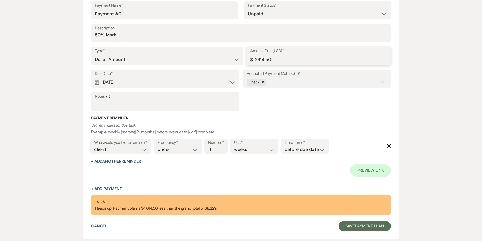
drag, startPoint x: 273, startPoint y: 62, endPoint x: 254, endPoint y: 61, distance: 19.7
click at [254, 61] on input "2614.50" at bounding box center [318, 60] width 137 height 10
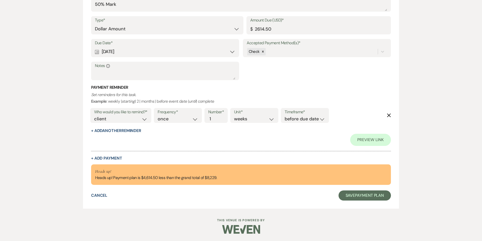
scroll to position [357, 0]
click at [104, 157] on button "+ Add Payment" at bounding box center [106, 158] width 31 height 4
select select "2"
select select "flat"
select select "client"
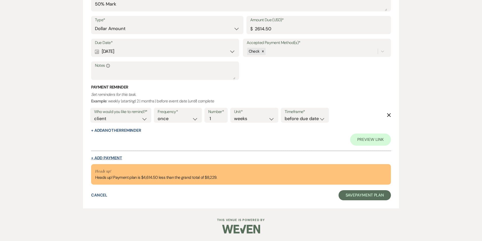
select select "weeks"
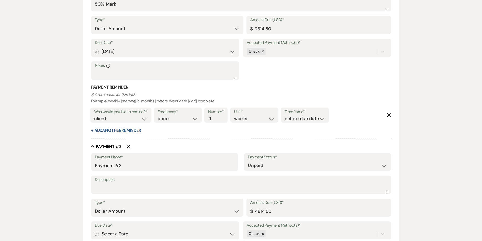
scroll to position [421, 0]
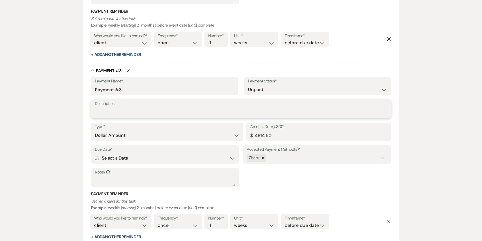
click at [107, 117] on textarea "Description" at bounding box center [241, 113] width 293 height 10
type textarea "Final Balance"
click at [223, 132] on select "Dollar Amount Percentage of Grand Total" at bounding box center [167, 136] width 145 height 10
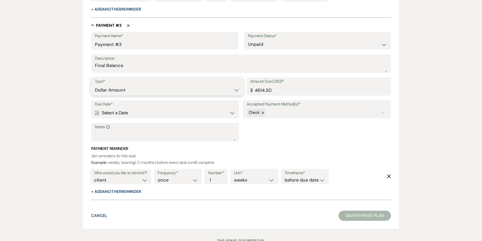
scroll to position [472, 0]
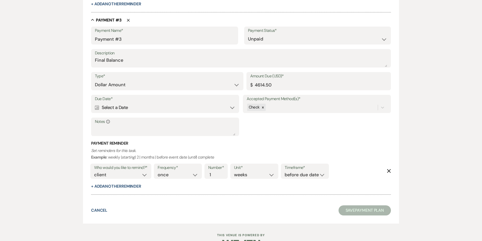
click at [226, 108] on div "Calendar Select a Date Expand" at bounding box center [165, 108] width 141 height 10
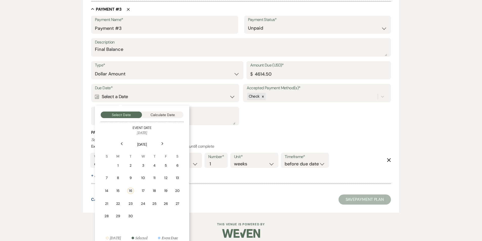
scroll to position [489, 0]
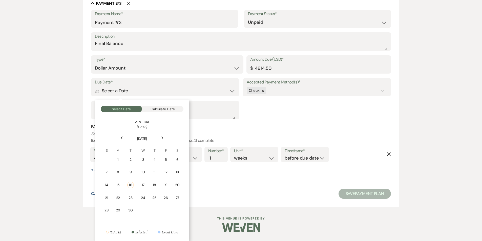
click at [162, 137] on use at bounding box center [162, 137] width 2 height 3
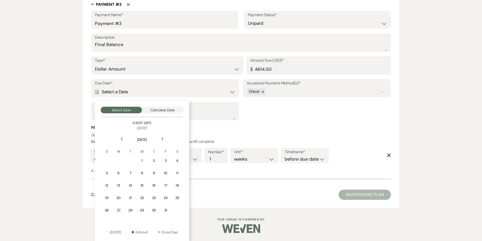
click at [162, 137] on div "Next" at bounding box center [162, 139] width 8 height 8
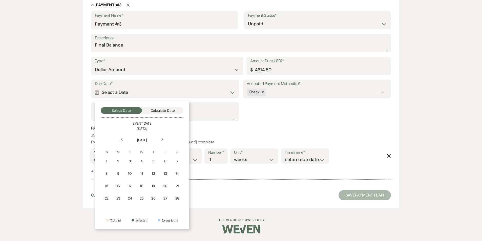
scroll to position [487, 0]
click at [162, 137] on div "Next" at bounding box center [162, 139] width 8 height 8
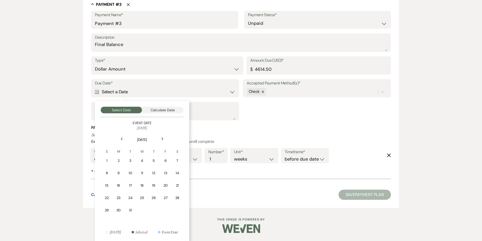
click at [162, 137] on div "Next" at bounding box center [162, 139] width 8 height 8
drag, startPoint x: 107, startPoint y: 185, endPoint x: 216, endPoint y: 99, distance: 139.0
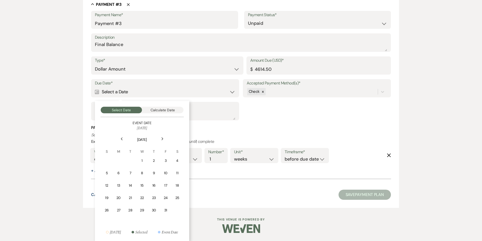
click at [107, 184] on div "12" at bounding box center [107, 185] width 5 height 5
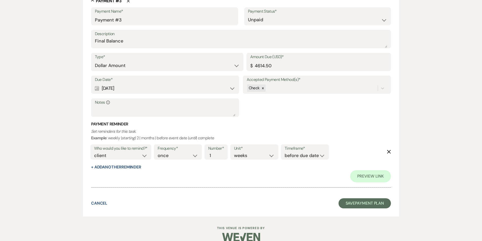
scroll to position [523, 0]
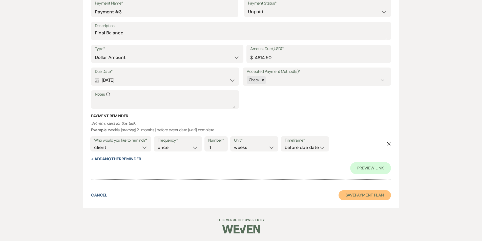
click at [374, 194] on button "Save Payment Plan" at bounding box center [365, 195] width 53 height 10
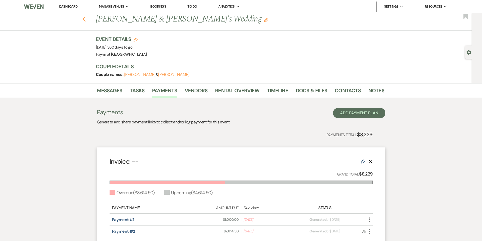
click at [86, 19] on icon "Previous" at bounding box center [84, 19] width 4 height 6
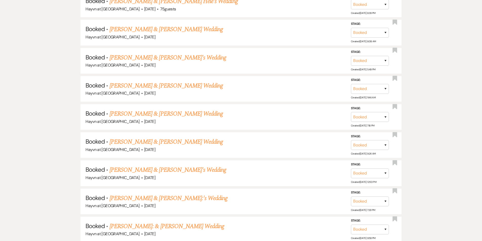
scroll to position [459, 0]
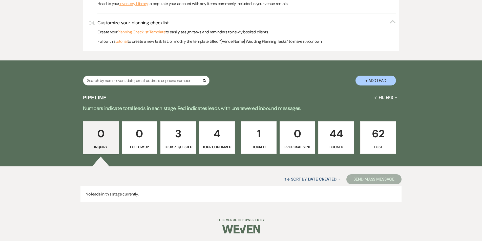
click at [322, 131] on p "44" at bounding box center [336, 133] width 29 height 17
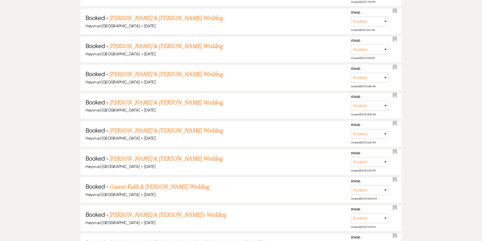
scroll to position [801, 0]
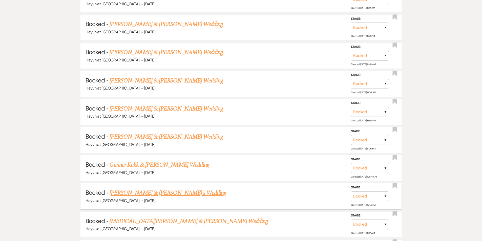
click at [131, 191] on link "[PERSON_NAME] & [PERSON_NAME]'s Wedding" at bounding box center [168, 193] width 117 height 9
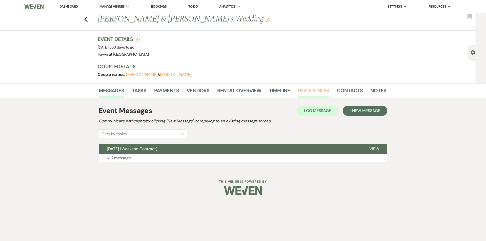
click at [312, 90] on link "Docs & Files" at bounding box center [313, 92] width 31 height 11
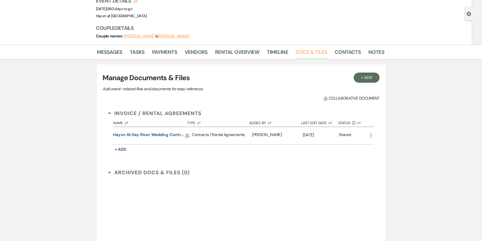
scroll to position [51, 0]
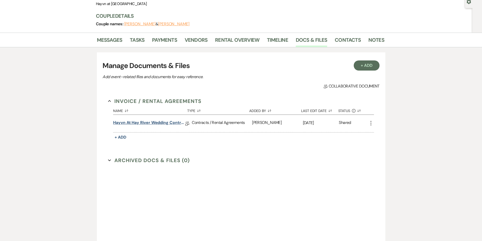
click at [155, 123] on link "Hayvn at Hay River Wedding Contract" at bounding box center [149, 124] width 72 height 8
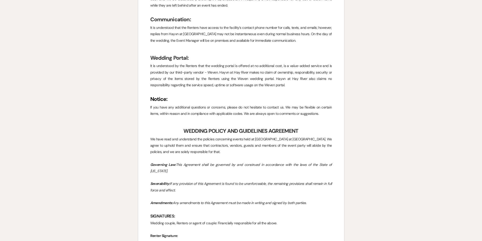
scroll to position [2050, 0]
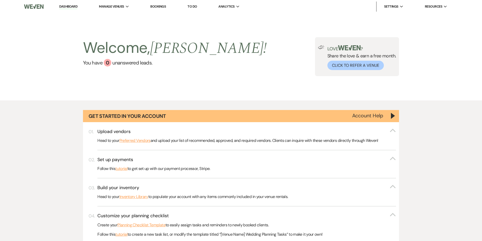
click at [66, 6] on link "Dashboard" at bounding box center [68, 6] width 18 height 5
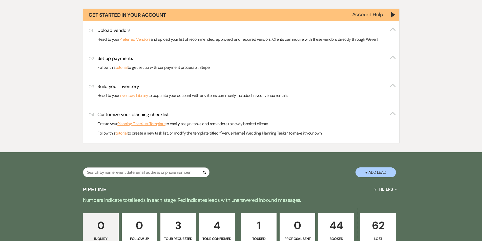
scroll to position [193, 0]
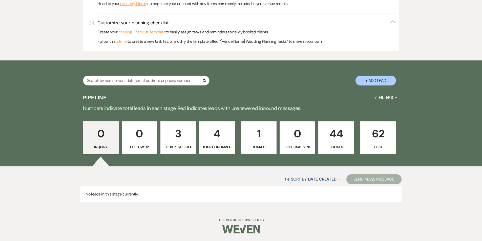
click at [214, 148] on p "Tour Confirmed" at bounding box center [217, 147] width 29 height 6
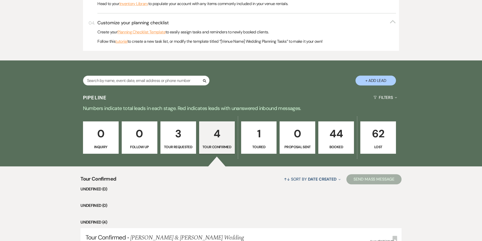
select select "4"
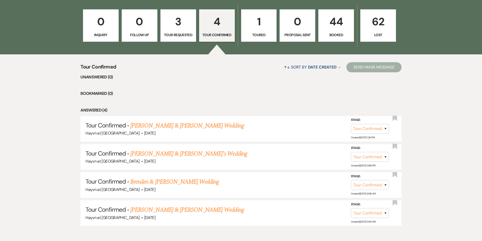
scroll to position [281, 0]
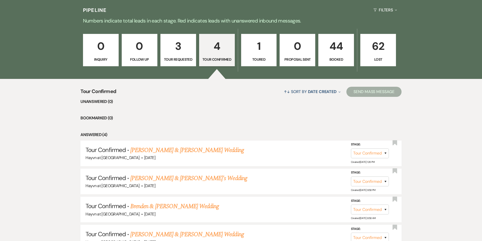
click at [180, 62] on p "Tour Requested" at bounding box center [178, 60] width 29 height 6
select select "2"
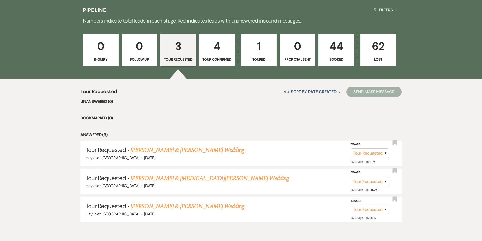
click at [255, 57] on p "Toured" at bounding box center [259, 60] width 29 height 6
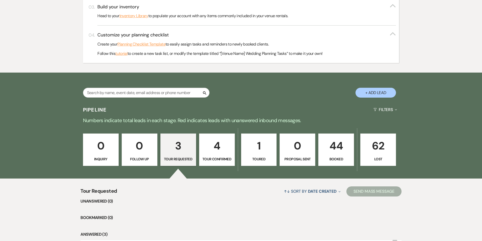
scroll to position [247, 0]
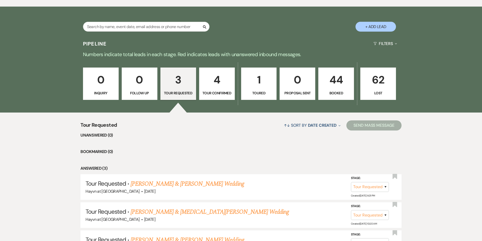
select select "5"
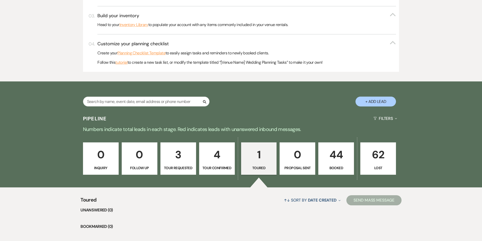
scroll to position [171, 0]
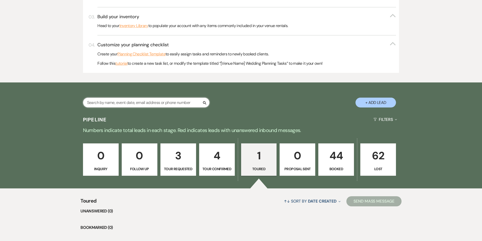
click at [130, 101] on input "text" at bounding box center [146, 103] width 127 height 10
paste input "Hailey Bulver"
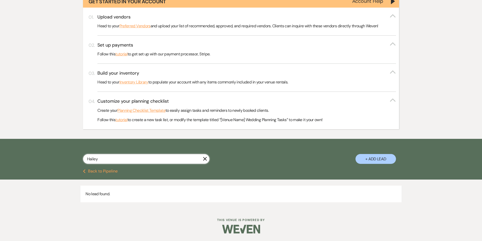
type input "Hailey"
click at [382, 160] on button "+ Add Lead" at bounding box center [376, 159] width 41 height 10
select select "844"
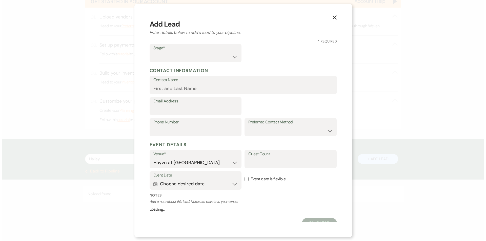
scroll to position [115, 0]
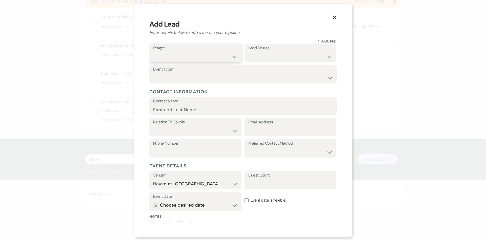
click at [185, 56] on select "Inquiry Follow Up Tour Requested Tour Confirmed Toured Proposal Sent Booked Lost" at bounding box center [195, 57] width 85 height 10
select select "6"
click at [153, 52] on select "Inquiry Follow Up Tour Requested Tour Confirmed Toured Proposal Sent Booked Lost" at bounding box center [195, 57] width 85 height 10
click at [275, 58] on select "Weven Venue Website Instagram Facebook Pinterest Google The Knot Wedding Wire H…" at bounding box center [290, 57] width 85 height 10
click at [291, 57] on select "Weven Venue Website Instagram Facebook Pinterest Google The Knot Wedding Wire H…" at bounding box center [290, 57] width 85 height 10
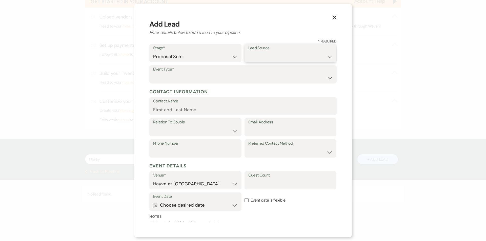
select select "12"
click at [248, 52] on select "Weven Venue Website Instagram Facebook Pinterest Google The Knot Wedding Wire H…" at bounding box center [290, 57] width 85 height 10
click at [212, 76] on select "Wedding Anniversary Party Baby Shower Bachelorette / Bachelor Party Birthday Pa…" at bounding box center [243, 78] width 180 height 10
select select "1"
click at [153, 73] on select "Wedding Anniversary Party Baby Shower Bachelorette / Bachelor Party Birthday Pa…" at bounding box center [243, 78] width 180 height 10
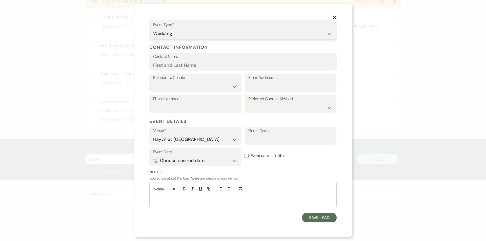
scroll to position [45, 0]
click at [190, 65] on input "Contact Name" at bounding box center [243, 64] width 180 height 10
paste input "Hailey Bulver"
type input "Hailey Bulver"
click at [198, 79] on label "Relation To Couple" at bounding box center [195, 76] width 85 height 7
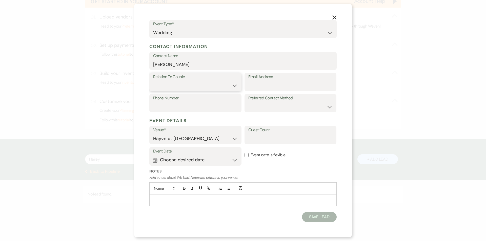
click at [193, 85] on select "Couple Planner Parent of Couple Family Member Friend Other" at bounding box center [195, 86] width 85 height 10
select select "1"
click at [153, 81] on select "Couple Planner Parent of Couple Family Member Friend Other" at bounding box center [195, 86] width 85 height 10
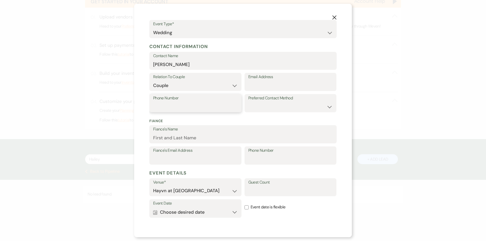
click at [192, 104] on input "Phone Number" at bounding box center [195, 107] width 85 height 10
paste input "(651) 470-0832"
type input "(651) 470-0832"
click at [264, 87] on input "Email Address" at bounding box center [290, 86] width 85 height 10
click at [254, 84] on input "Email Address" at bounding box center [290, 86] width 85 height 10
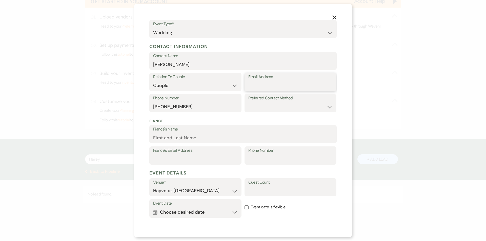
paste input "hbhb7816@gmail.com"
type input "hbhb7816@gmail.com"
click at [256, 103] on select "Email Phone Text" at bounding box center [290, 107] width 85 height 10
select select "text"
click at [248, 102] on select "Email Phone Text" at bounding box center [290, 107] width 85 height 10
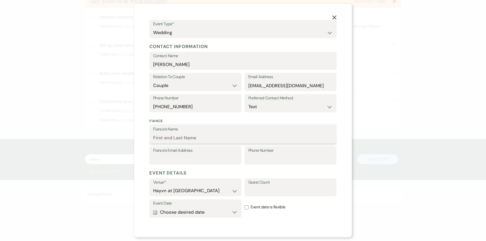
click at [196, 139] on input "Fiance's Name" at bounding box center [243, 138] width 180 height 10
paste input "Brody John Behling"
click at [178, 138] on input "Brody John Behling" at bounding box center [243, 138] width 180 height 10
type input "Brody Behling"
click at [175, 158] on input "Fiance's Email Address" at bounding box center [195, 159] width 85 height 10
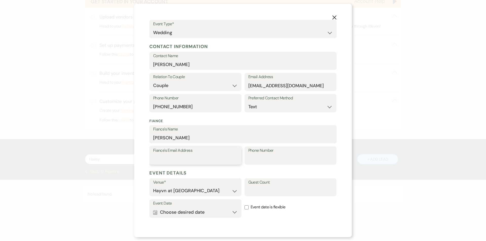
paste input "brodybehl@gmail.com"
type input "brodybehl@gmail.com"
click at [261, 155] on input "Phone Number" at bounding box center [290, 159] width 85 height 10
paste input "(715) 702-1664"
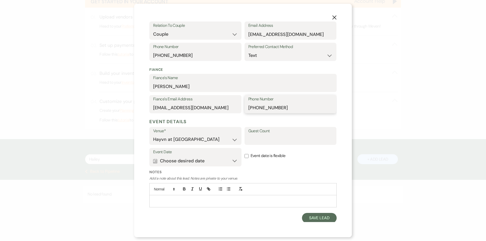
scroll to position [98, 0]
type input "(715) 702-1664"
click at [233, 160] on button "Calendar Choose desired date Expand" at bounding box center [195, 160] width 85 height 10
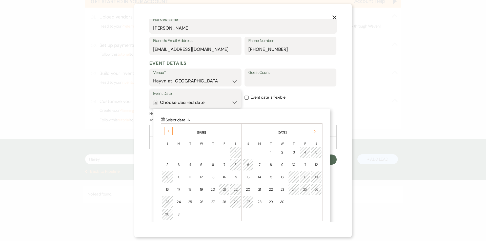
scroll to position [162, 0]
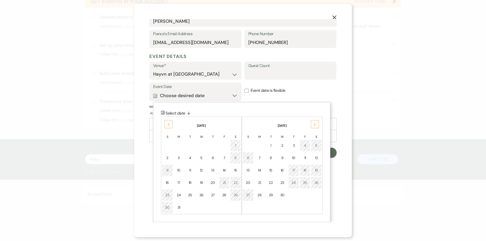
click at [316, 125] on icon "Next" at bounding box center [315, 124] width 3 height 3
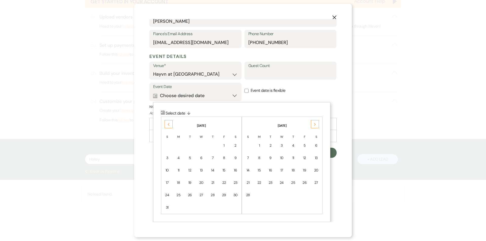
click at [316, 125] on icon "Next" at bounding box center [315, 124] width 3 height 3
click at [305, 157] on div "7" at bounding box center [305, 157] width 4 height 5
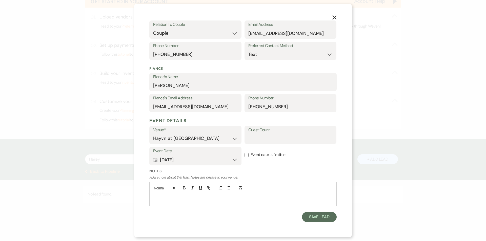
scroll to position [98, 0]
click at [231, 161] on button "Calendar May 07, 2027 Expand" at bounding box center [195, 160] width 85 height 10
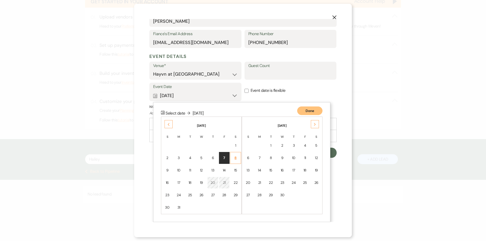
click at [233, 159] on div "8" at bounding box center [235, 157] width 4 height 5
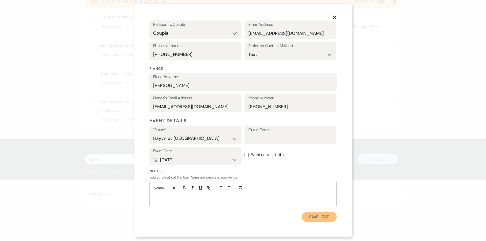
click at [320, 217] on button "Save Lead" at bounding box center [319, 217] width 35 height 10
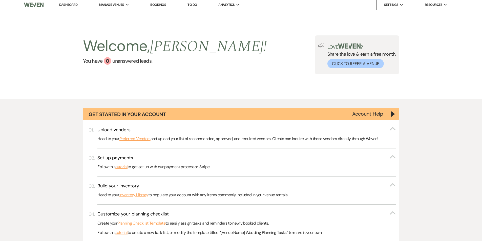
scroll to position [0, 0]
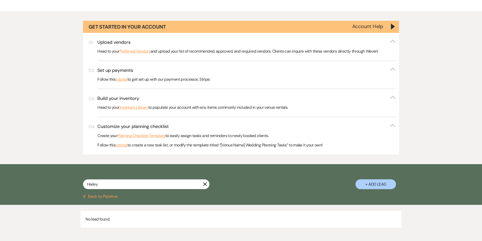
click at [93, 199] on button "Previous Back to Pipeline" at bounding box center [100, 197] width 35 height 4
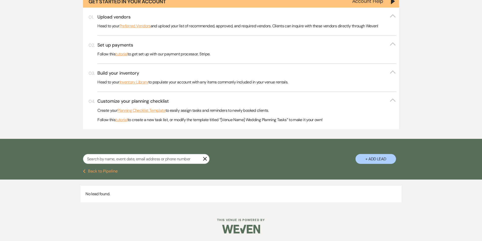
select select "5"
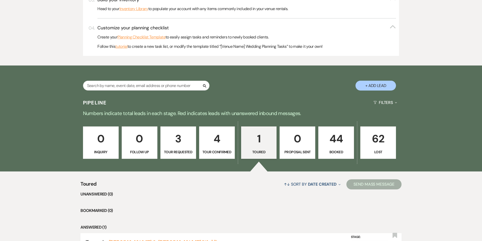
scroll to position [247, 0]
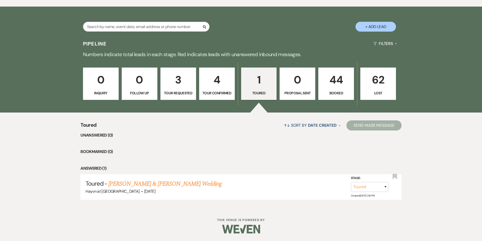
click at [334, 85] on p "44" at bounding box center [336, 79] width 29 height 17
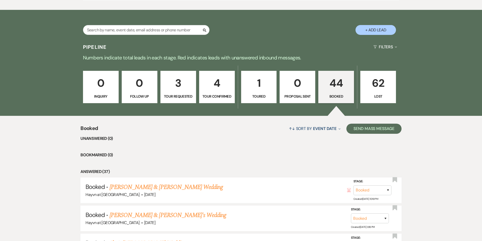
scroll to position [196, 0]
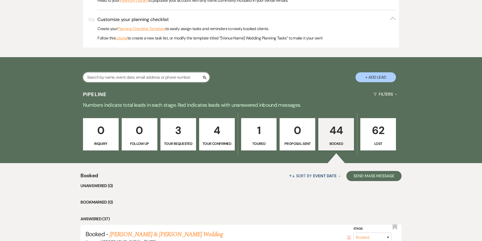
click at [123, 77] on input "text" at bounding box center [146, 77] width 127 height 10
paste input "(715) 702-1664"
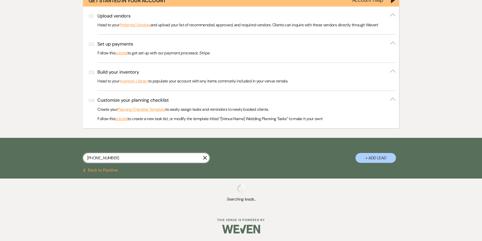
scroll to position [116, 0]
type input "(715) 702-1664"
click at [123, 78] on div "Build your inventory Collapse Head to your Inventory Library to populate your a…" at bounding box center [246, 80] width 299 height 22
select select "6"
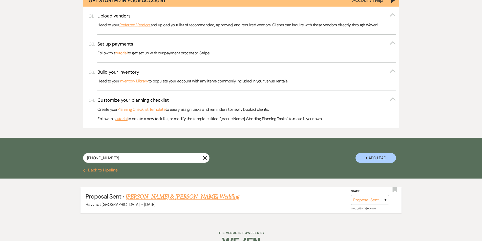
click at [184, 197] on link "Hailey Bulver & Brody Behling's Wedding" at bounding box center [182, 196] width 113 height 9
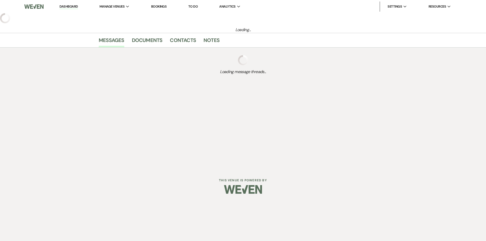
select select "6"
select select "12"
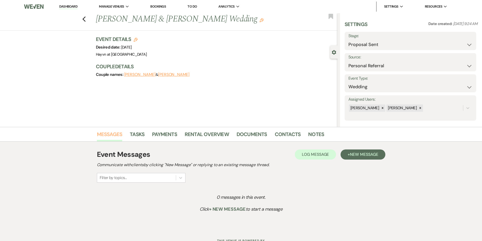
click at [108, 133] on link "Messages" at bounding box center [110, 135] width 26 height 11
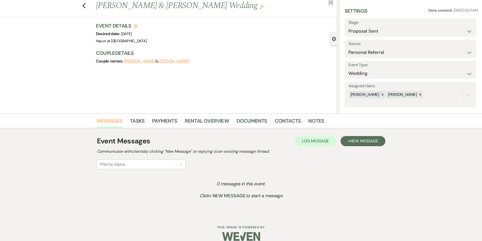
scroll to position [21, 0]
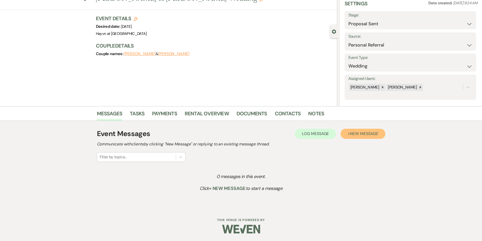
click at [359, 133] on span "New Message" at bounding box center [364, 133] width 28 height 5
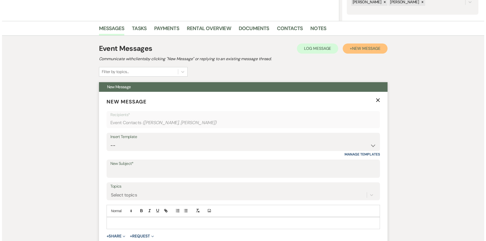
scroll to position [157, 0]
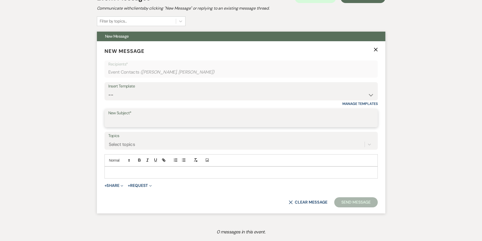
click at [129, 121] on input "New Subject*" at bounding box center [241, 122] width 266 height 10
drag, startPoint x: 147, startPoint y: 123, endPoint x: 129, endPoint y: 123, distance: 18.0
click at [129, 123] on input "Wedding Portal & Contract" at bounding box center [241, 122] width 266 height 10
type input "Wedding Contract"
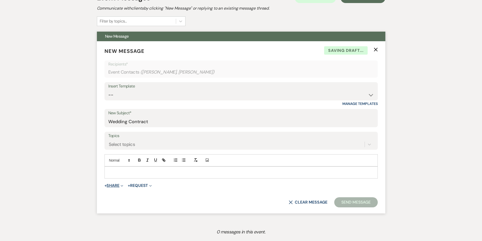
click at [112, 187] on button "+ Share Expand" at bounding box center [114, 186] width 19 height 4
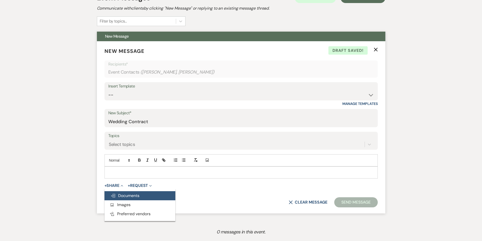
click at [139, 195] on span "Doc Upload Documents" at bounding box center [125, 195] width 29 height 5
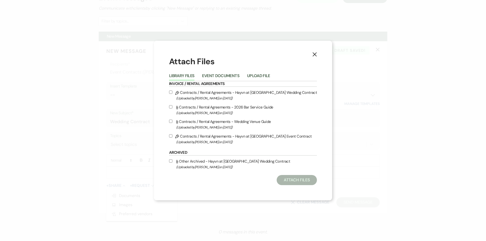
click at [171, 92] on input "Pencil Contracts / Rental Agreements - Hayvn at Hay River Wedding Contract (Upl…" at bounding box center [170, 92] width 3 height 3
checkbox input "true"
click at [288, 174] on div "Attach Files Library Files Event Documents Upload File Invoice / Rental Agreeme…" at bounding box center [243, 121] width 148 height 130
click at [293, 180] on button "Attach Files" at bounding box center [297, 180] width 40 height 10
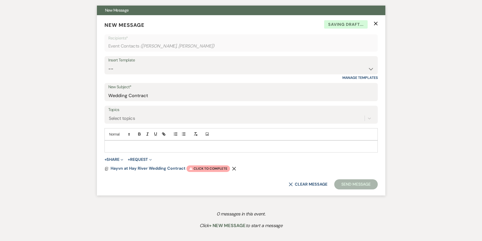
scroll to position [207, 0]
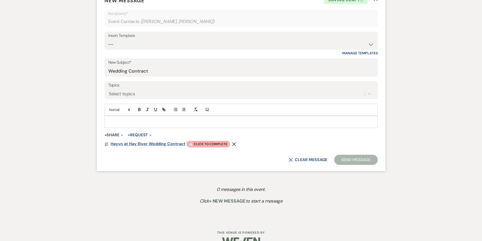
click at [150, 146] on span "Hayvn at Hay River Wedding Contract" at bounding box center [148, 143] width 75 height 5
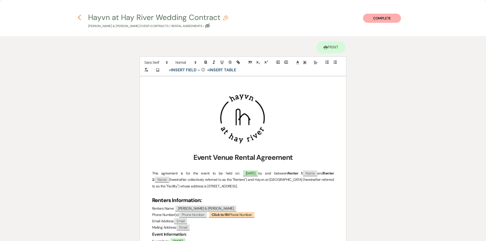
click at [81, 18] on icon "Previous" at bounding box center [79, 17] width 4 height 6
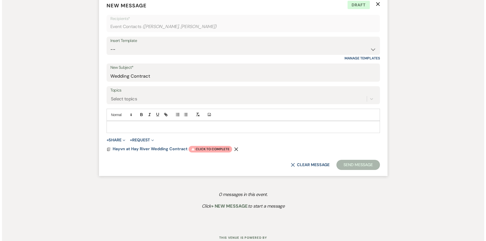
scroll to position [203, 0]
click at [158, 149] on span "Hayvn at Hay River Wedding Contract" at bounding box center [148, 148] width 75 height 5
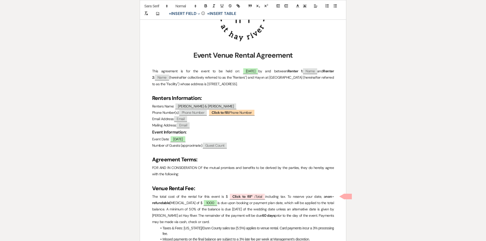
scroll to position [127, 0]
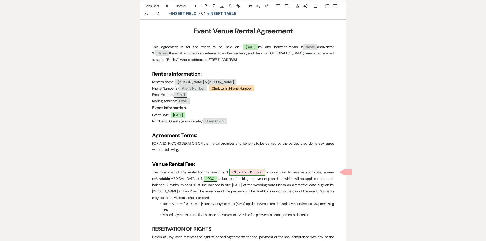
click at [257, 171] on span "Click to fill* : Total" at bounding box center [247, 172] width 36 height 7
select select "owner"
select select "Total"
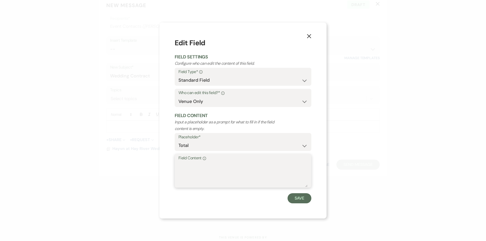
click at [190, 164] on textarea "Field Content Info" at bounding box center [242, 174] width 129 height 25
type textarea "8334"
click at [304, 197] on button "Save" at bounding box center [300, 198] width 24 height 10
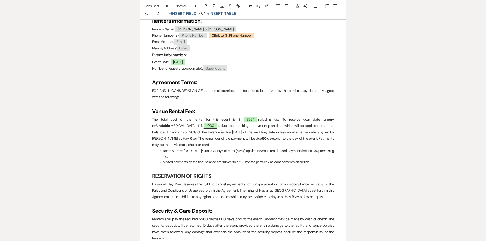
scroll to position [253, 0]
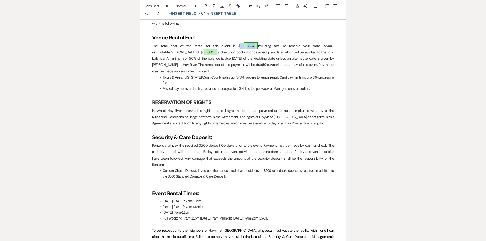
click at [244, 47] on span "8334" at bounding box center [251, 46] width 14 height 7
select select "owner"
select select "Total"
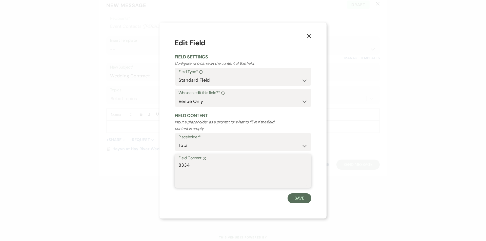
click at [196, 167] on textarea "8334" at bounding box center [242, 174] width 129 height 25
type textarea "8334.50"
click at [294, 198] on button "Save" at bounding box center [300, 198] width 24 height 10
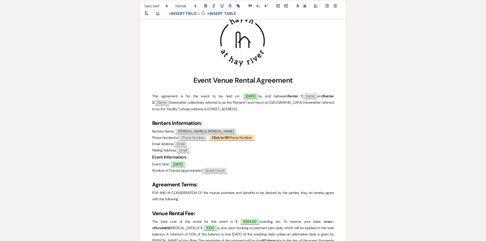
scroll to position [76, 0]
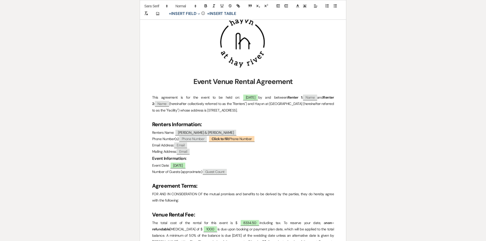
click at [204, 164] on p "Event Date: ﻿ 05/08/2027 ﻿" at bounding box center [243, 166] width 182 height 6
click at [199, 167] on p "Event Date: ﻿ 05/08/2027 ﻿ +Friday" at bounding box center [243, 166] width 182 height 6
click at [214, 167] on p "Event Date: ﻿ 05/08/2027 ﻿ + Friday" at bounding box center [243, 166] width 182 height 6
click at [223, 166] on p "Event Date: ﻿ 05/08/2027 ﻿ + Friday 5/7/2027 7am" at bounding box center [243, 166] width 182 height 6
drag, startPoint x: 231, startPoint y: 166, endPoint x: 224, endPoint y: 166, distance: 7.6
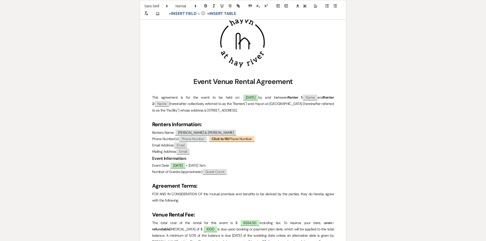
click at [224, 166] on p "Event Date: ﻿ 05/08/2027 ﻿ + Friday 5/7/2027 7am" at bounding box center [243, 166] width 182 height 6
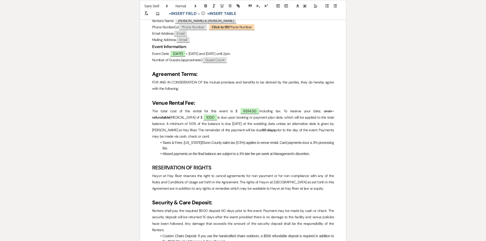
scroll to position [101, 0]
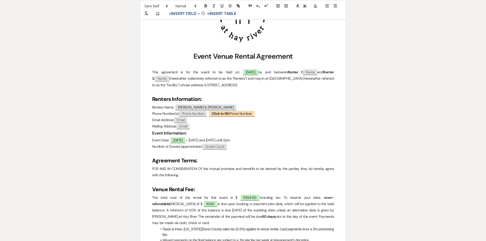
drag, startPoint x: 272, startPoint y: 139, endPoint x: 257, endPoint y: 140, distance: 15.0
click at [257, 140] on p "Event Date: ﻿ 05/08/2027 ﻿ + Friday 5/7/2027 and Sunday 5/9/2027 until 2pm" at bounding box center [243, 140] width 182 height 6
click at [280, 138] on p "Event Date: ﻿ 05/08/2027 ﻿ + Friday 5/7/2027 and Sunday 5/9/2027 until 2pm" at bounding box center [243, 140] width 182 height 6
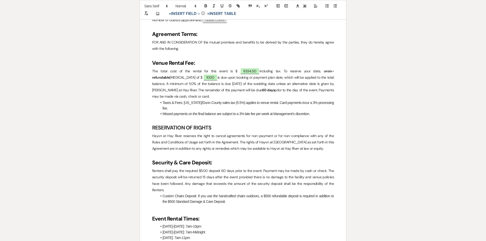
scroll to position [304, 0]
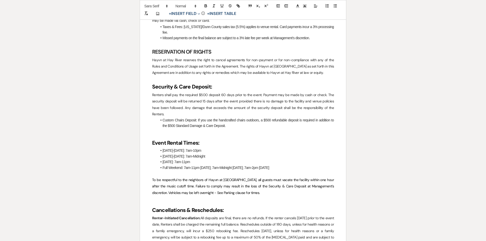
click at [273, 159] on li "Sunday: 7am-11pm" at bounding box center [245, 162] width 177 height 6
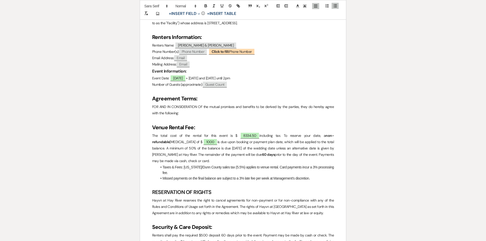
scroll to position [152, 0]
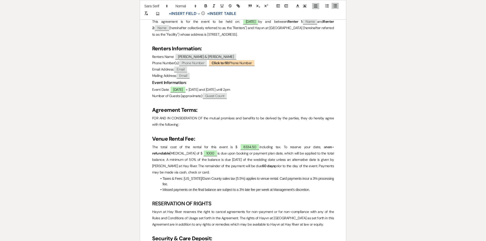
click at [253, 103] on p at bounding box center [243, 102] width 182 height 6
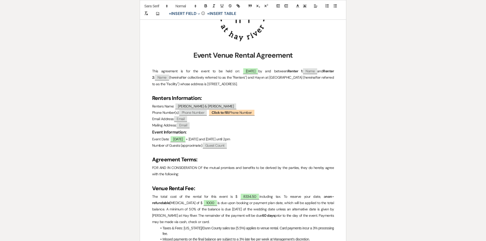
scroll to position [101, 0]
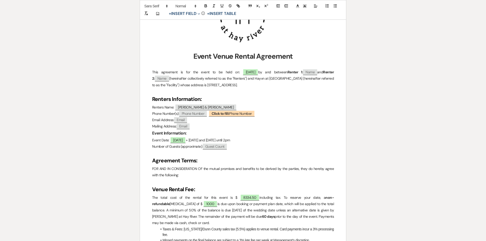
click at [199, 140] on p "Event Date: ﻿ 05/08/2027 ﻿ + Friday 5/7/2027 and Sunday 5/9/2027 until 2pm" at bounding box center [243, 140] width 182 height 6
click at [292, 131] on h3 "Event Information:" at bounding box center [243, 133] width 182 height 7
click at [234, 141] on p "Event Date: ﻿ 05/08/2027 ﻿ + 7am Friday 5/7/2027 and Sunday 5/9/2027 until 2pm" at bounding box center [243, 140] width 182 height 6
click at [286, 143] on p "Event Date: ﻿ 05/08/2027 ﻿ + 7am Friday 5/7/2027 to Sunday 5/9/2027 until 2pm" at bounding box center [243, 140] width 182 height 6
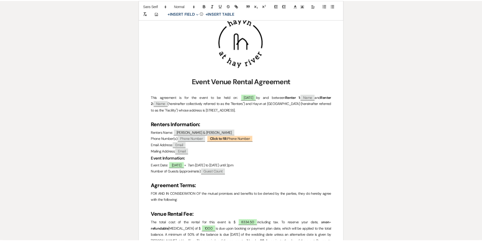
scroll to position [0, 0]
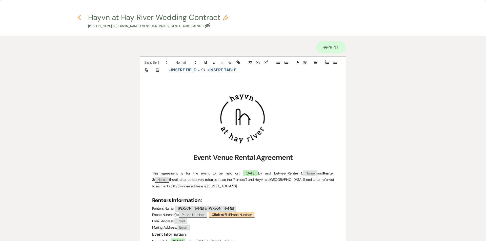
click at [80, 16] on use "button" at bounding box center [79, 18] width 3 height 6
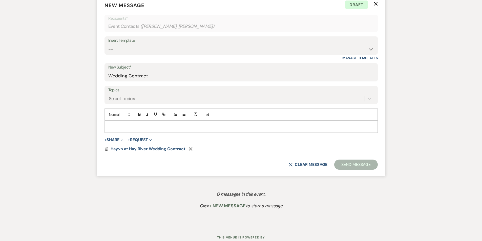
click at [128, 127] on p at bounding box center [241, 127] width 265 height 6
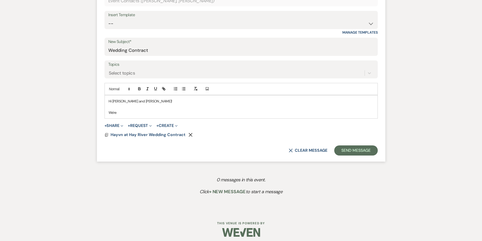
scroll to position [231, 0]
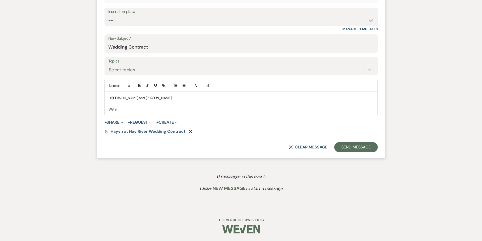
click at [191, 132] on icon "Remove" at bounding box center [191, 132] width 4 height 4
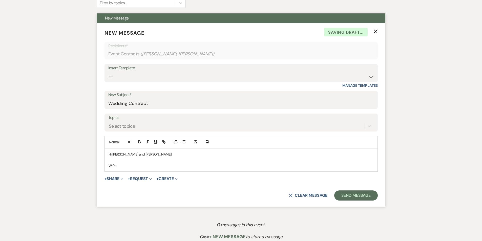
scroll to position [97, 0]
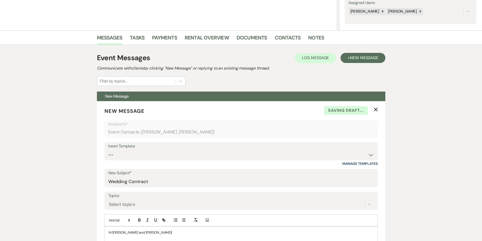
click at [375, 110] on icon "X" at bounding box center [376, 110] width 4 height 4
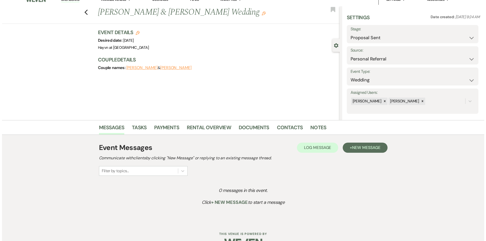
scroll to position [0, 0]
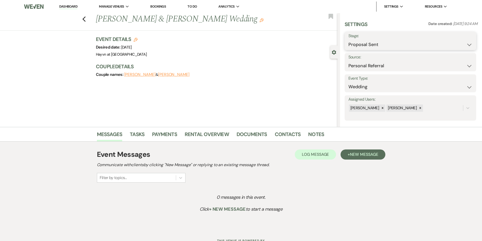
click at [468, 45] on select "Inquiry Follow Up Tour Requested Tour Confirmed Toured Proposal Sent Booked Lost" at bounding box center [411, 45] width 124 height 10
select select "7"
click at [349, 40] on select "Inquiry Follow Up Tour Requested Tour Confirmed Toured Proposal Sent Booked Lost" at bounding box center [411, 45] width 124 height 10
click at [458, 39] on button "Save" at bounding box center [462, 41] width 29 height 10
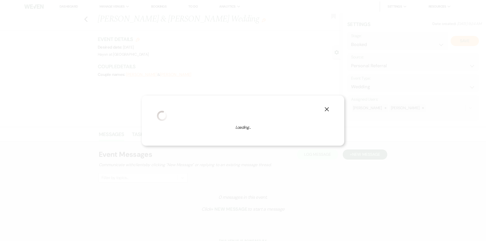
select select "1"
select select "844"
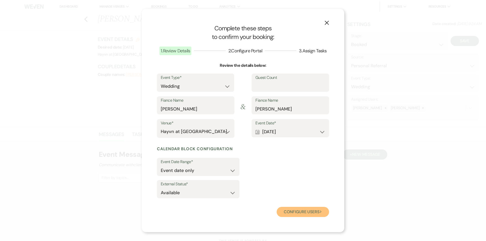
click at [302, 213] on button "Configure users Next" at bounding box center [303, 212] width 52 height 10
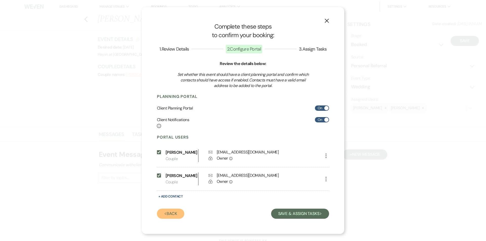
click at [169, 212] on button "Previous Back" at bounding box center [170, 214] width 27 height 10
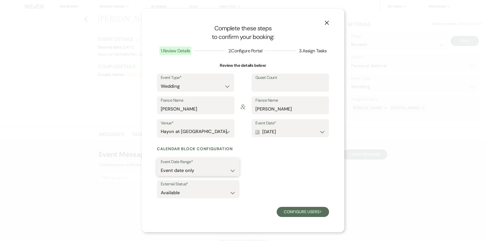
click at [234, 171] on select "Event date only Event date and" at bounding box center [198, 171] width 75 height 10
select select "eventDateAnd"
click at [161, 166] on select "Event date only Event date and" at bounding box center [198, 171] width 75 height 10
type input "1"
click at [275, 168] on input "1" at bounding box center [262, 171] width 31 height 10
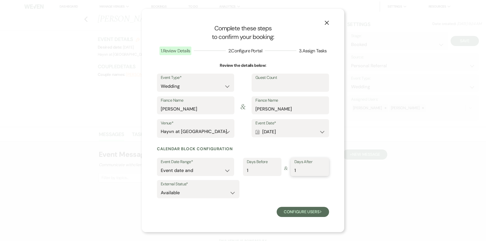
type input "1"
click at [324, 169] on input "1" at bounding box center [309, 171] width 31 height 10
click at [232, 192] on select "Available Unavailable" at bounding box center [198, 193] width 75 height 10
select select "false"
click at [161, 188] on select "Available Unavailable" at bounding box center [198, 193] width 75 height 10
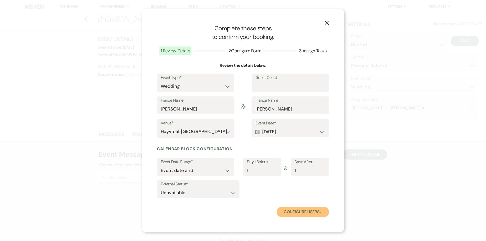
click at [302, 213] on button "Configure users Next" at bounding box center [303, 212] width 52 height 10
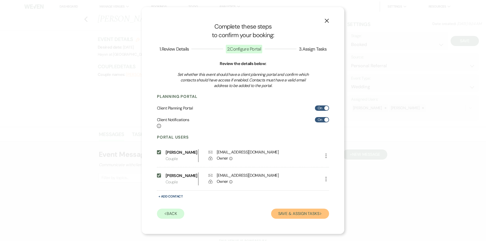
click at [301, 214] on button "Save & Assign Tasks Next" at bounding box center [300, 214] width 58 height 10
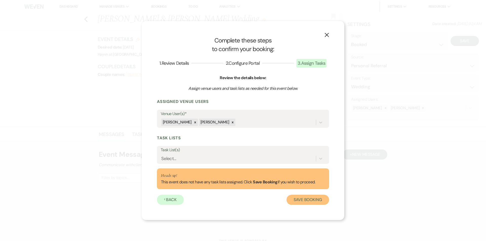
click at [317, 201] on button "Save Booking" at bounding box center [308, 200] width 43 height 10
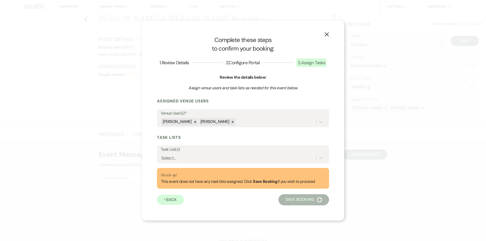
select select "14"
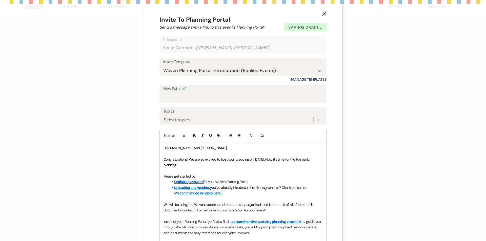
select select "12"
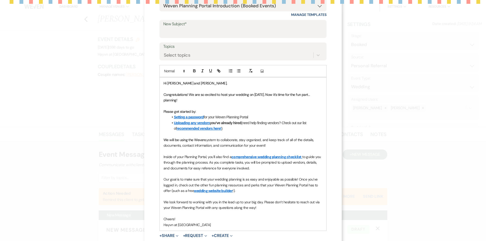
scroll to position [113, 0]
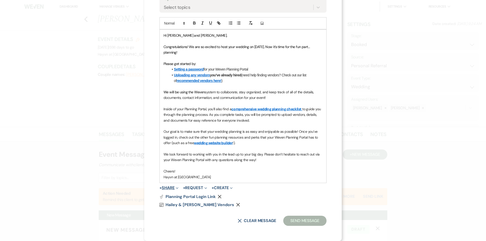
click at [167, 186] on button "+ Share Expand" at bounding box center [168, 188] width 19 height 4
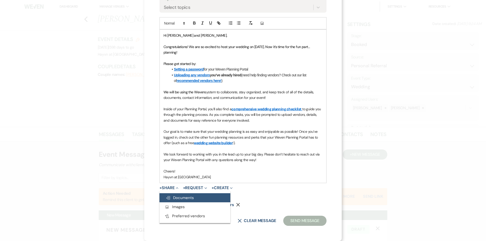
click at [180, 198] on span "Doc Upload Documents" at bounding box center [180, 197] width 28 height 5
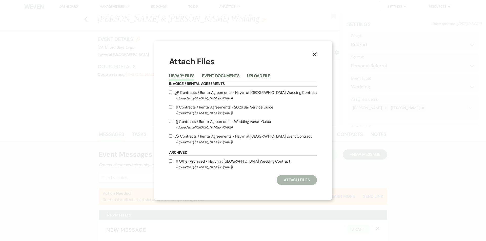
click at [172, 93] on input "Pencil Contracts / Rental Agreements - Hayvn at Hay River Wedding Contract (Upl…" at bounding box center [170, 92] width 3 height 3
checkbox input "true"
click at [294, 180] on button "Attach Files" at bounding box center [297, 180] width 40 height 10
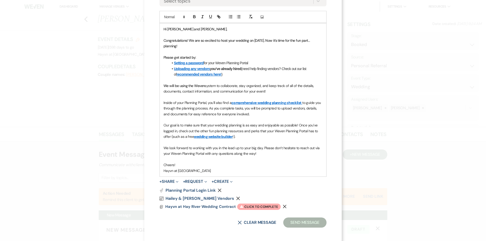
scroll to position [121, 0]
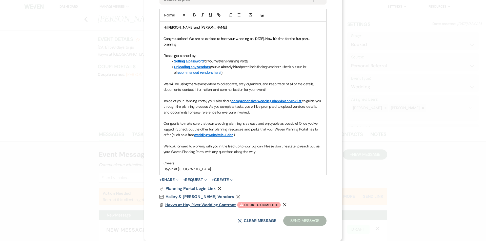
click at [210, 204] on span "Hayvn at Hay River Wedding Contract" at bounding box center [200, 205] width 71 height 5
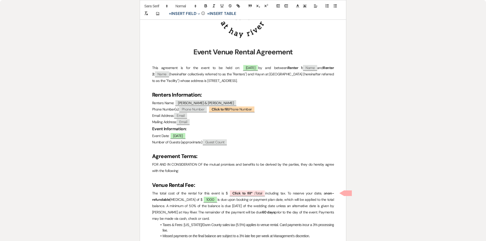
scroll to position [152, 0]
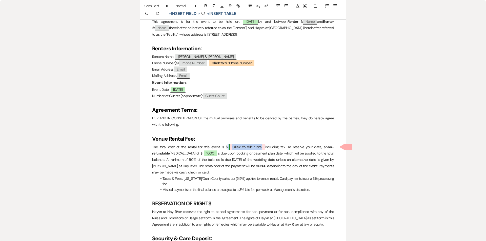
click at [260, 147] on span "Click to fill* : Total" at bounding box center [247, 147] width 36 height 7
select select "owner"
select select "Total"
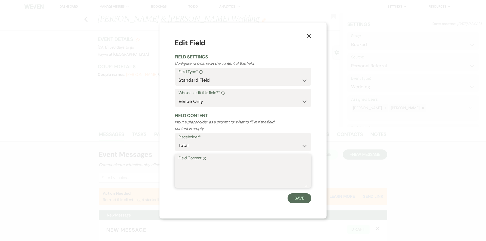
click at [210, 163] on textarea "Field Content Info" at bounding box center [242, 174] width 129 height 25
type textarea "8334.50"
click at [297, 199] on button "Save" at bounding box center [300, 198] width 24 height 10
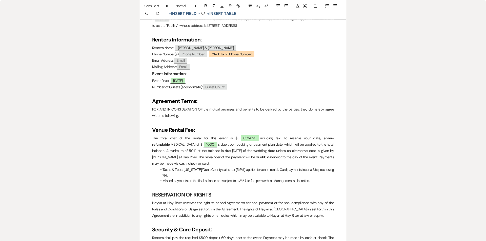
scroll to position [127, 0]
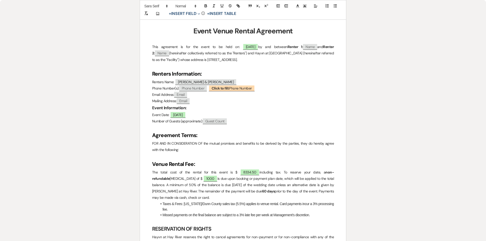
click at [209, 113] on p "Event Date: ﻿ 05/08/2027 ﻿" at bounding box center [243, 115] width 182 height 6
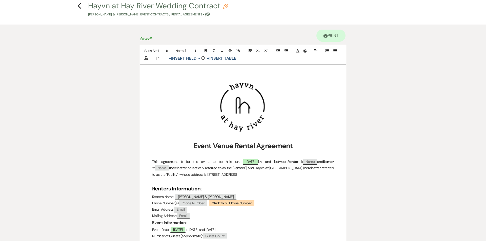
scroll to position [0, 0]
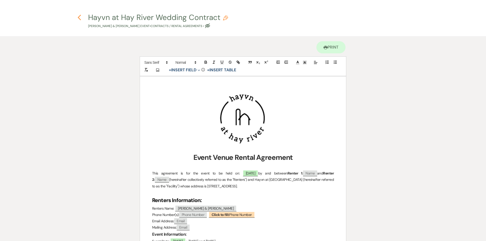
click at [79, 18] on use "button" at bounding box center [79, 18] width 3 height 6
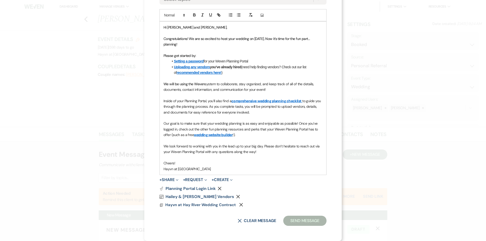
click at [252, 196] on div "Vendor List Hailey & Brody's Vendors Remove" at bounding box center [242, 197] width 167 height 4
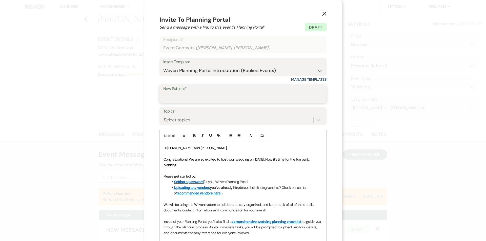
click at [190, 94] on input "New Subject*" at bounding box center [242, 97] width 159 height 10
type input "Wedding Portal & Contract"
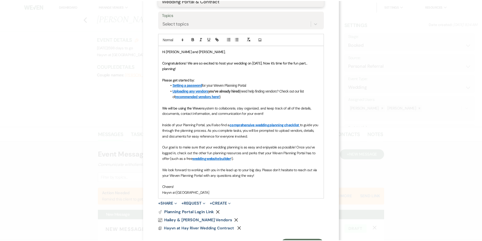
scroll to position [121, 0]
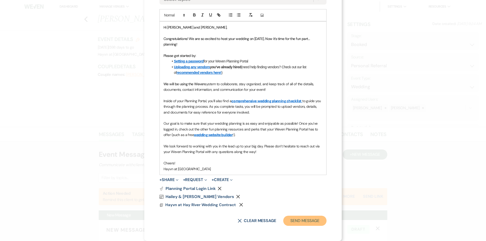
click at [302, 220] on button "Send Message" at bounding box center [304, 221] width 43 height 10
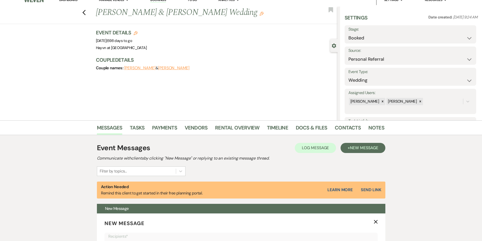
scroll to position [5, 0]
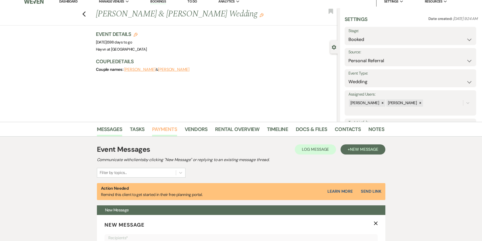
click at [164, 128] on link "Payments" at bounding box center [164, 130] width 25 height 11
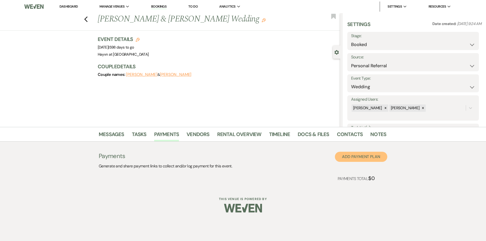
click at [352, 154] on button "Add Payment Plan" at bounding box center [361, 157] width 52 height 10
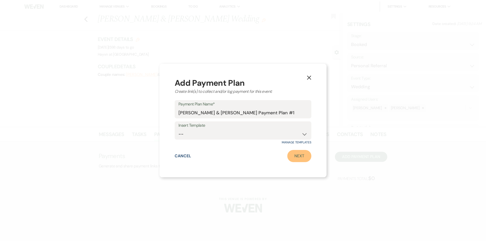
drag, startPoint x: 300, startPoint y: 156, endPoint x: 297, endPoint y: 154, distance: 3.9
click at [300, 155] on link "Next" at bounding box center [299, 156] width 24 height 12
select select "2"
select select "percentage"
select select "true"
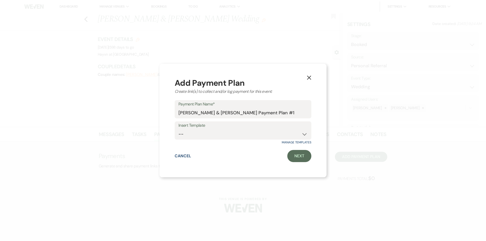
select select "client"
select select "weeks"
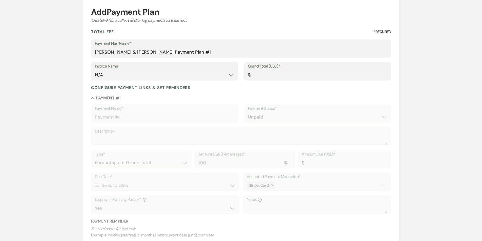
scroll to position [76, 0]
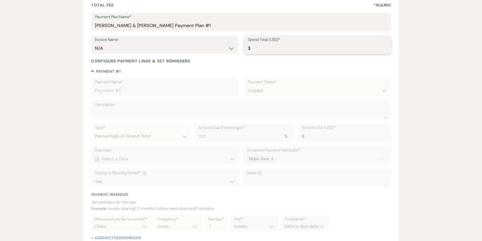
click at [269, 52] on input "Grand Total (USD)*" at bounding box center [317, 49] width 139 height 10
type input "8"
type input "8.00"
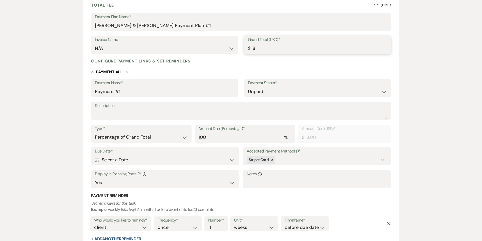
type input "83"
type input "83.00"
type input "833"
type input "833.00"
type input "8334"
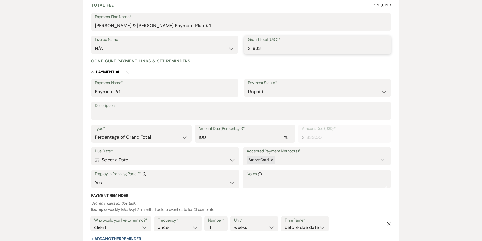
type input "8334.00"
type input "8334.5"
type input "8334.50"
click at [110, 113] on textarea "Description" at bounding box center [241, 114] width 293 height 10
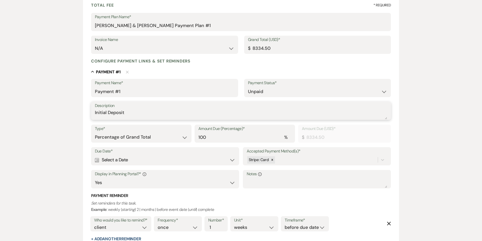
type textarea "Initial Deposit"
click at [173, 137] on select "Dollar Amount Percentage of Grand Total" at bounding box center [141, 137] width 93 height 10
select select "flat"
click at [95, 132] on select "Dollar Amount Percentage of Grand Total" at bounding box center [141, 137] width 93 height 10
drag, startPoint x: 283, startPoint y: 139, endPoint x: 229, endPoint y: 140, distance: 53.9
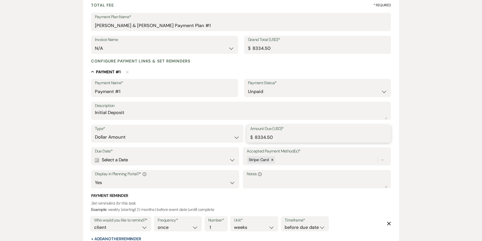
click at [229, 140] on div "Type* Dollar Amount Percentage of Grand Total Amount Due (USD)* $ 8334.50" at bounding box center [241, 136] width 300 height 23
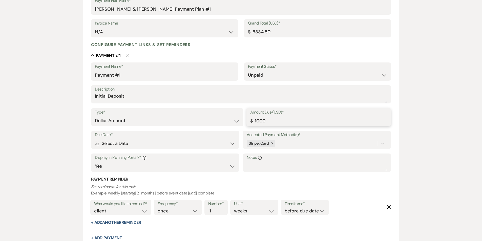
scroll to position [101, 0]
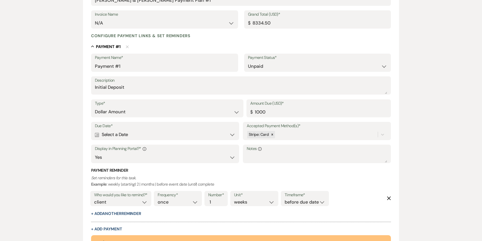
type input "1000.00"
click at [229, 134] on div "Calendar Select a Date Expand" at bounding box center [165, 135] width 141 height 10
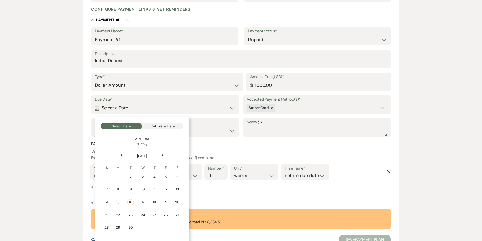
scroll to position [152, 0]
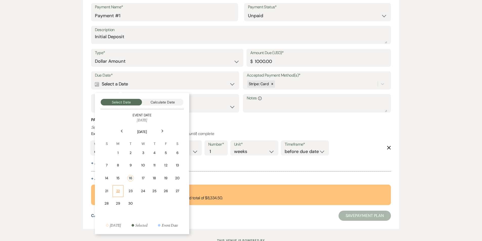
click at [119, 191] on div "22" at bounding box center [118, 191] width 4 height 5
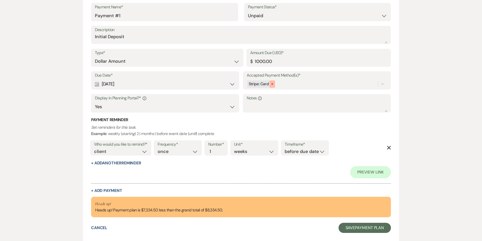
click at [273, 84] on icon at bounding box center [273, 84] width 2 height 2
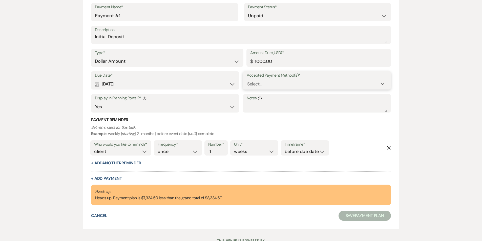
click at [272, 85] on div "Select..." at bounding box center [312, 84] width 131 height 9
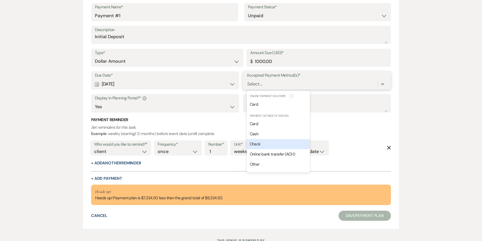
click at [261, 142] on div "Check" at bounding box center [278, 144] width 63 height 10
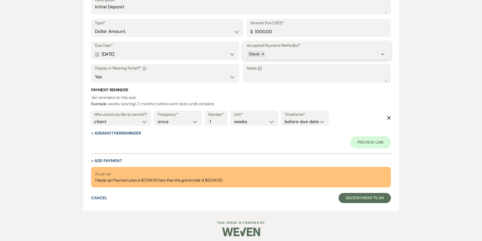
scroll to position [185, 0]
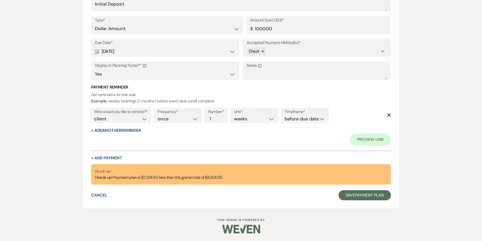
click at [386, 114] on div "Who would you like to remind?* client venue both Frequency* once daily weekly m…" at bounding box center [240, 117] width 302 height 21
click at [388, 114] on use "button" at bounding box center [389, 115] width 4 height 4
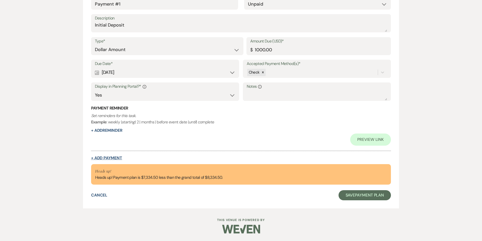
click at [109, 159] on button "+ Add Payment" at bounding box center [106, 158] width 31 height 4
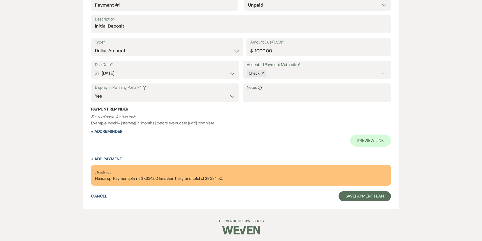
select select "2"
select select "flat"
select select "true"
select select "client"
select select "weeks"
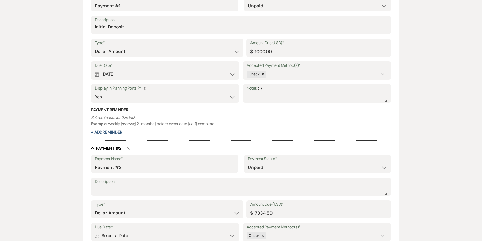
scroll to position [213, 0]
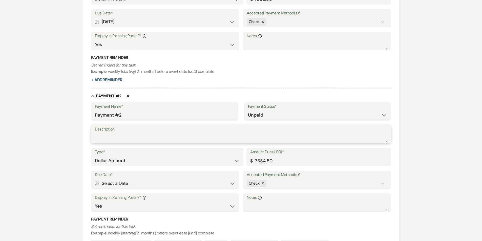
click at [119, 138] on textarea "Description" at bounding box center [241, 138] width 293 height 10
type textarea "50% Mark"
drag, startPoint x: 279, startPoint y: 161, endPoint x: 229, endPoint y: 161, distance: 50.1
click at [229, 161] on div "Type* Dollar Amount Percentage of Grand Total Amount Due (USD)* $ 7334.50" at bounding box center [241, 159] width 300 height 23
type input "3167.25"
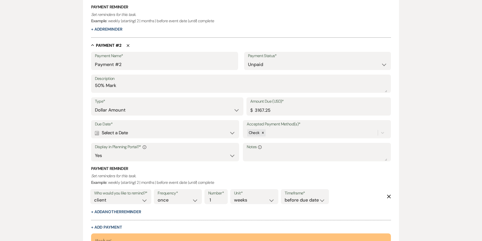
click at [194, 131] on div "Calendar Select a Date Expand" at bounding box center [165, 133] width 141 height 10
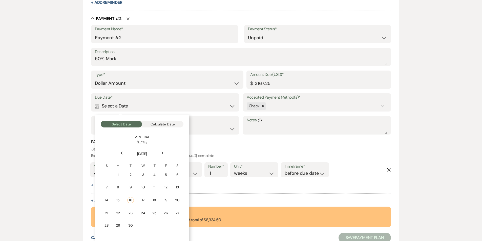
scroll to position [333, 0]
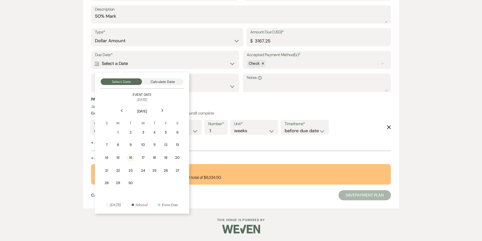
click at [162, 110] on icon "Next" at bounding box center [162, 110] width 3 height 3
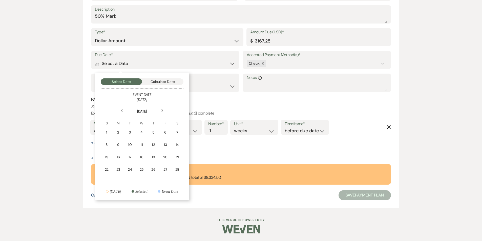
click at [162, 110] on icon "Next" at bounding box center [162, 110] width 3 height 3
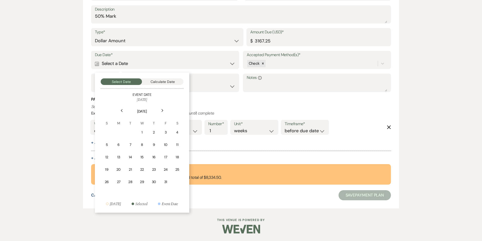
click at [162, 110] on icon "Next" at bounding box center [162, 110] width 3 height 3
click at [178, 145] on div "8" at bounding box center [177, 144] width 5 height 5
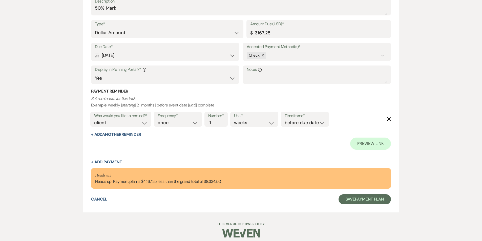
scroll to position [357, 0]
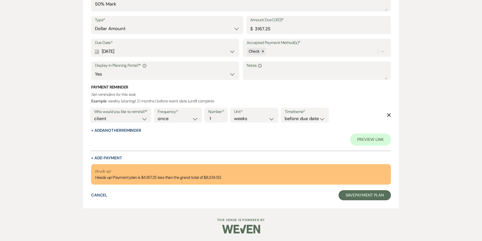
click at [112, 155] on div "Collapse Payment # 2 Delete Payment Name* Payment #2 Payment Status* Paid Unpai…" at bounding box center [241, 60] width 300 height 199
click at [111, 157] on button "+ Add Payment" at bounding box center [106, 158] width 31 height 4
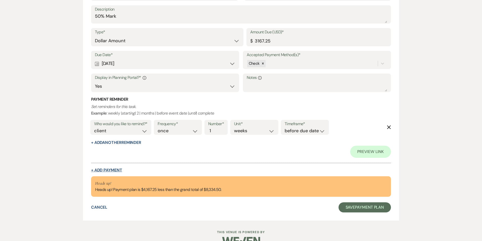
select select "2"
select select "flat"
select select "true"
select select "client"
select select "weeks"
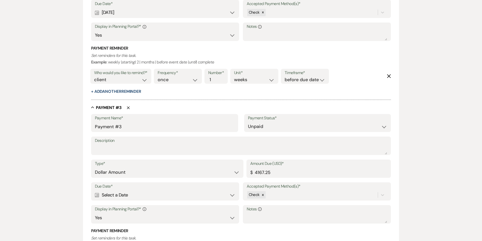
scroll to position [396, 0]
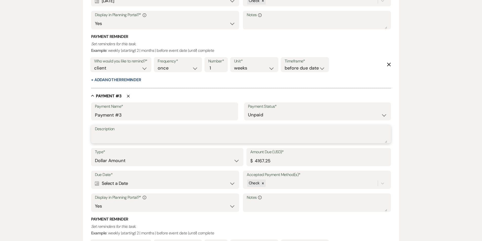
click at [109, 139] on textarea "Description" at bounding box center [241, 138] width 293 height 10
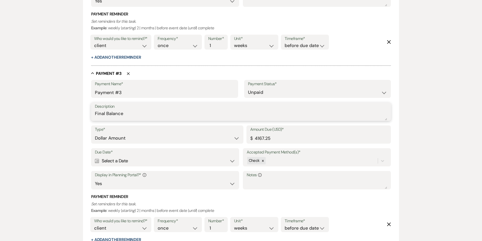
scroll to position [447, 0]
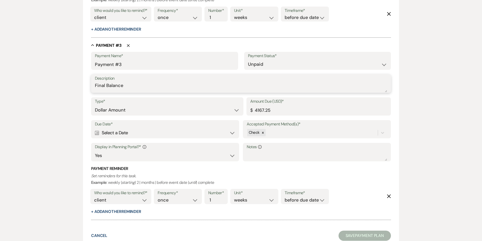
type textarea "Final Balance"
click at [143, 135] on div "Calendar Select a Date Expand" at bounding box center [165, 133] width 141 height 10
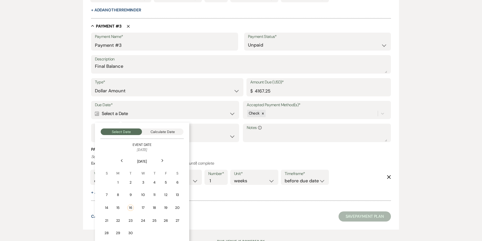
scroll to position [489, 0]
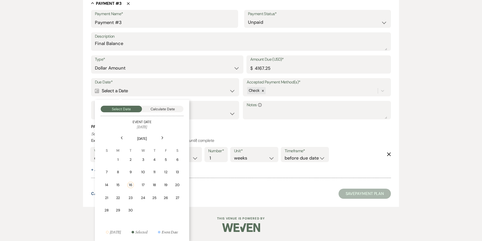
click at [162, 137] on use at bounding box center [162, 137] width 2 height 3
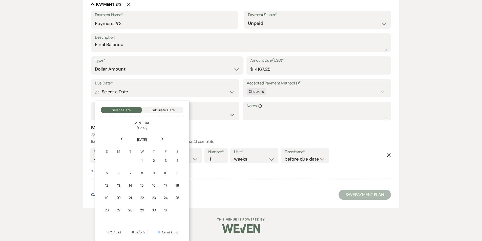
click at [162, 137] on icon "Next" at bounding box center [162, 138] width 3 height 3
click at [162, 137] on div "Next" at bounding box center [162, 139] width 8 height 8
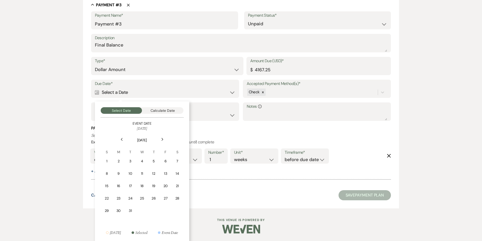
scroll to position [488, 0]
click at [163, 139] on icon "Next" at bounding box center [162, 138] width 3 height 3
click at [163, 139] on use at bounding box center [162, 138] width 2 height 3
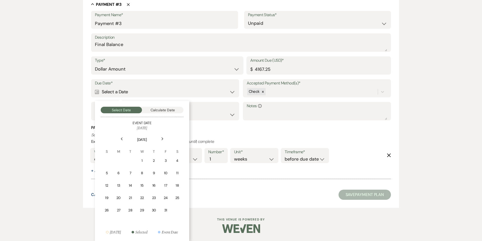
click at [163, 139] on use at bounding box center [162, 138] width 2 height 3
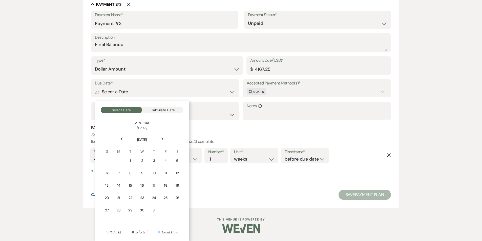
click at [163, 139] on use at bounding box center [162, 138] width 2 height 3
click at [119, 173] on div "8" at bounding box center [118, 173] width 5 height 5
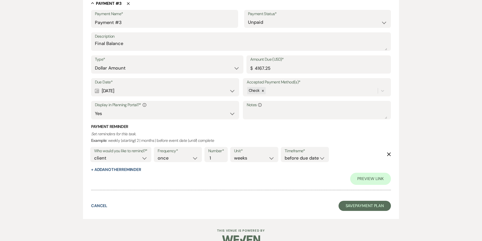
scroll to position [523, 0]
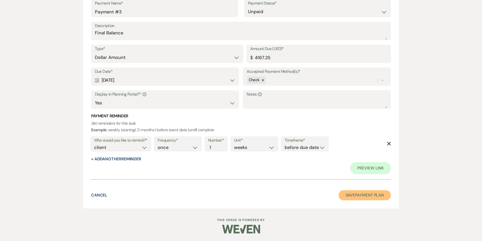
click at [359, 197] on button "Save Payment Plan" at bounding box center [365, 195] width 53 height 10
select select "12"
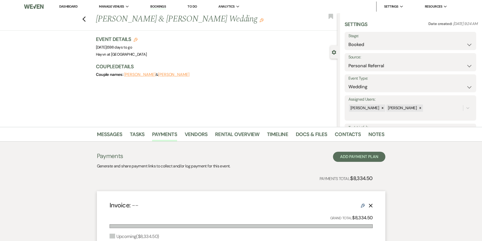
click at [39, 7] on img at bounding box center [33, 6] width 19 height 11
click at [60, 5] on link "Dashboard" at bounding box center [68, 6] width 18 height 4
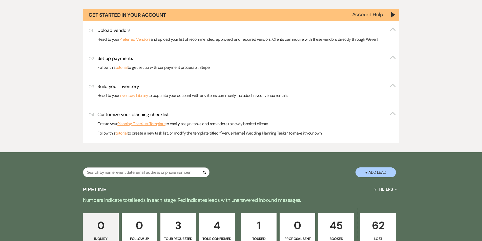
scroll to position [193, 0]
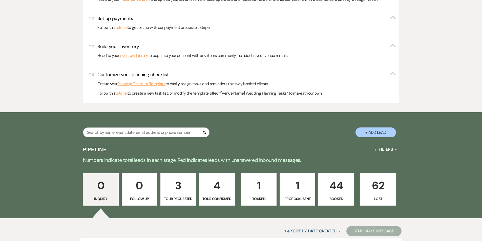
scroll to position [193, 0]
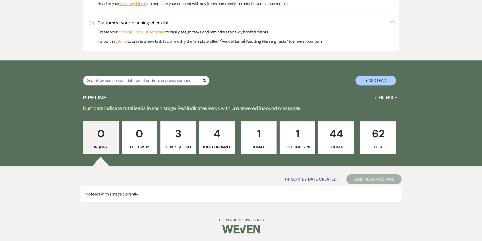
click at [181, 148] on p "Tour Requested" at bounding box center [178, 147] width 29 height 6
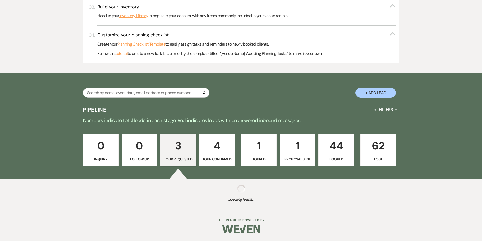
select select "2"
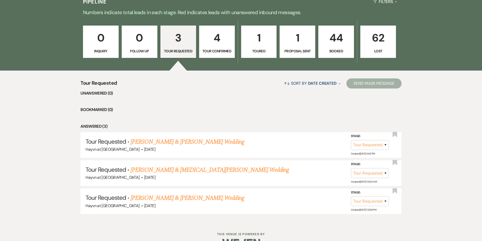
scroll to position [303, 0]
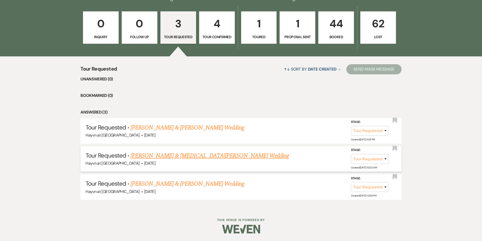
click at [179, 158] on link "[PERSON_NAME] & [MEDICAL_DATA][PERSON_NAME] Wedding" at bounding box center [210, 155] width 158 height 9
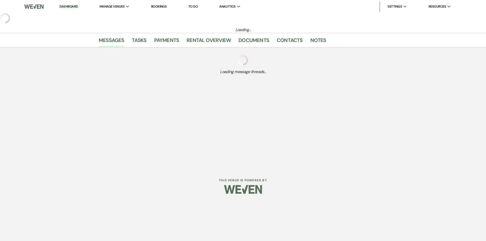
select select "2"
select select "5"
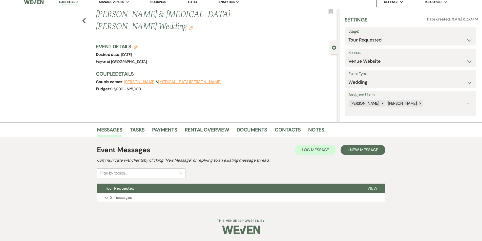
scroll to position [5, 0]
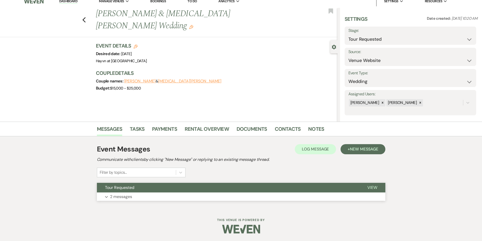
click at [108, 197] on button "Expand 2 messages" at bounding box center [241, 197] width 289 height 9
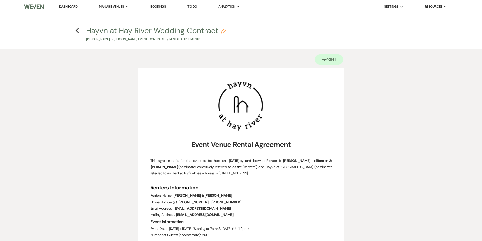
click at [91, 41] on p "[PERSON_NAME] & [PERSON_NAME] Event • Contracts / Rental Agreements" at bounding box center [156, 39] width 140 height 5
select select "10"
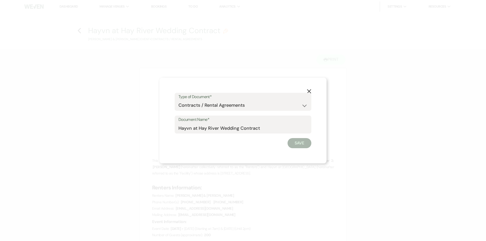
click at [309, 89] on button "X" at bounding box center [309, 91] width 8 height 9
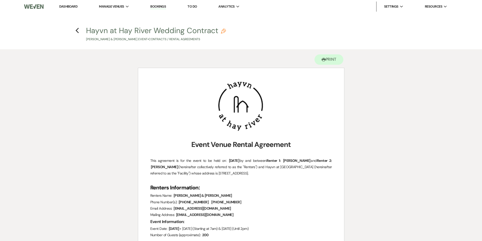
click at [66, 8] on link "Dashboard" at bounding box center [68, 6] width 18 height 4
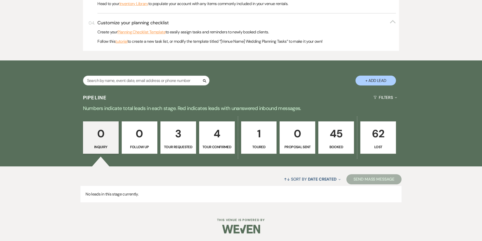
click at [333, 136] on p "45" at bounding box center [336, 133] width 29 height 17
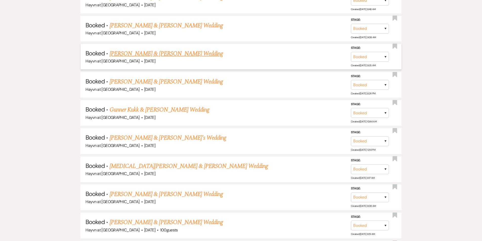
scroll to position [902, 0]
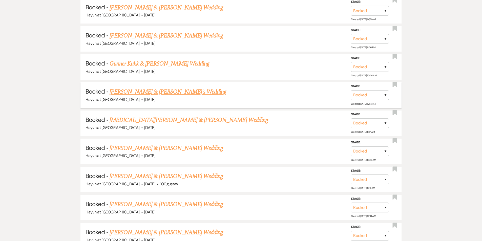
click at [157, 92] on link "[PERSON_NAME] & [PERSON_NAME]'s Wedding" at bounding box center [168, 91] width 117 height 9
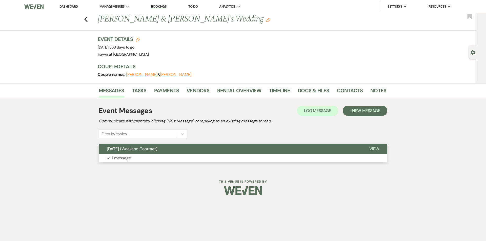
click at [111, 158] on button "Expand 1 message" at bounding box center [243, 158] width 289 height 9
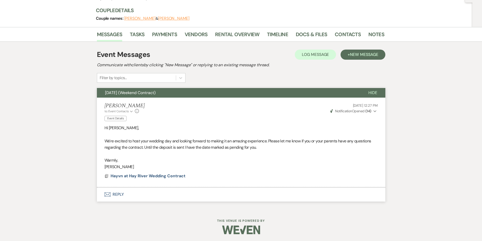
scroll to position [57, 0]
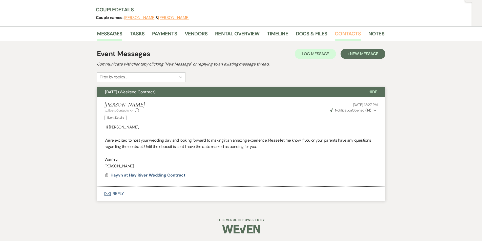
click at [337, 34] on link "Contacts" at bounding box center [348, 35] width 26 height 11
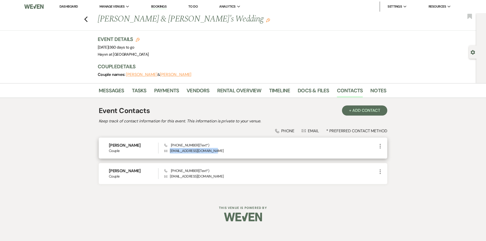
drag, startPoint x: 226, startPoint y: 151, endPoint x: 170, endPoint y: 151, distance: 56.5
click at [170, 151] on p "Envelope [EMAIL_ADDRESS][DOMAIN_NAME]" at bounding box center [270, 151] width 213 height 6
copy p "[EMAIL_ADDRESS][DOMAIN_NAME]"
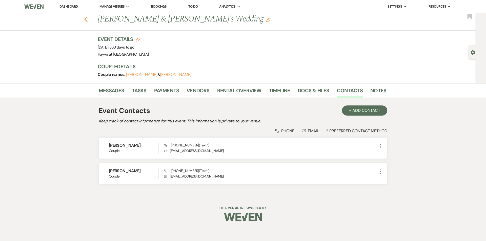
click at [85, 19] on div "Previous [PERSON_NAME] & [PERSON_NAME]'s Wedding Edit Bookmark" at bounding box center [236, 21] width 479 height 17
click at [86, 21] on use "button" at bounding box center [85, 19] width 3 height 6
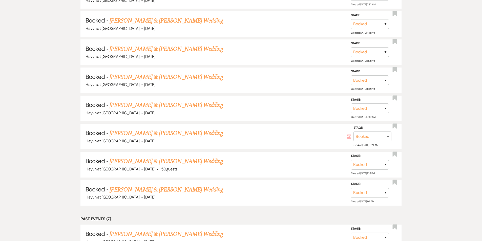
scroll to position [1206, 0]
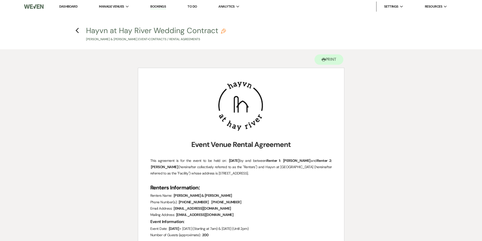
click at [39, 6] on img at bounding box center [33, 6] width 19 height 11
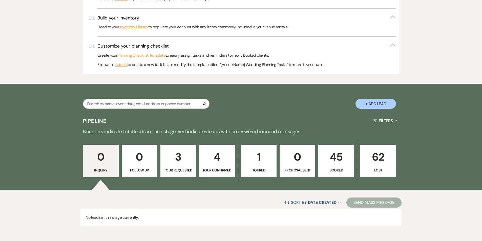
scroll to position [193, 0]
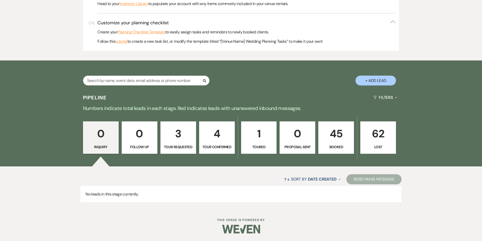
click at [182, 141] on p "3" at bounding box center [178, 133] width 29 height 17
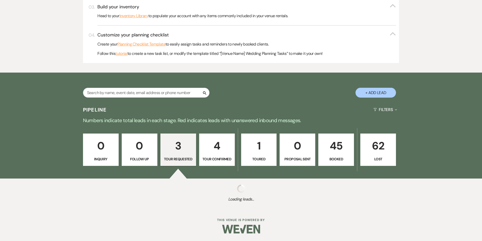
select select "2"
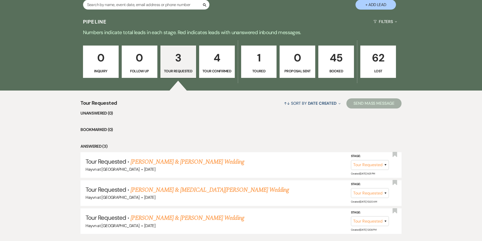
scroll to position [294, 0]
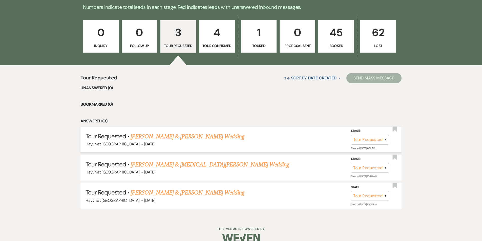
click at [186, 136] on link "[PERSON_NAME] & [PERSON_NAME] Wedding" at bounding box center [187, 136] width 113 height 9
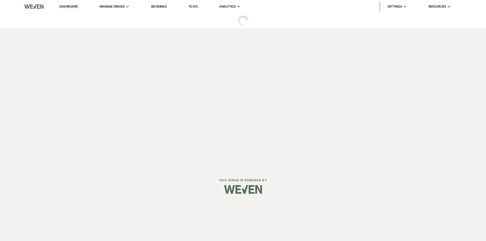
select select "2"
select select "5"
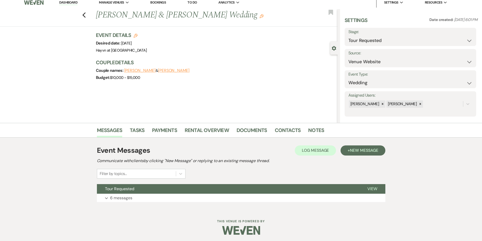
scroll to position [5, 0]
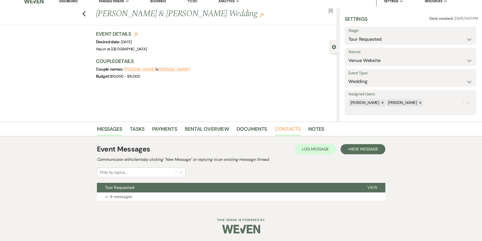
click at [284, 130] on link "Contacts" at bounding box center [288, 130] width 26 height 11
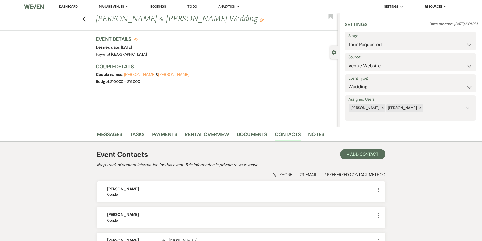
click at [68, 6] on link "Dashboard" at bounding box center [68, 6] width 18 height 5
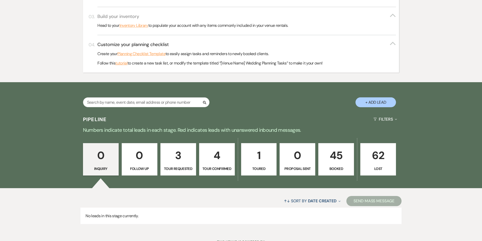
scroll to position [193, 0]
